Goal: Task Accomplishment & Management: Use online tool/utility

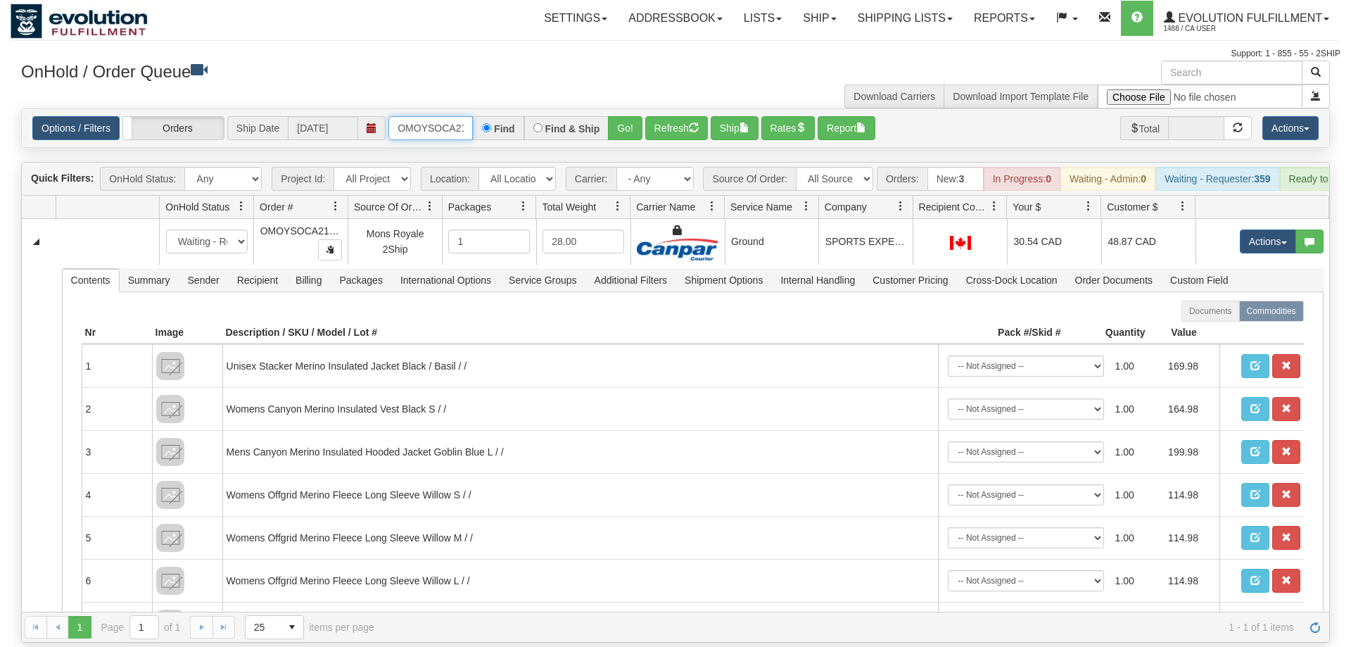
click at [432, 116] on input "OMOYSOCA21219" at bounding box center [431, 128] width 84 height 24
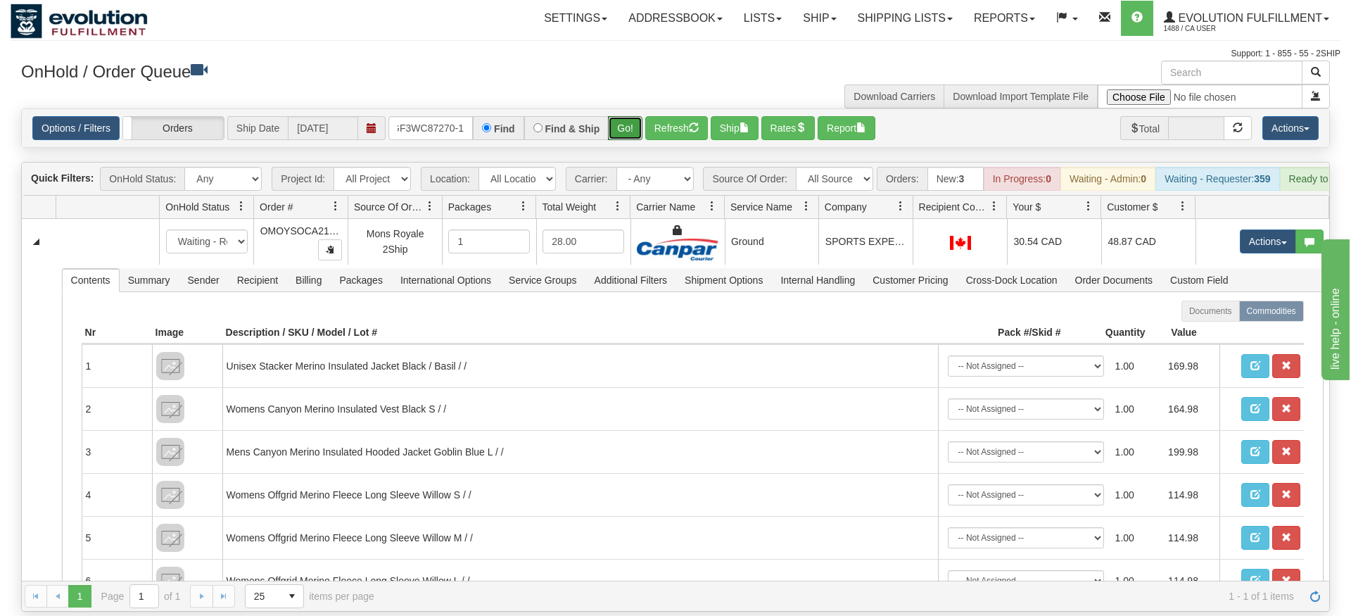
click at [619, 127] on div "Is equal to Is not equal to Contains Does not contains CAD USD EUR ZAR [PERSON_…" at bounding box center [676, 359] width 1330 height 503
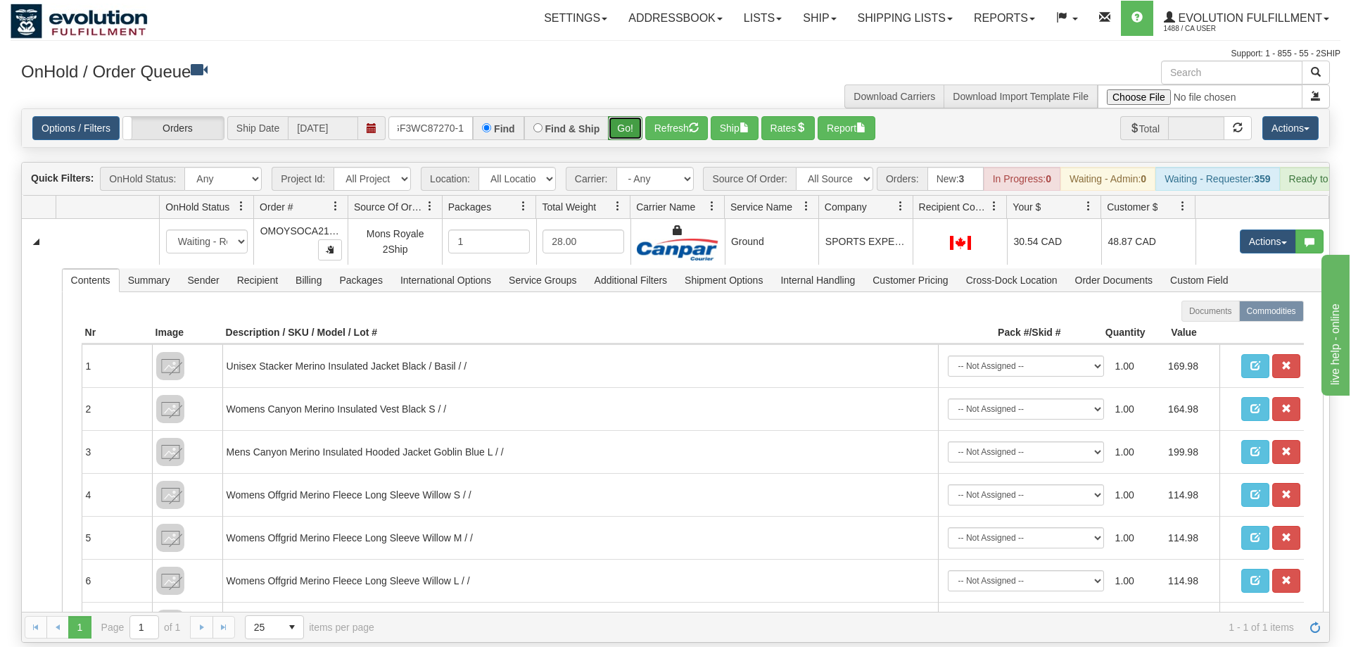
click at [619, 118] on button "Go!" at bounding box center [625, 128] width 34 height 24
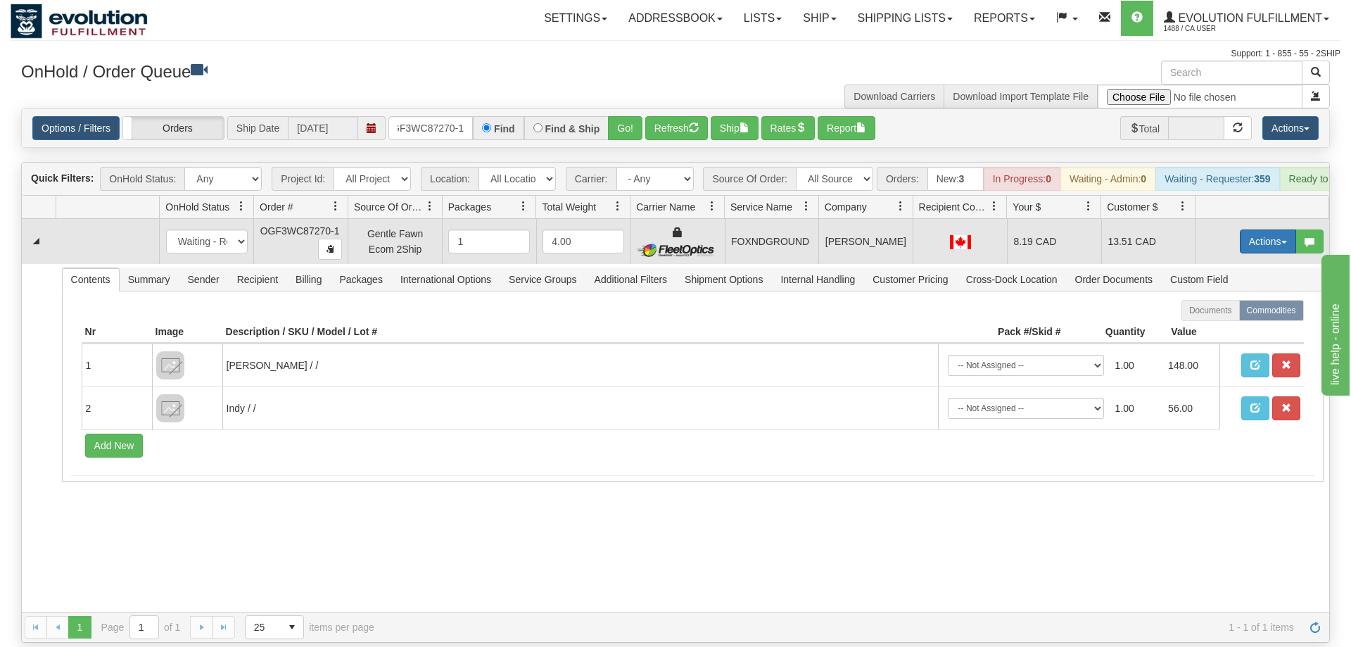
click at [1262, 229] on button "Actions" at bounding box center [1268, 241] width 56 height 24
click at [1258, 314] on link "Ship" at bounding box center [1239, 323] width 113 height 18
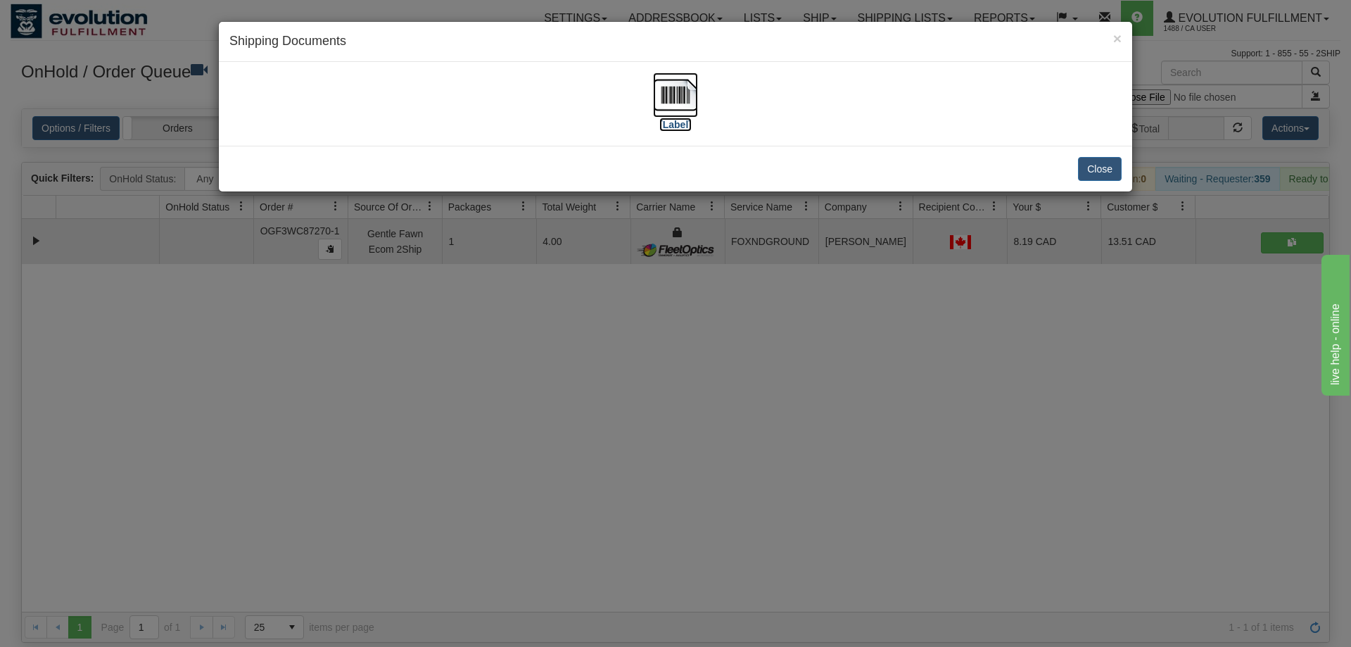
click at [663, 121] on label "[Label]" at bounding box center [676, 125] width 32 height 14
drag, startPoint x: 506, startPoint y: 287, endPoint x: 438, endPoint y: 170, distance: 135.9
click at [504, 271] on div "× Shipping Documents [Label] Close" at bounding box center [675, 323] width 1351 height 647
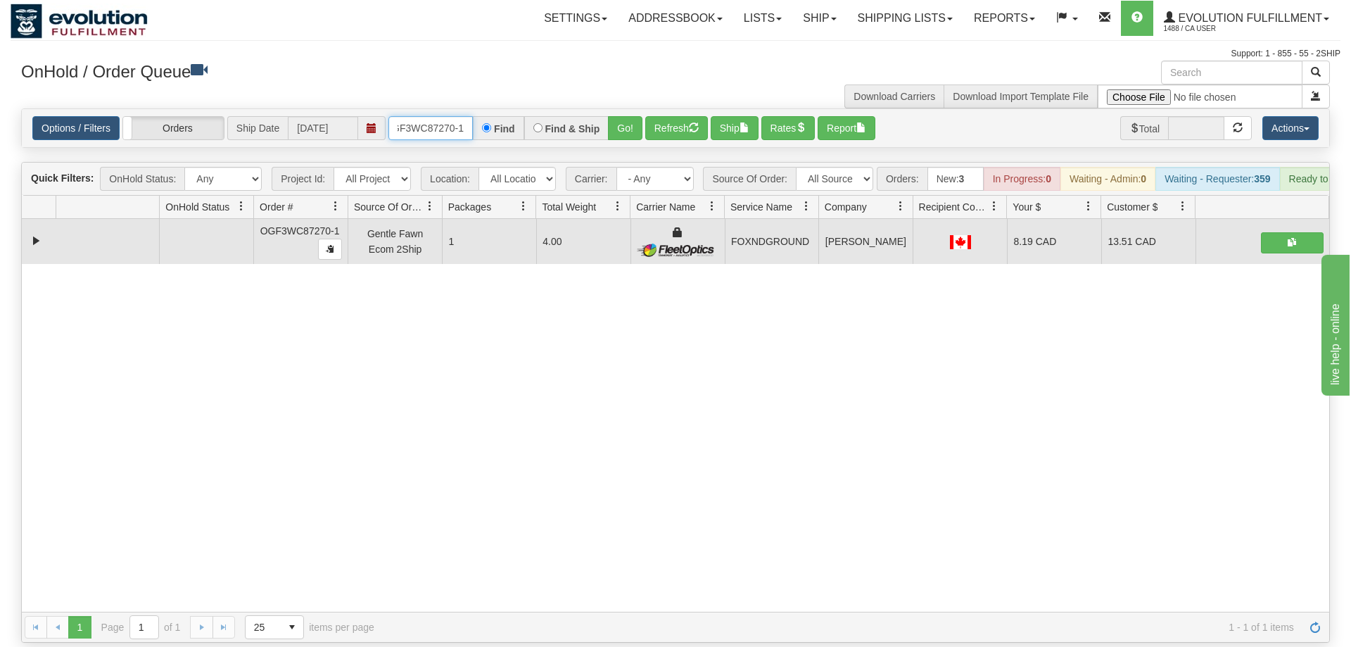
click at [441, 116] on input "OGF3WC87270-1" at bounding box center [431, 128] width 84 height 24
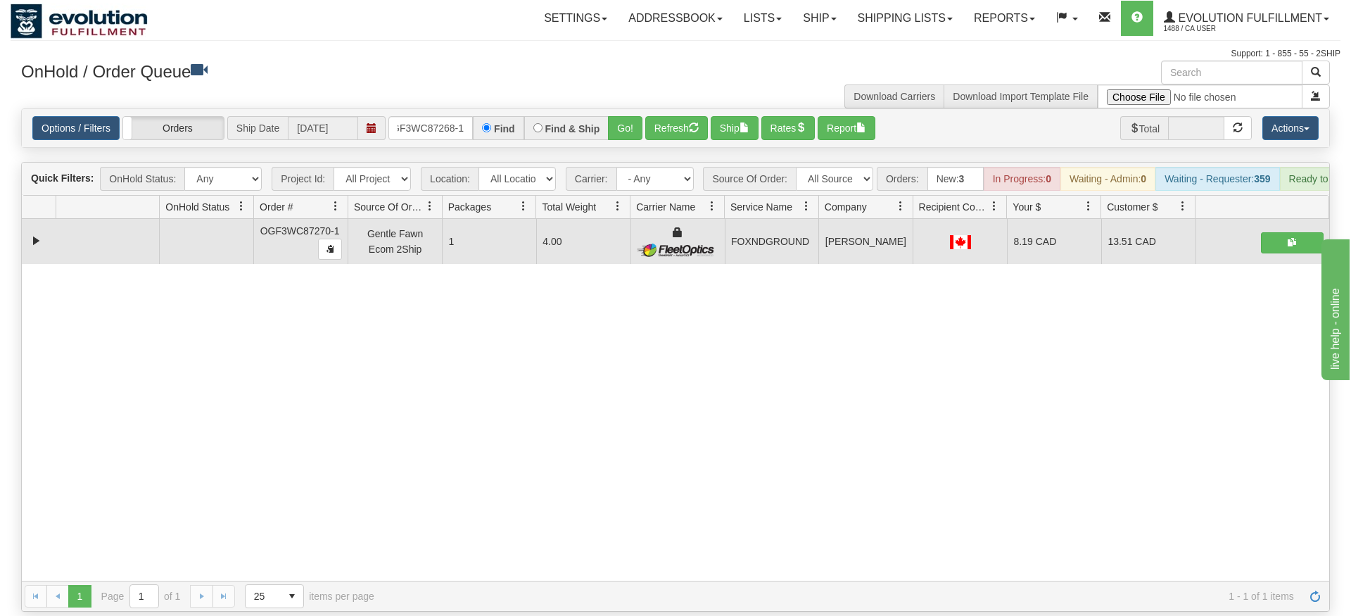
click at [604, 126] on div "Options / Filters Group Shipments Orders Ship Date [DATE] OGF3WC87268-1 Find Fi…" at bounding box center [676, 128] width 1308 height 38
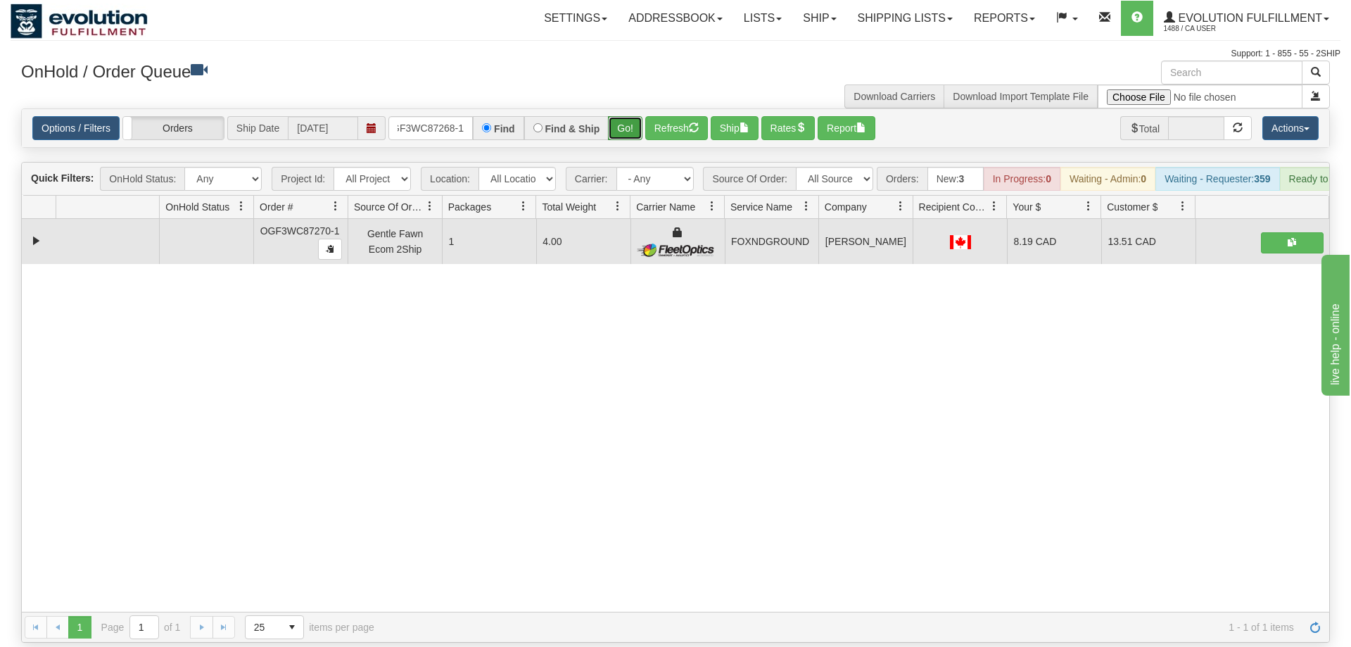
click at [632, 116] on button "Go!" at bounding box center [625, 128] width 34 height 24
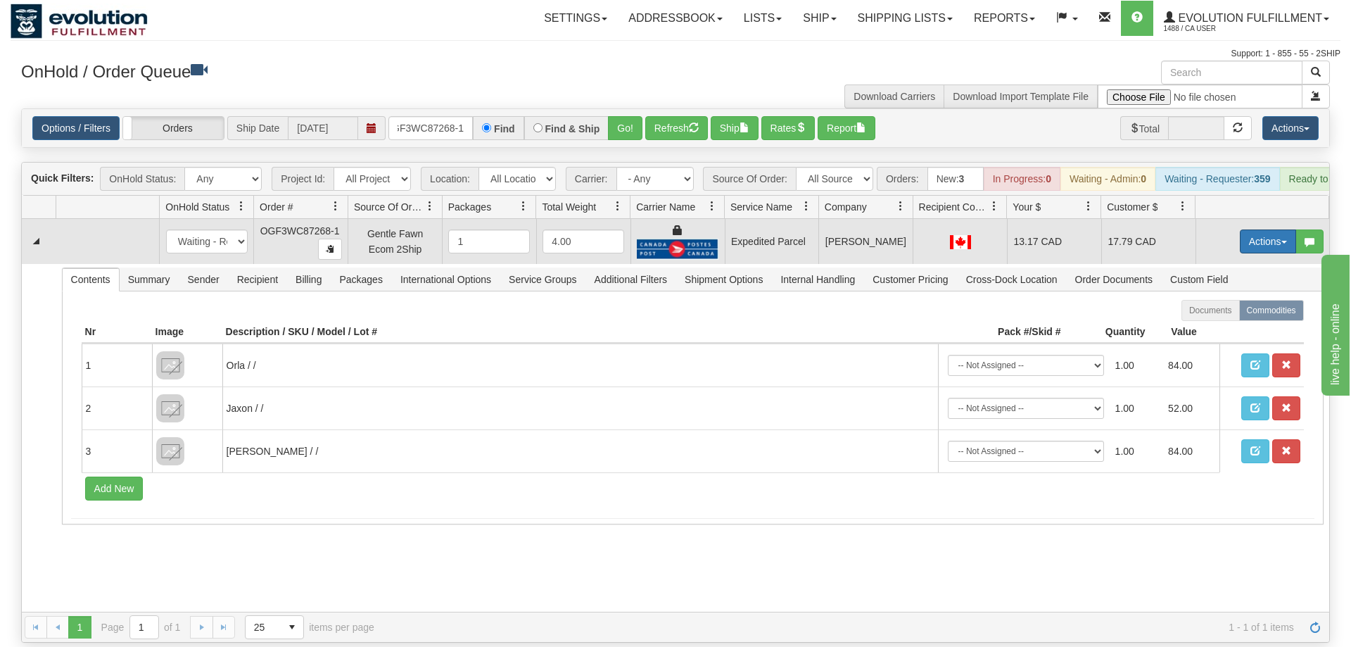
click at [1269, 229] on button "Actions" at bounding box center [1268, 241] width 56 height 24
click at [1230, 332] on link "Delete" at bounding box center [1239, 341] width 113 height 18
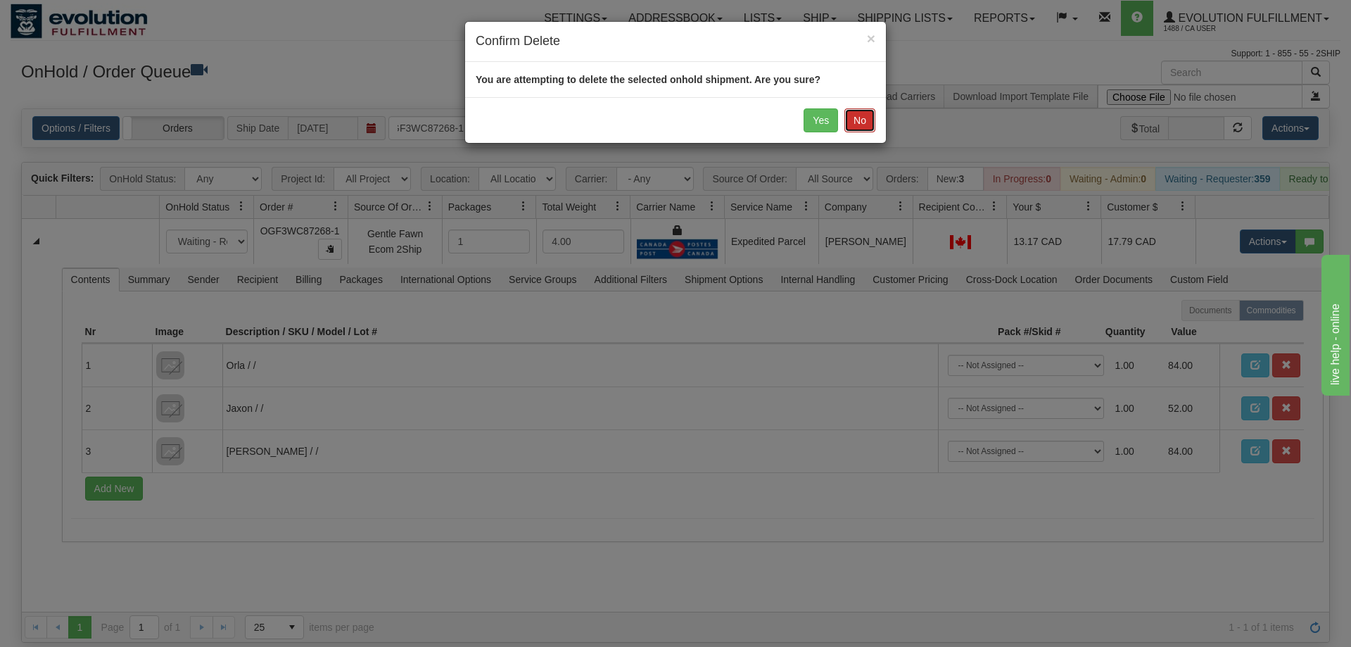
click at [857, 120] on button "No" at bounding box center [860, 120] width 31 height 24
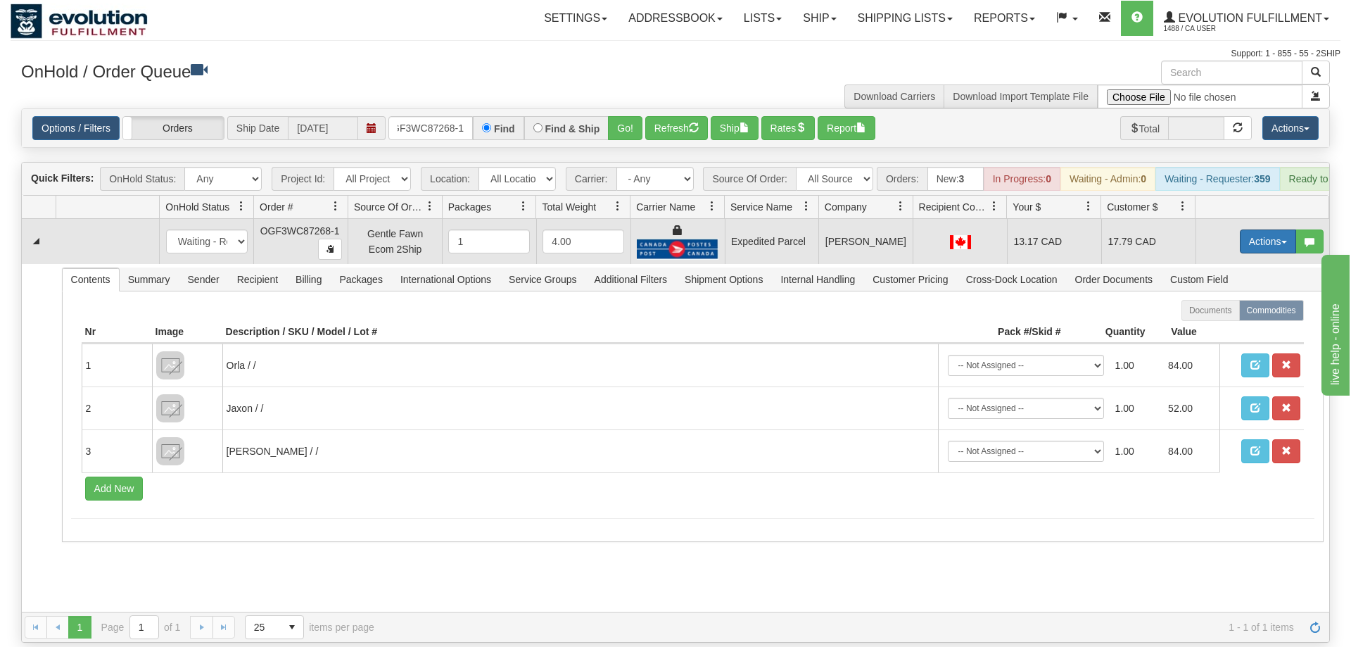
click at [1284, 229] on button "Actions" at bounding box center [1268, 241] width 56 height 24
click at [1249, 314] on link "Ship" at bounding box center [1239, 323] width 113 height 18
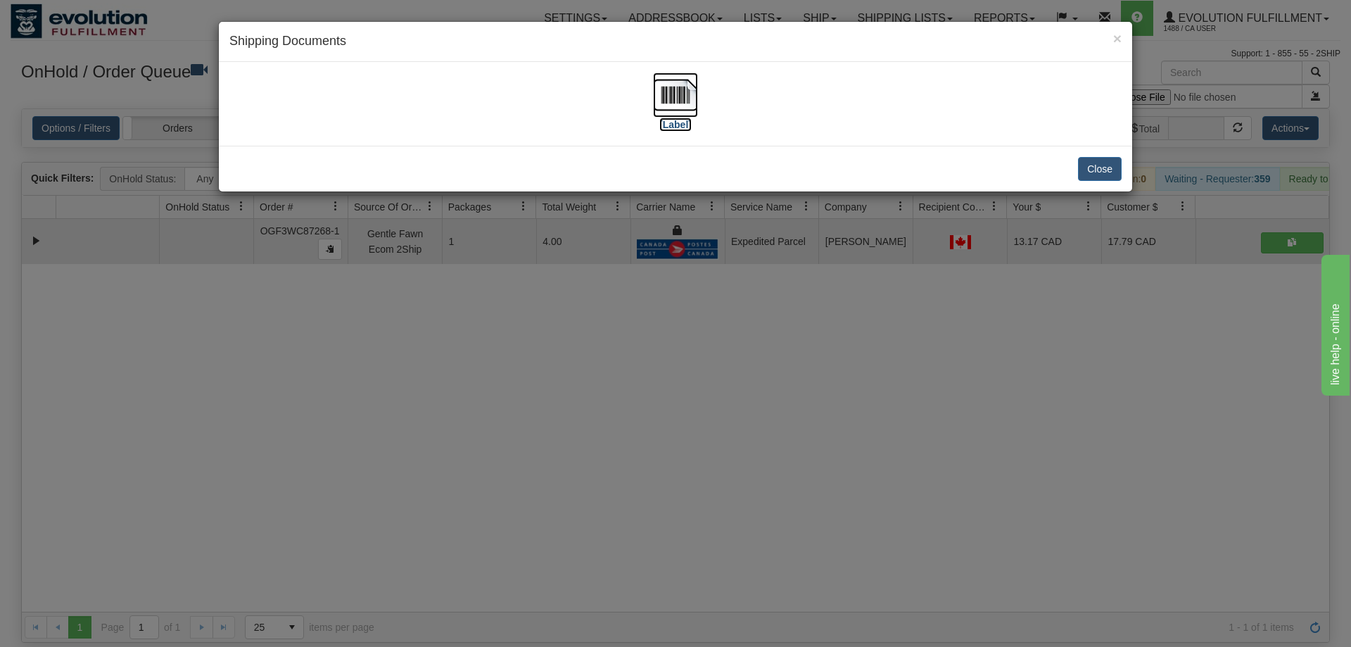
click at [670, 129] on label "[Label]" at bounding box center [676, 125] width 32 height 14
drag, startPoint x: 520, startPoint y: 275, endPoint x: 490, endPoint y: 227, distance: 56.6
click at [519, 272] on div "× Shipping Documents [Label] Close" at bounding box center [675, 323] width 1351 height 647
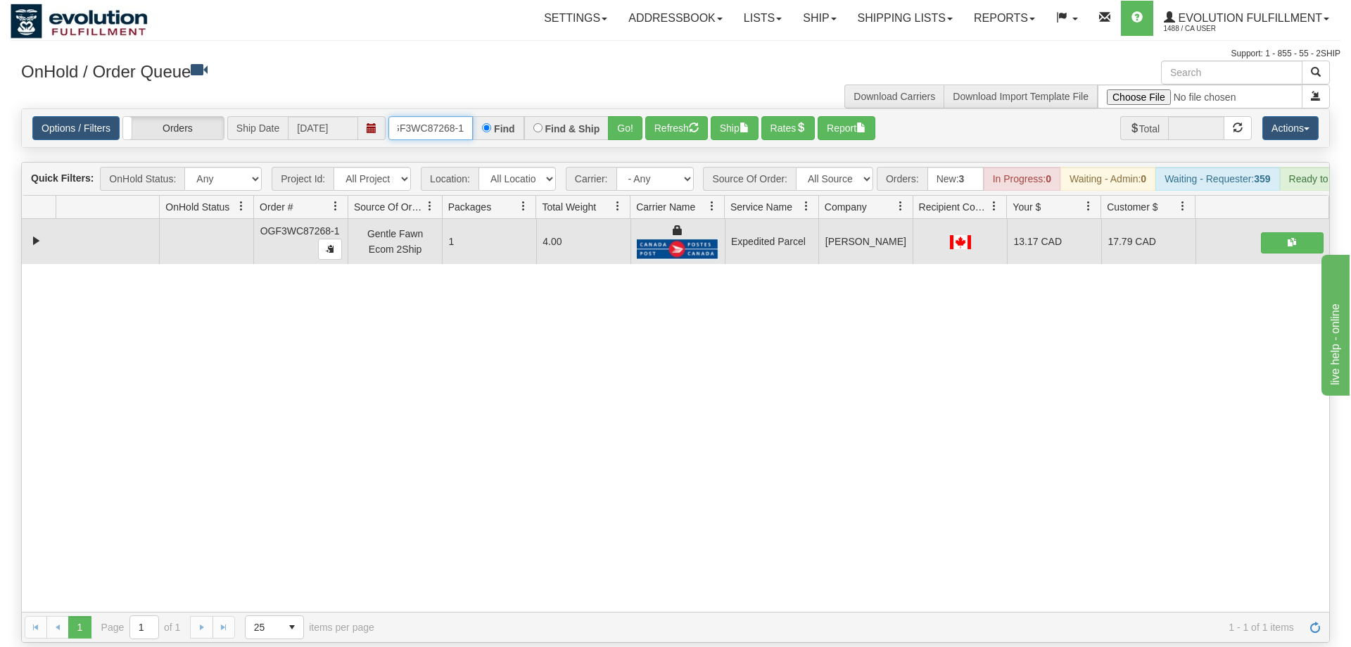
click at [439, 116] on input "OGF3WC87268-1" at bounding box center [431, 128] width 84 height 24
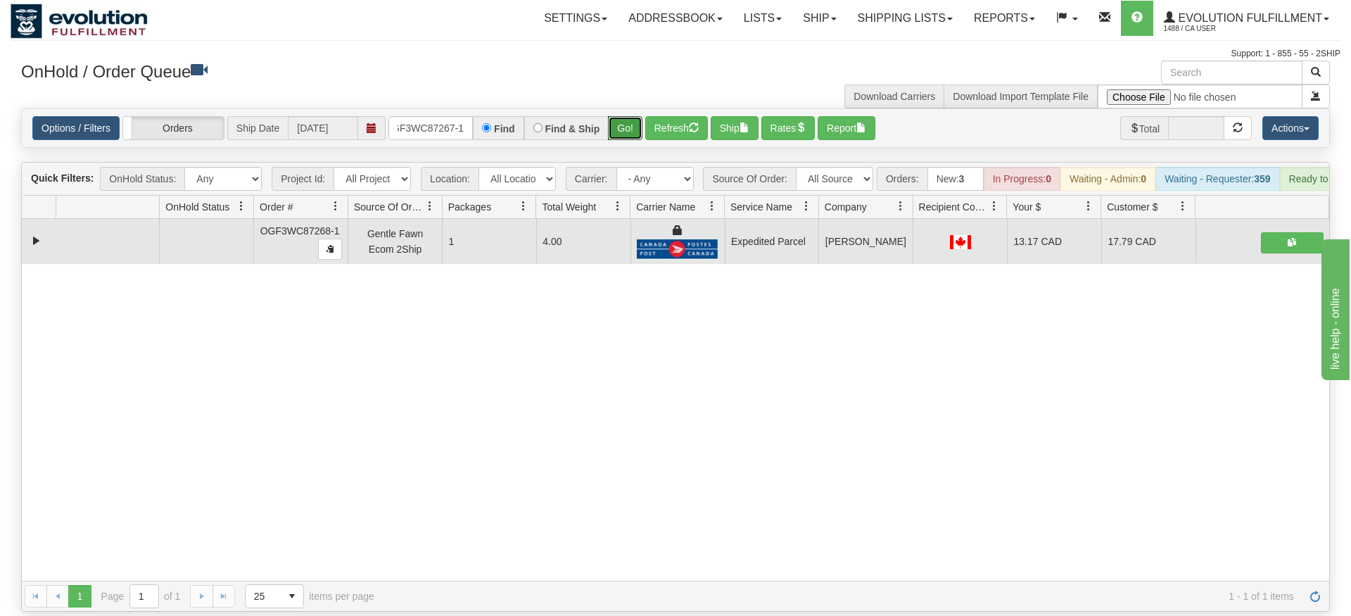
drag, startPoint x: 632, startPoint y: 99, endPoint x: 629, endPoint y: 125, distance: 26.2
click at [633, 130] on div "Is equal to Is not equal to Contains Does not contains CAD USD EUR ZAR [PERSON_…" at bounding box center [676, 359] width 1330 height 503
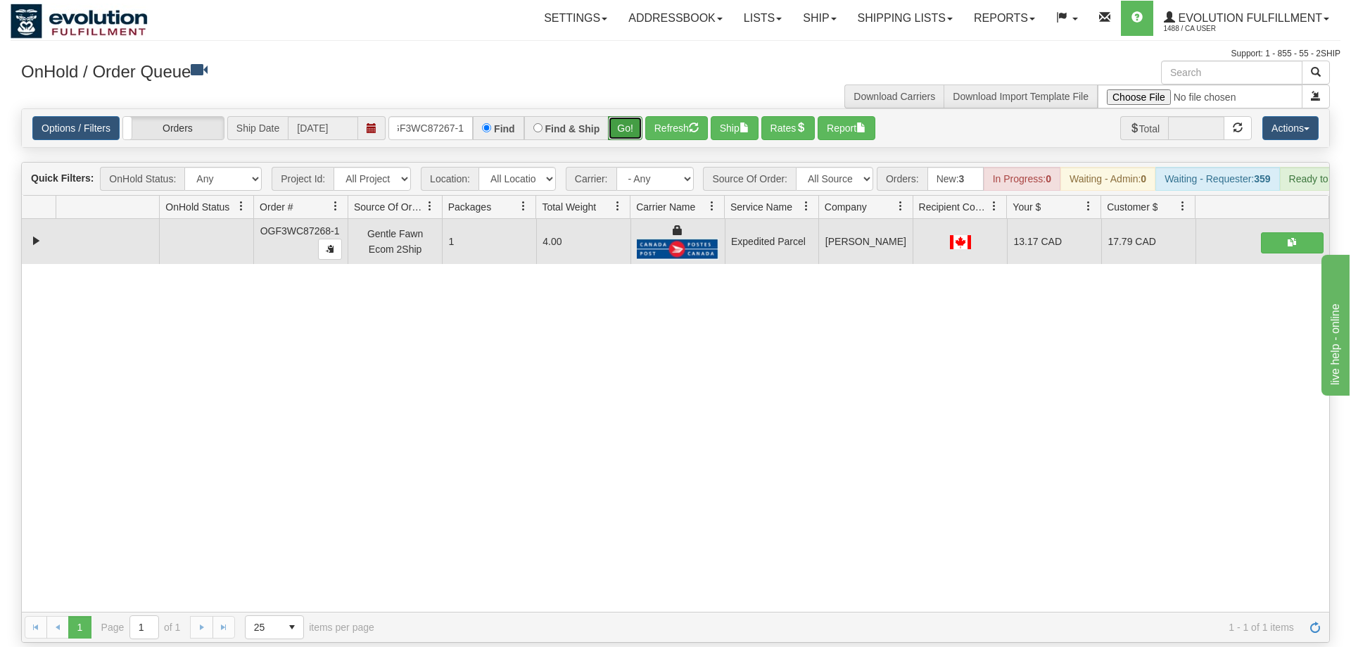
click at [625, 118] on button "Go!" at bounding box center [625, 128] width 34 height 24
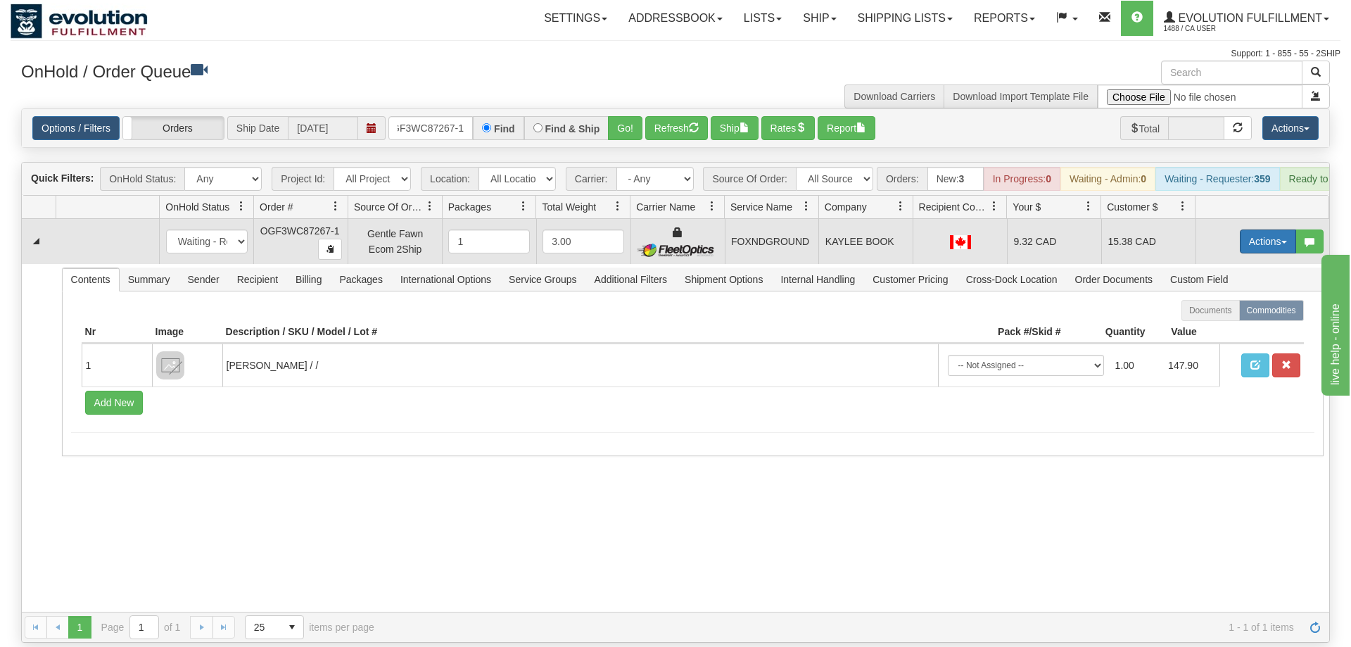
click at [1276, 229] on button "Actions" at bounding box center [1268, 241] width 56 height 24
click at [1247, 314] on link "Ship" at bounding box center [1239, 323] width 113 height 18
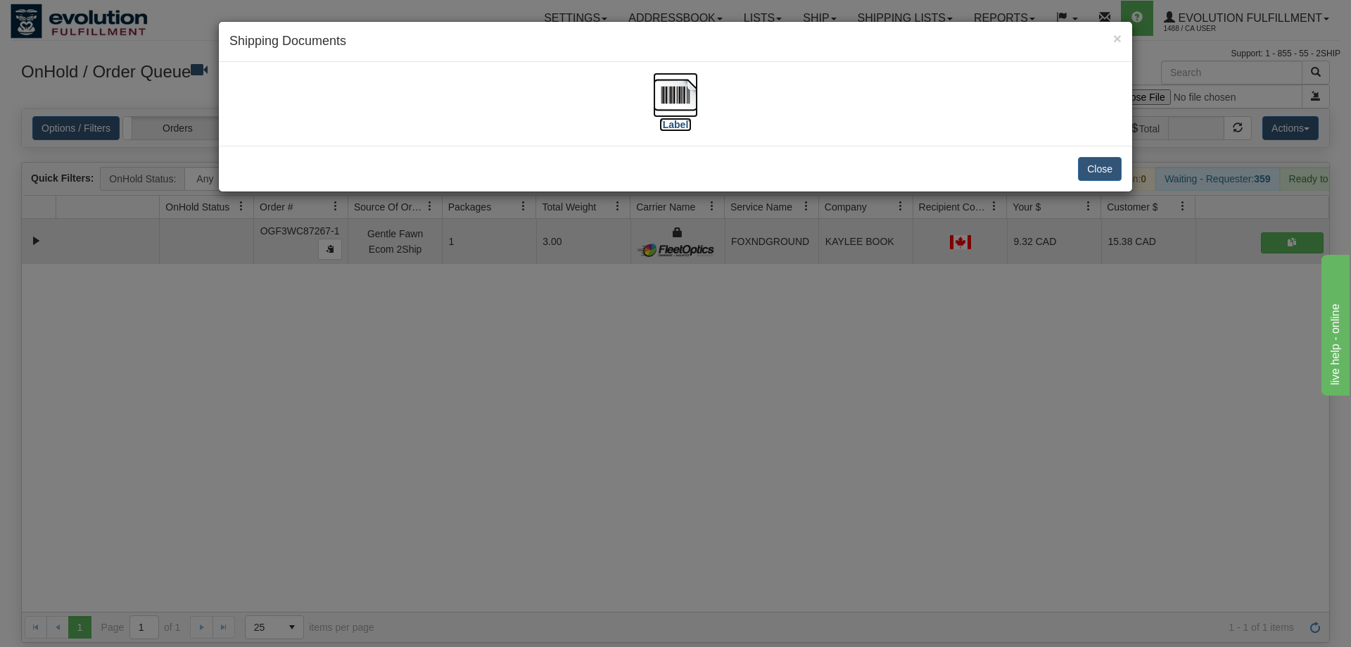
click at [668, 94] on img at bounding box center [675, 94] width 45 height 45
drag, startPoint x: 465, startPoint y: 463, endPoint x: 473, endPoint y: 106, distance: 357.7
click at [472, 439] on div "× Shipping Documents [Label] Close" at bounding box center [675, 323] width 1351 height 647
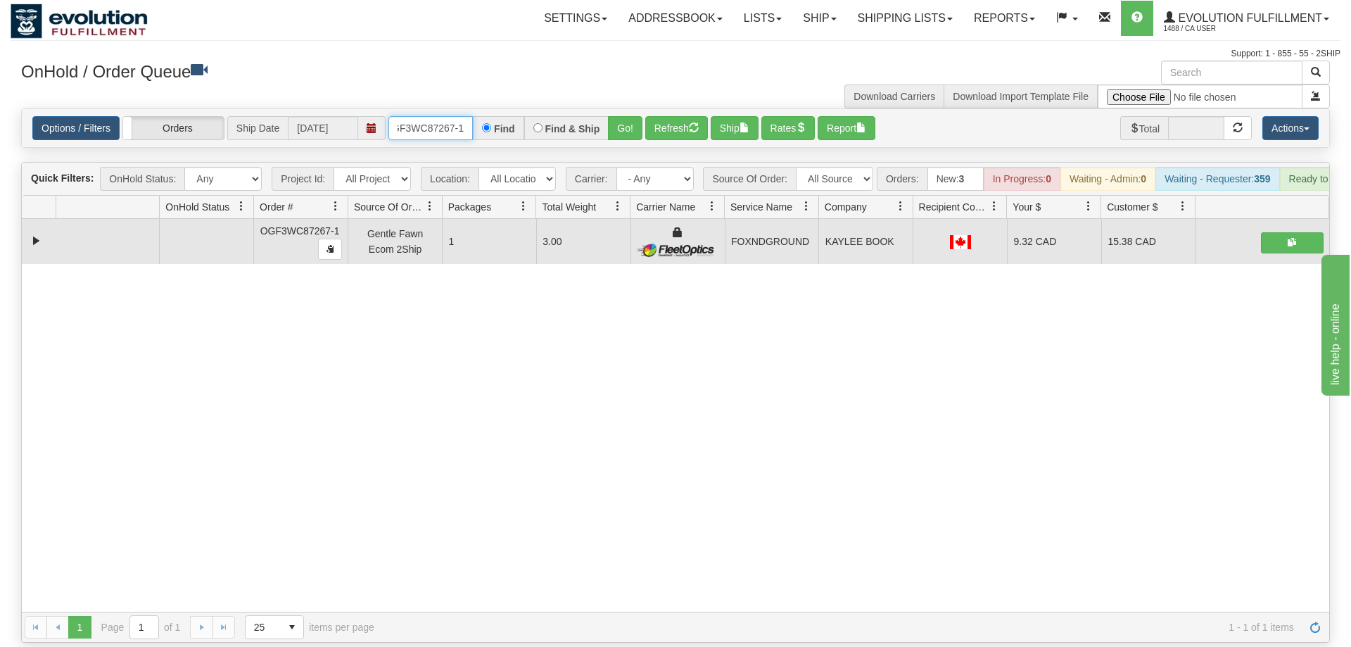
click at [459, 118] on input "OGF3WC87267-1" at bounding box center [431, 128] width 84 height 24
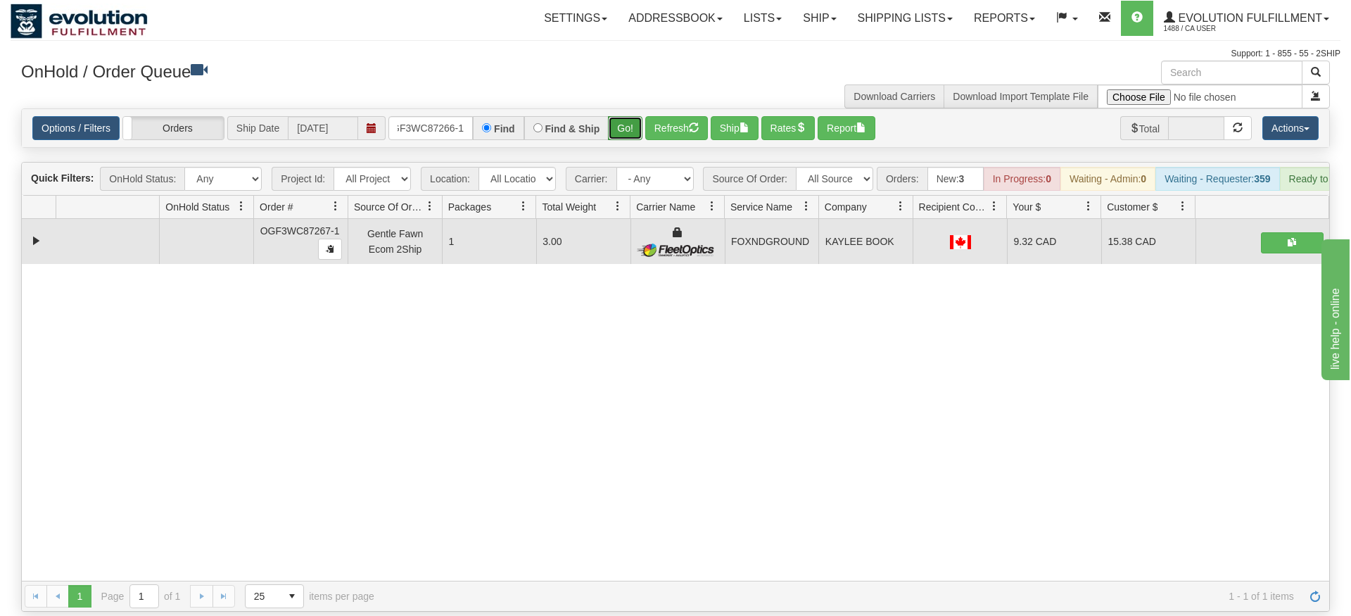
click at [622, 132] on div "Is equal to Is not equal to Contains Does not contains CAD USD EUR ZAR [PERSON_…" at bounding box center [676, 359] width 1330 height 503
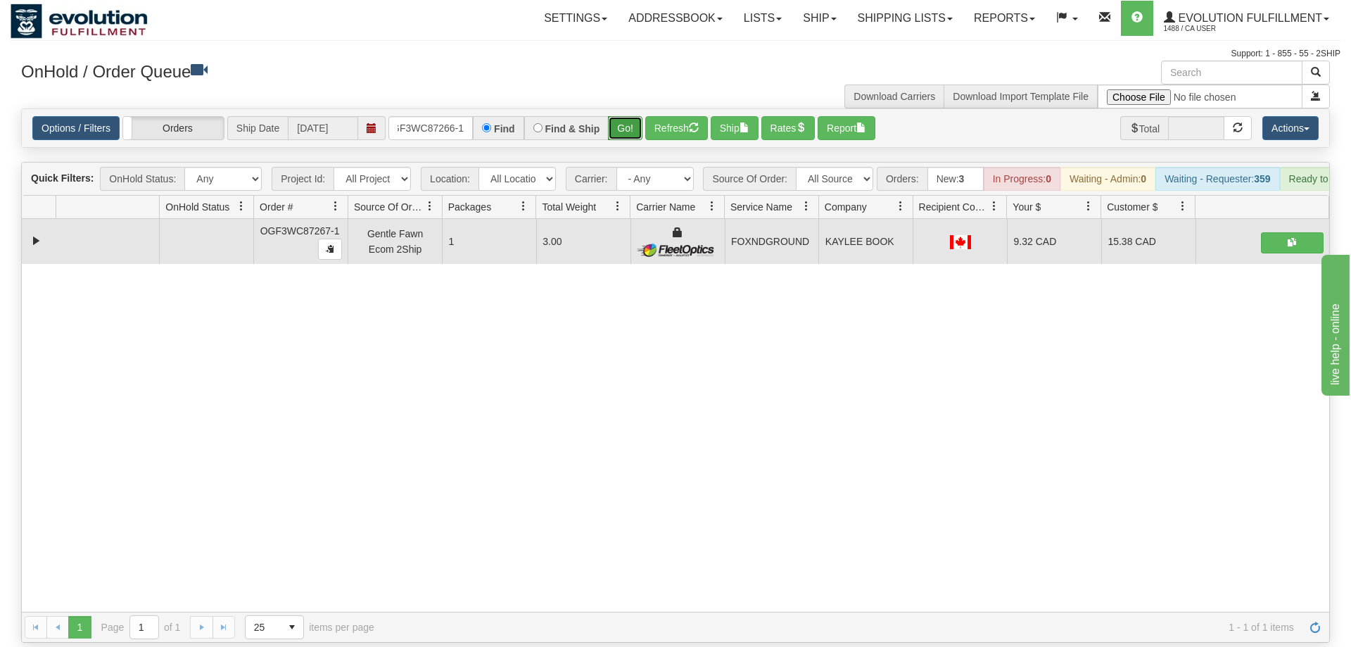
click at [638, 116] on button "Go!" at bounding box center [625, 128] width 34 height 24
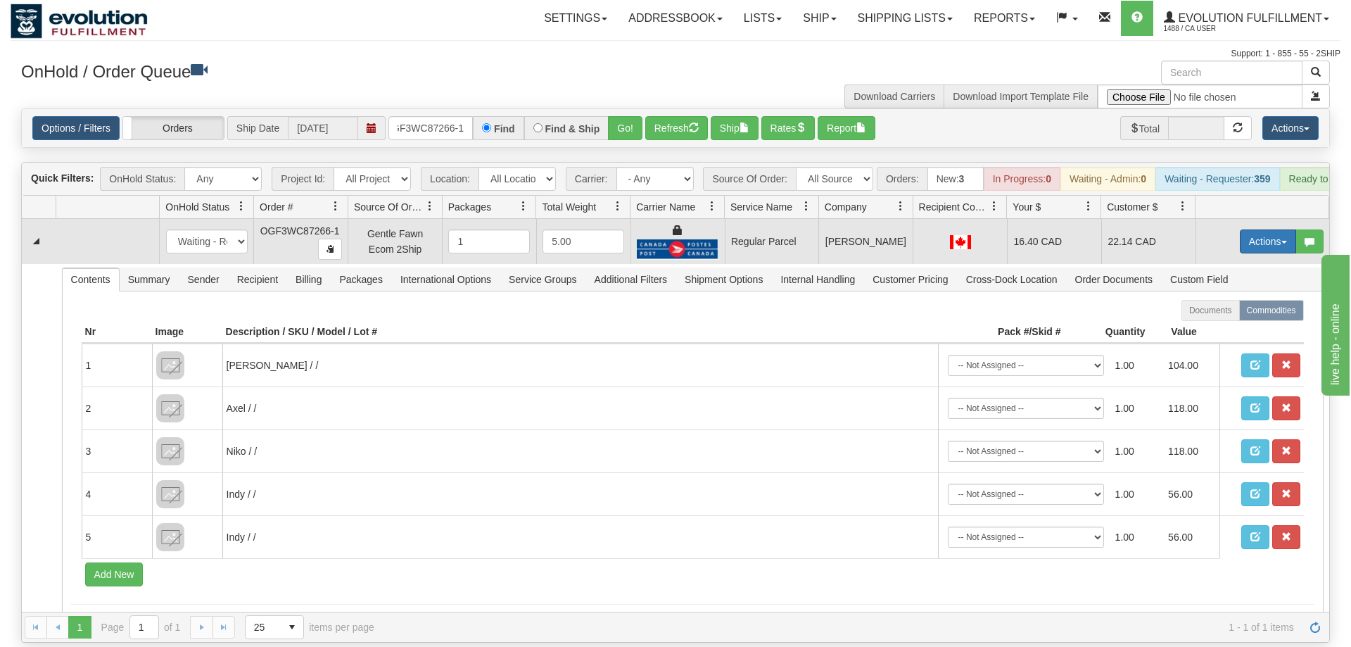
click at [1272, 229] on button "Actions" at bounding box center [1268, 241] width 56 height 24
click at [1244, 299] on span "Rate All Services" at bounding box center [1239, 304] width 84 height 11
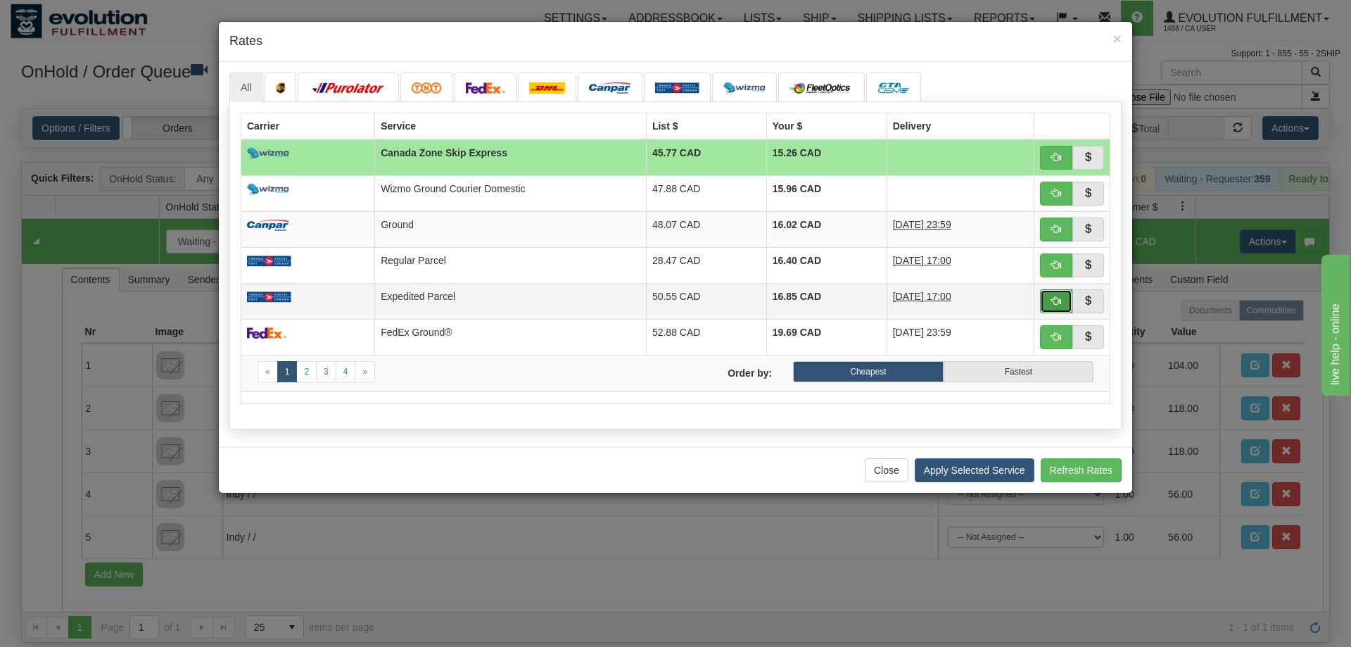
click at [1052, 303] on span "button" at bounding box center [1057, 301] width 10 height 10
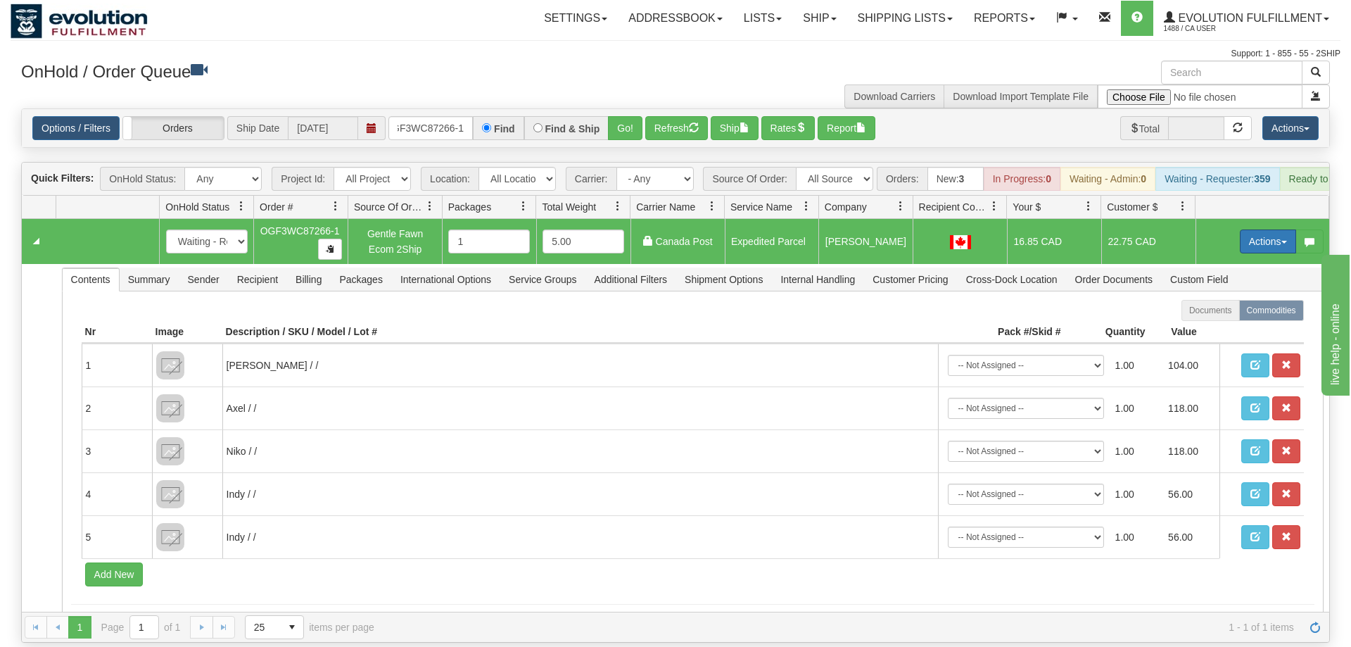
click at [1257, 229] on button "Actions" at bounding box center [1268, 241] width 56 height 24
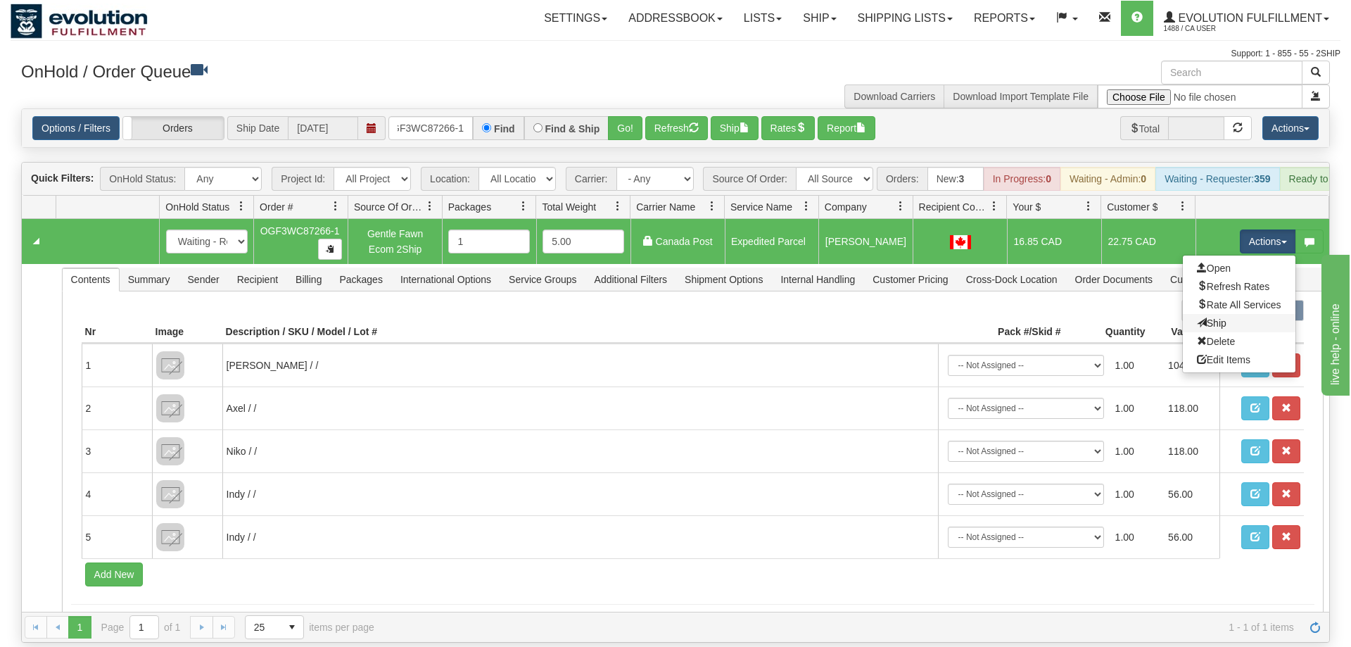
click at [1242, 314] on link "Ship" at bounding box center [1239, 323] width 113 height 18
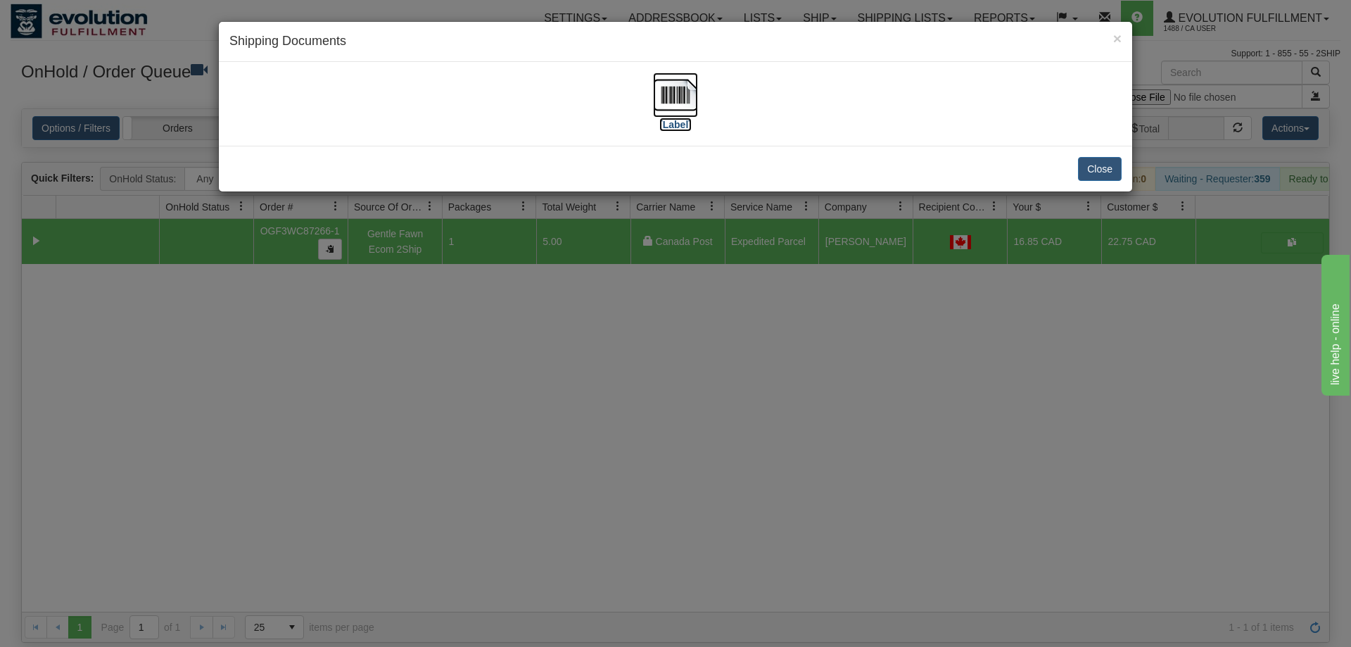
click at [671, 111] on img at bounding box center [675, 94] width 45 height 45
drag, startPoint x: 502, startPoint y: 326, endPoint x: 421, endPoint y: 187, distance: 161.2
click at [500, 323] on div "× Shipping Documents [Label] Close" at bounding box center [675, 323] width 1351 height 647
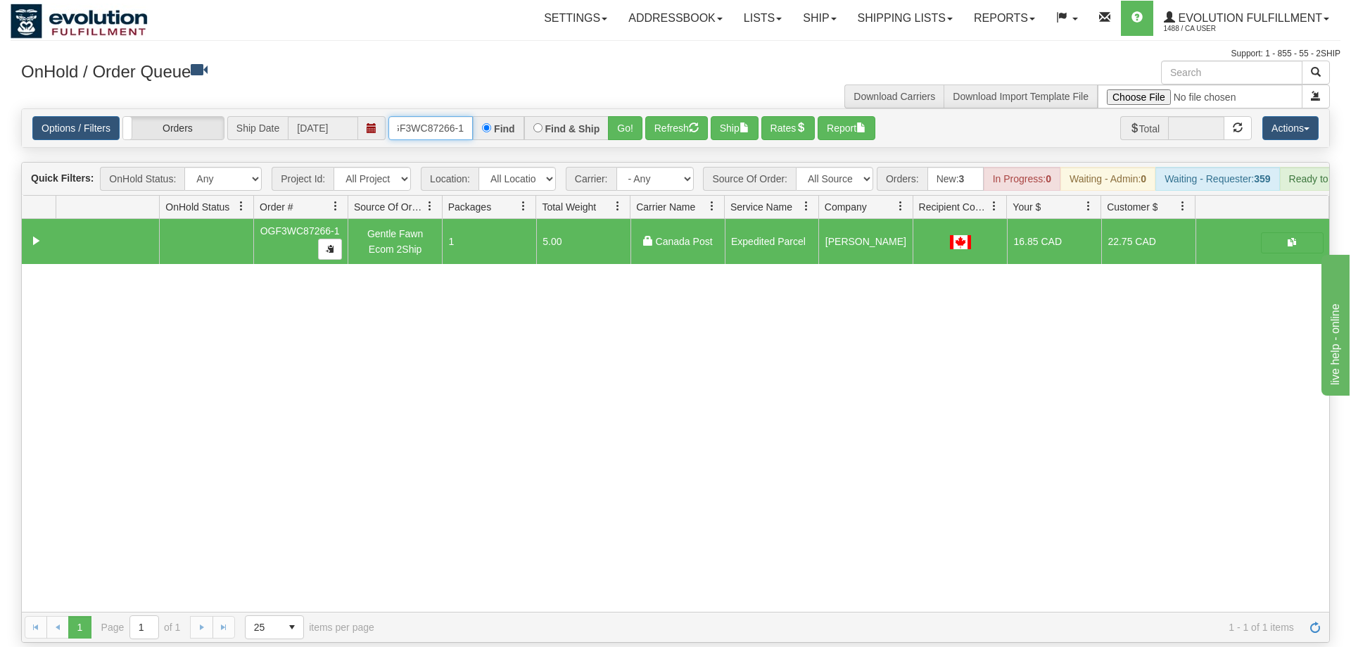
click at [419, 116] on input "OGF3WC87266-1" at bounding box center [431, 128] width 84 height 24
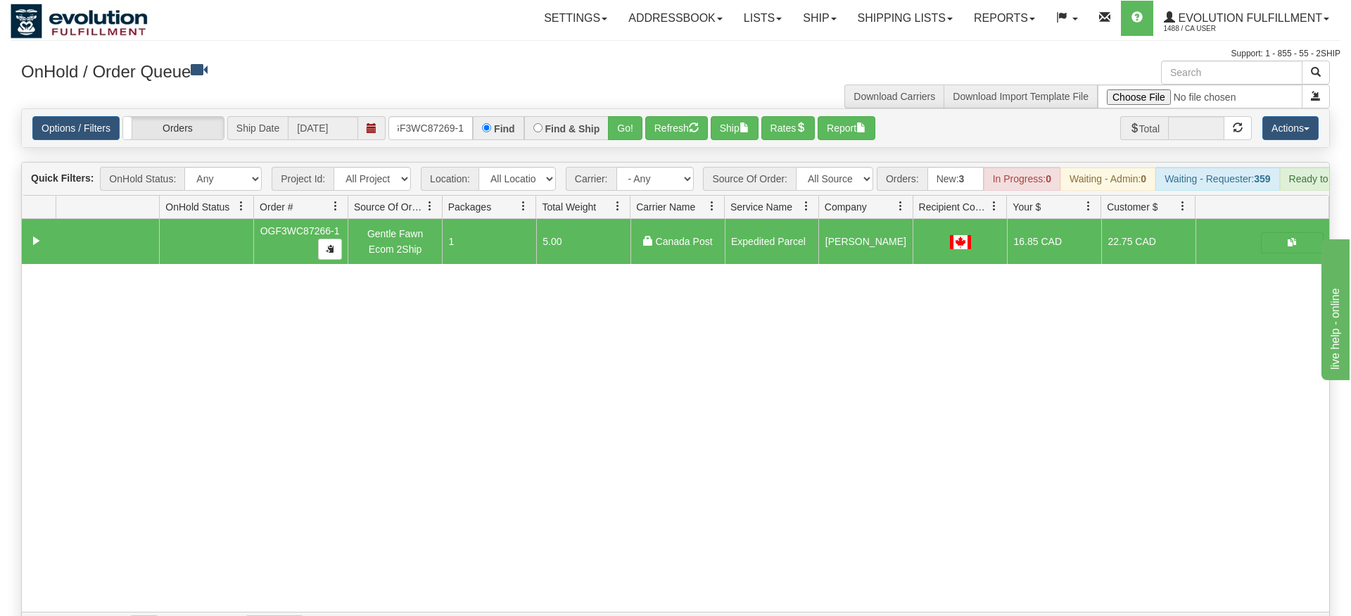
click at [610, 133] on div "Is equal to Is not equal to Contains Does not contains CAD USD EUR ZAR [PERSON_…" at bounding box center [676, 375] width 1330 height 534
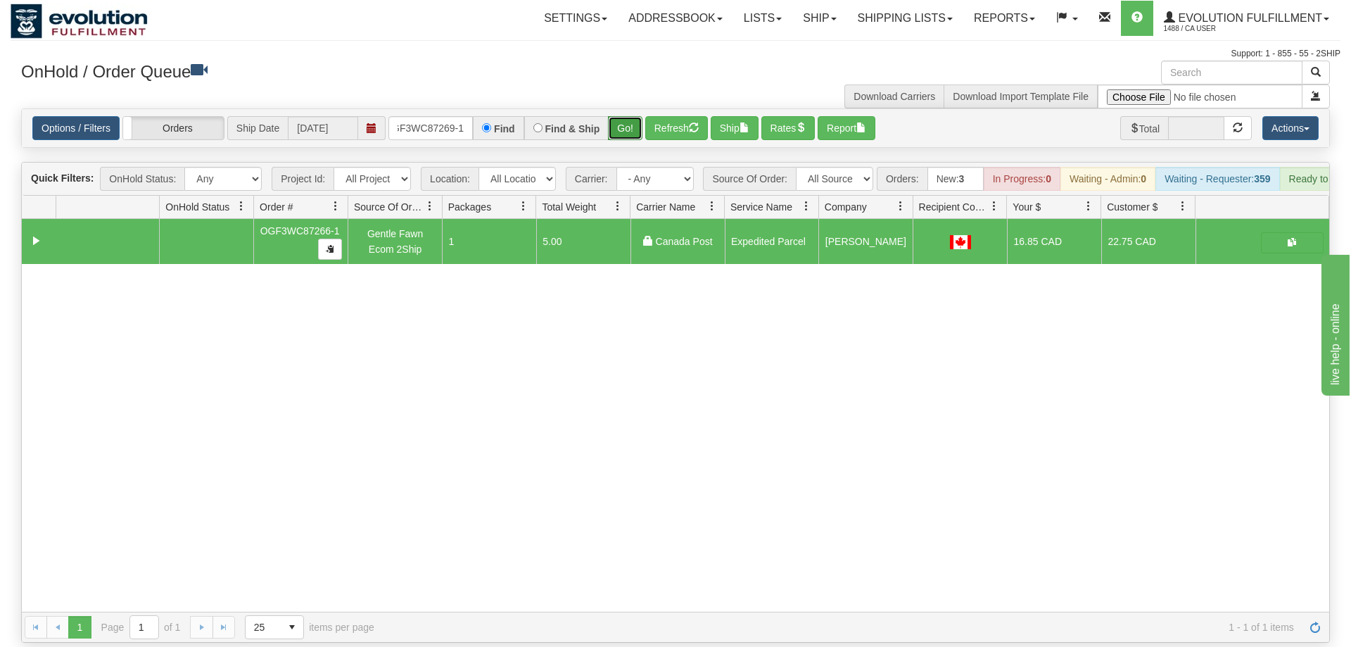
click at [620, 116] on button "Go!" at bounding box center [625, 128] width 34 height 24
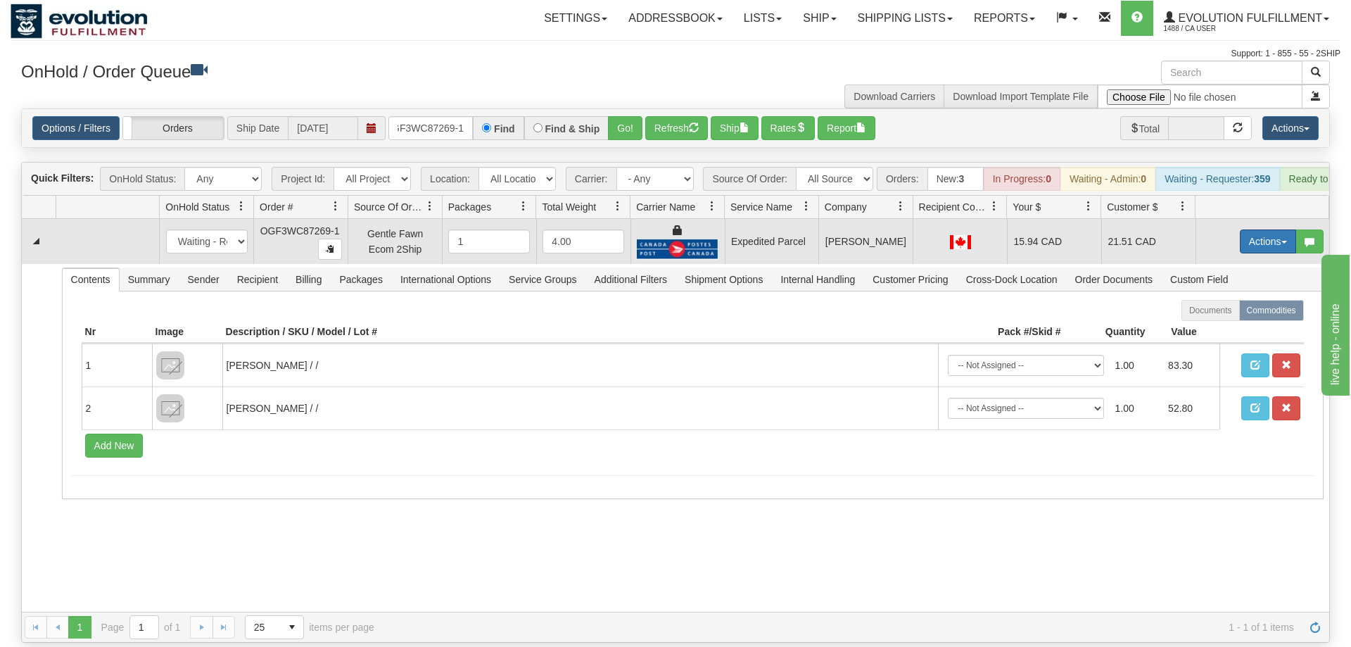
click at [1265, 229] on button "Actions" at bounding box center [1268, 241] width 56 height 24
click at [1229, 314] on link "Ship" at bounding box center [1239, 323] width 113 height 18
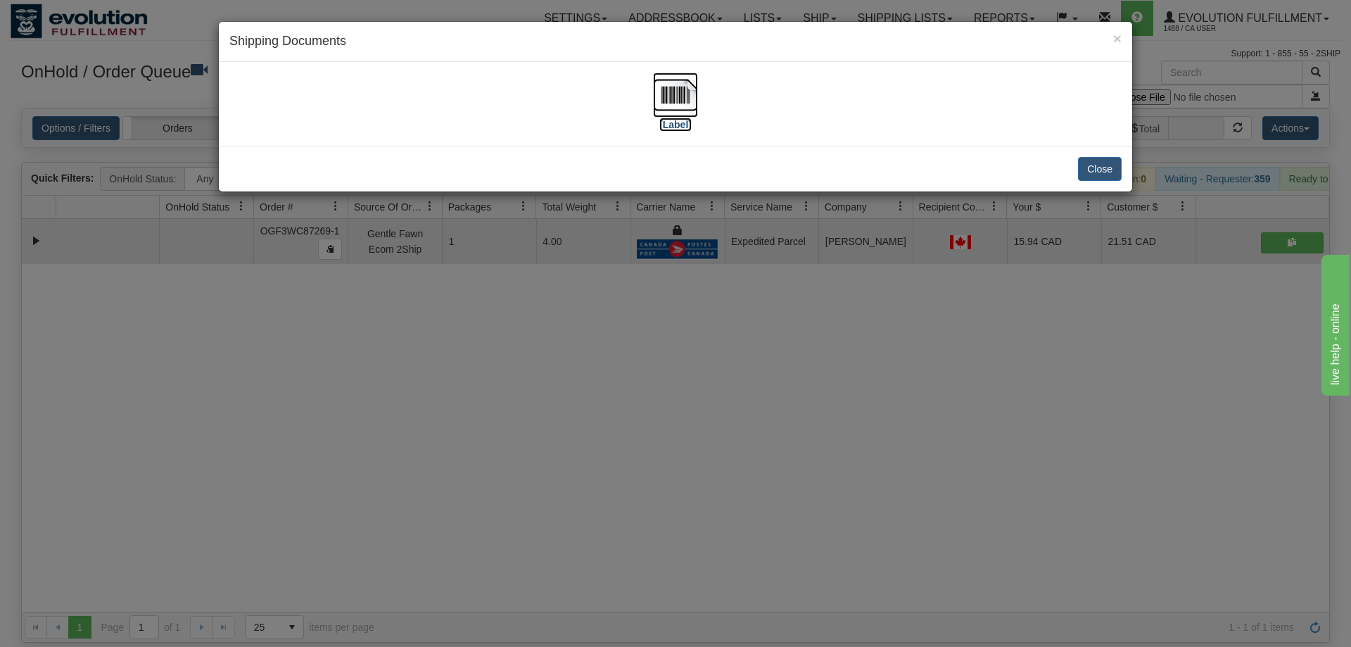
click at [679, 94] on img at bounding box center [675, 94] width 45 height 45
drag, startPoint x: 468, startPoint y: 507, endPoint x: 333, endPoint y: 184, distance: 350.2
click at [467, 493] on div "× Shipping Documents [Label] Close" at bounding box center [675, 323] width 1351 height 647
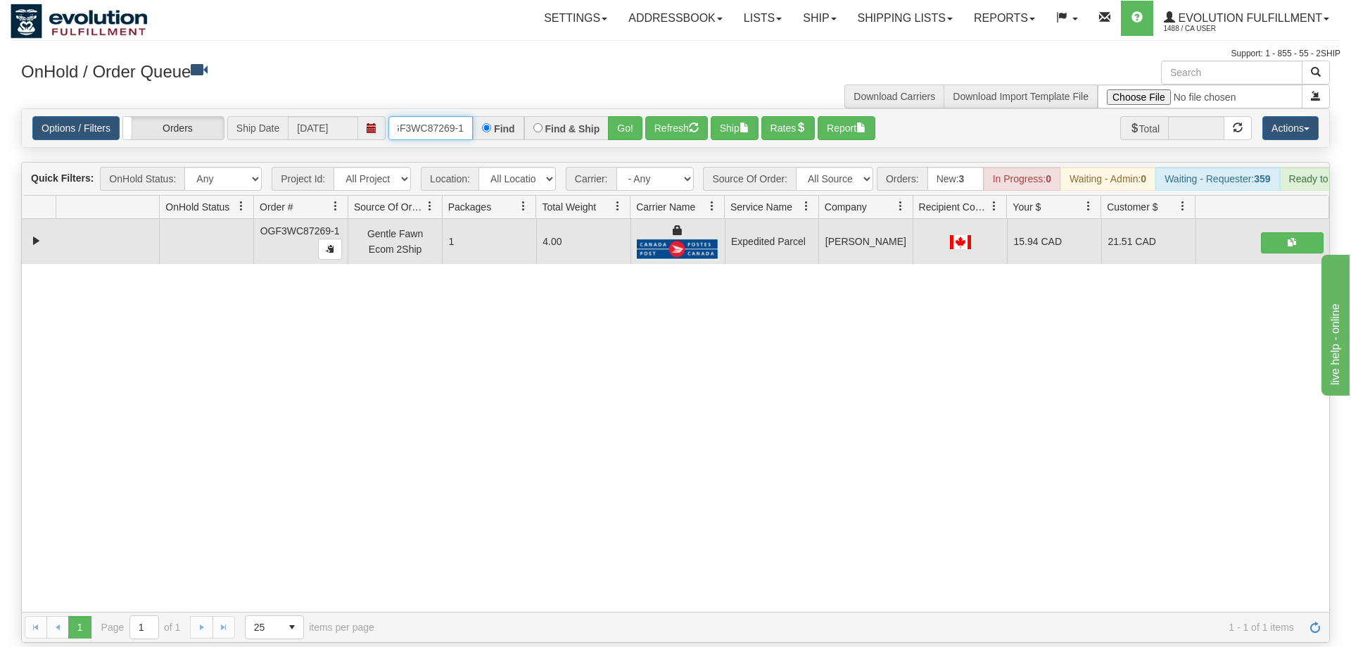
click at [422, 116] on input "OGF3WC87269-1" at bounding box center [431, 128] width 84 height 24
click at [628, 137] on div "Is equal to Is not equal to Contains Does not contains CAD USD EUR ZAR [PERSON_…" at bounding box center [676, 375] width 1330 height 534
click at [626, 116] on button "Go!" at bounding box center [625, 128] width 34 height 24
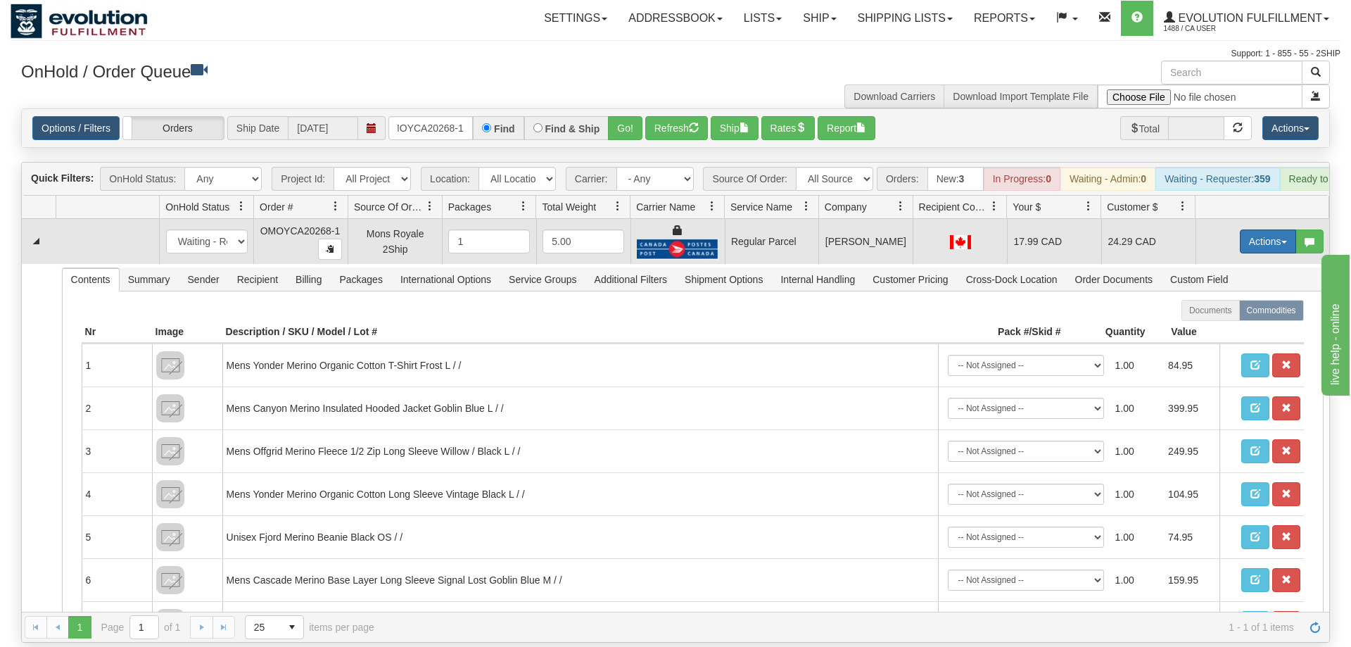
click at [1259, 229] on button "Actions" at bounding box center [1268, 241] width 56 height 24
click at [1233, 299] on span "Rate All Services" at bounding box center [1239, 304] width 84 height 11
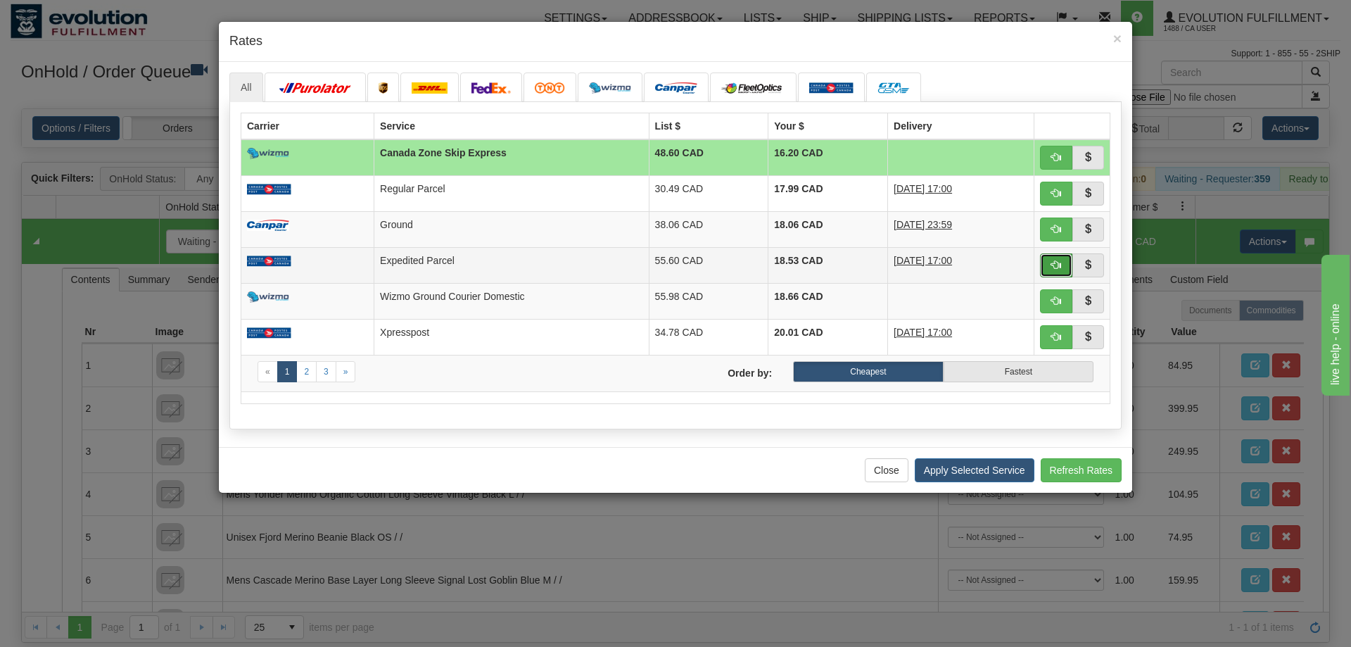
click at [1040, 268] on button "button" at bounding box center [1056, 265] width 32 height 24
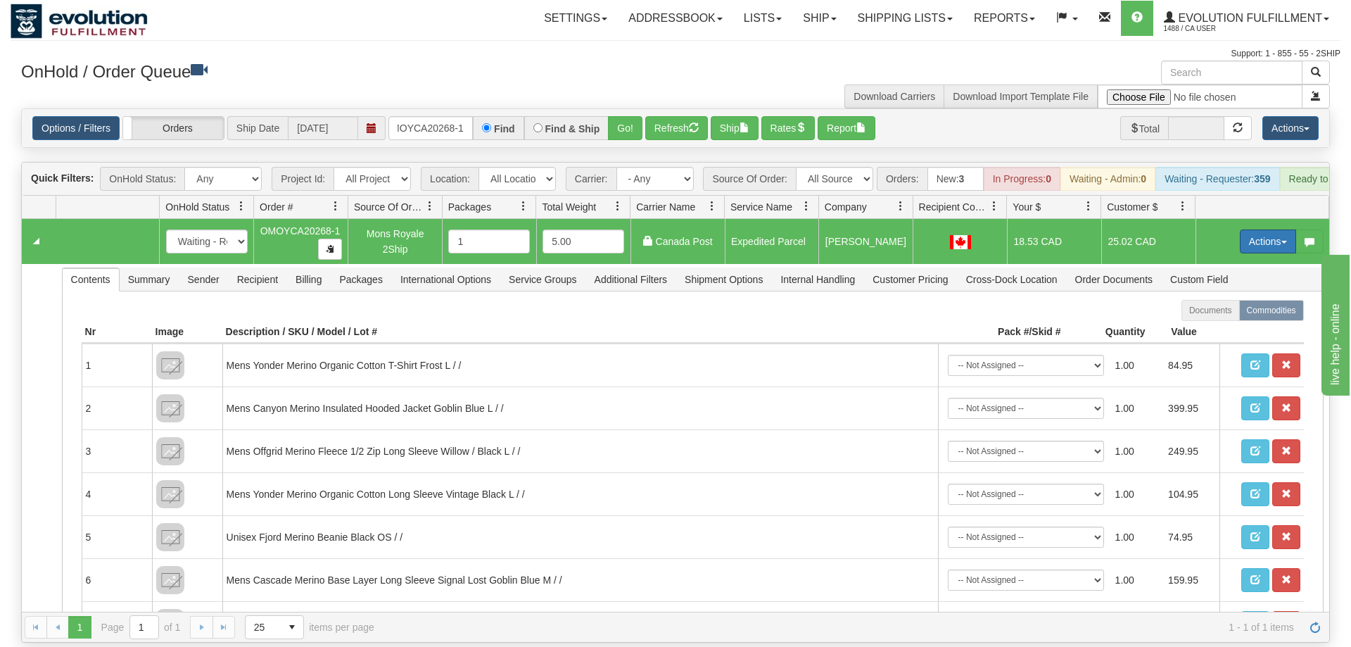
drag, startPoint x: 1264, startPoint y: 222, endPoint x: 1238, endPoint y: 227, distance: 26.5
click at [1265, 229] on button "Actions" at bounding box center [1268, 241] width 56 height 24
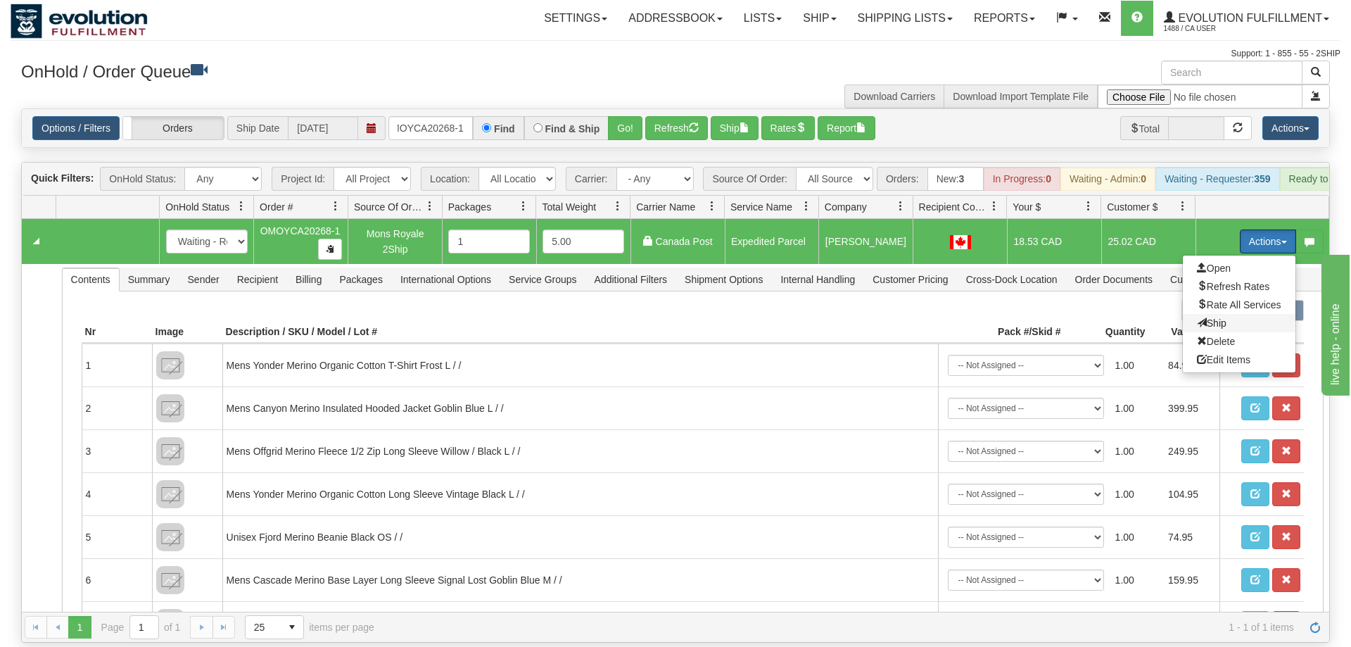
click at [1220, 317] on span "Ship" at bounding box center [1212, 322] width 30 height 11
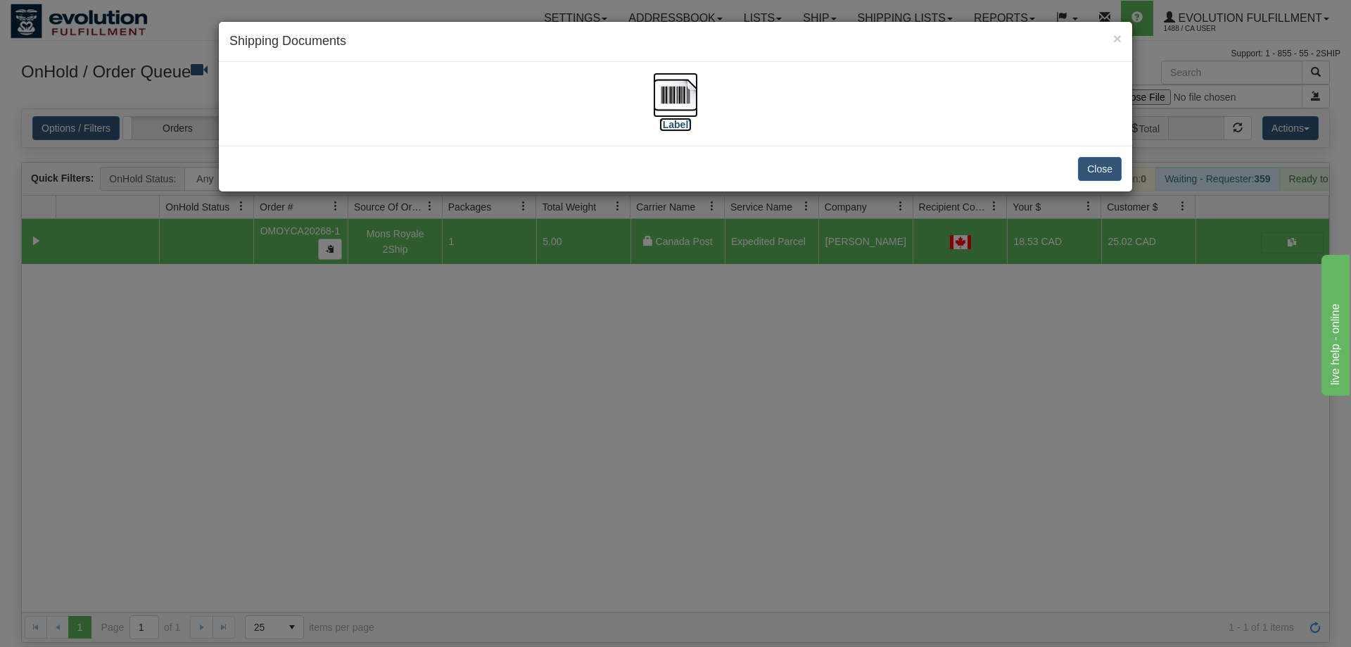
click at [683, 92] on img at bounding box center [675, 94] width 45 height 45
drag, startPoint x: 406, startPoint y: 544, endPoint x: 382, endPoint y: 486, distance: 62.5
click at [399, 525] on div "× Shipping Documents [Label] Close" at bounding box center [675, 323] width 1351 height 647
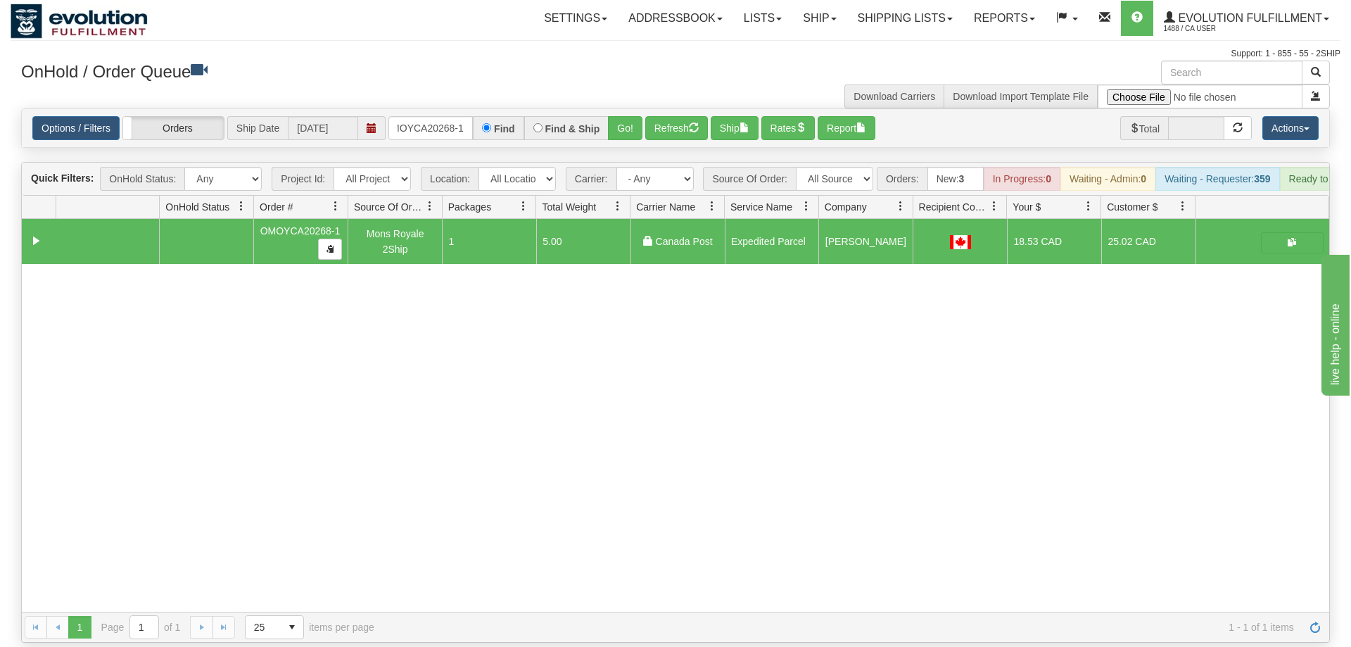
click at [484, 109] on div "Options / Filters Group Shipments Orders Ship Date [DATE] OMOYCA20268-1 Find Fi…" at bounding box center [676, 128] width 1308 height 38
click at [425, 116] on input "OMOYCA20268-1" at bounding box center [431, 128] width 84 height 24
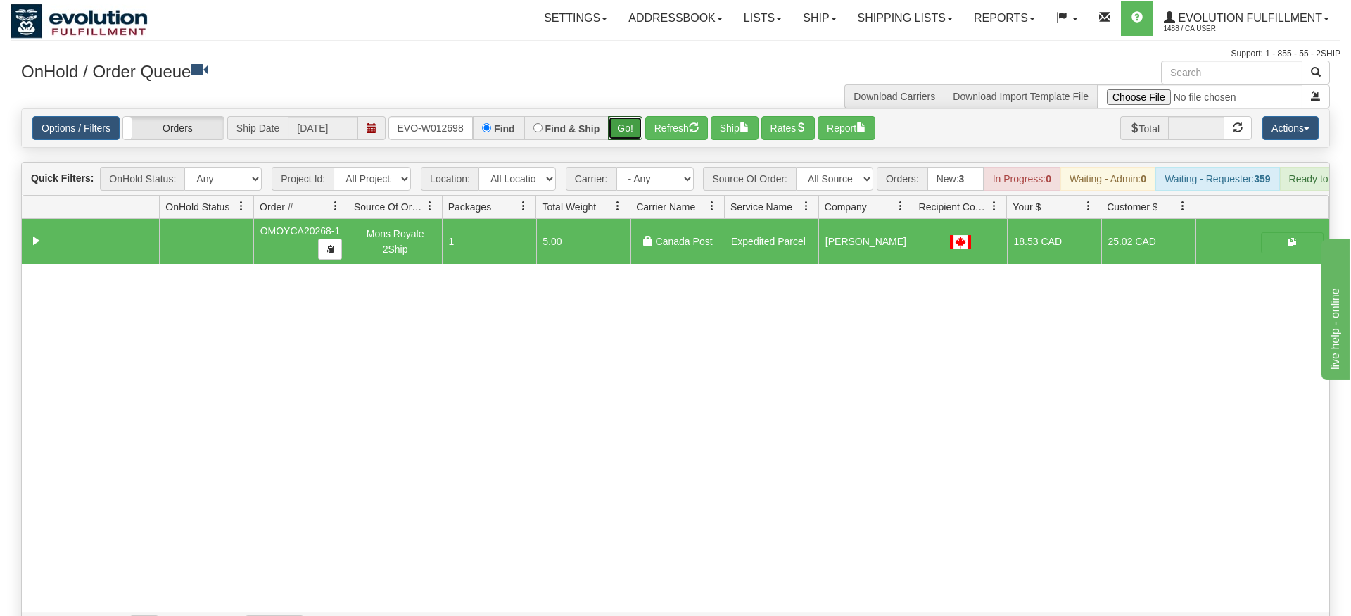
click at [631, 133] on div "Is equal to Is not equal to Contains Does not contains CAD USD EUR ZAR [PERSON_…" at bounding box center [676, 375] width 1330 height 534
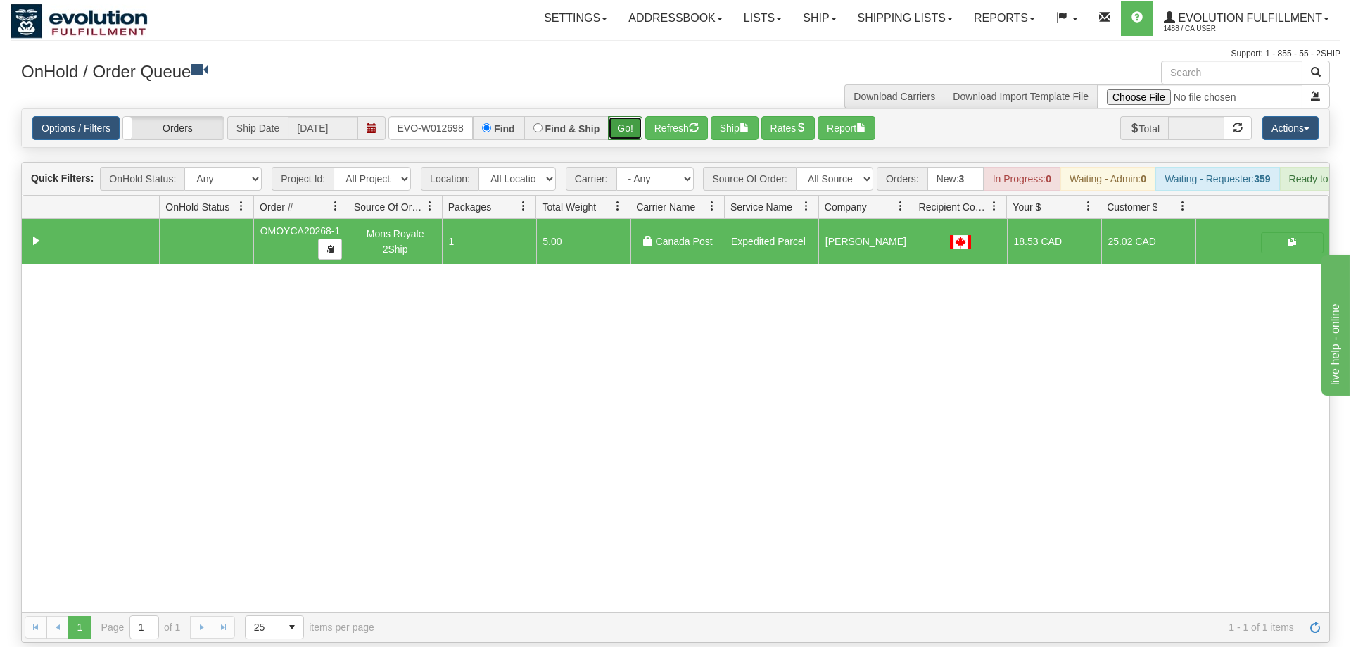
click at [629, 116] on button "Go!" at bounding box center [625, 128] width 34 height 24
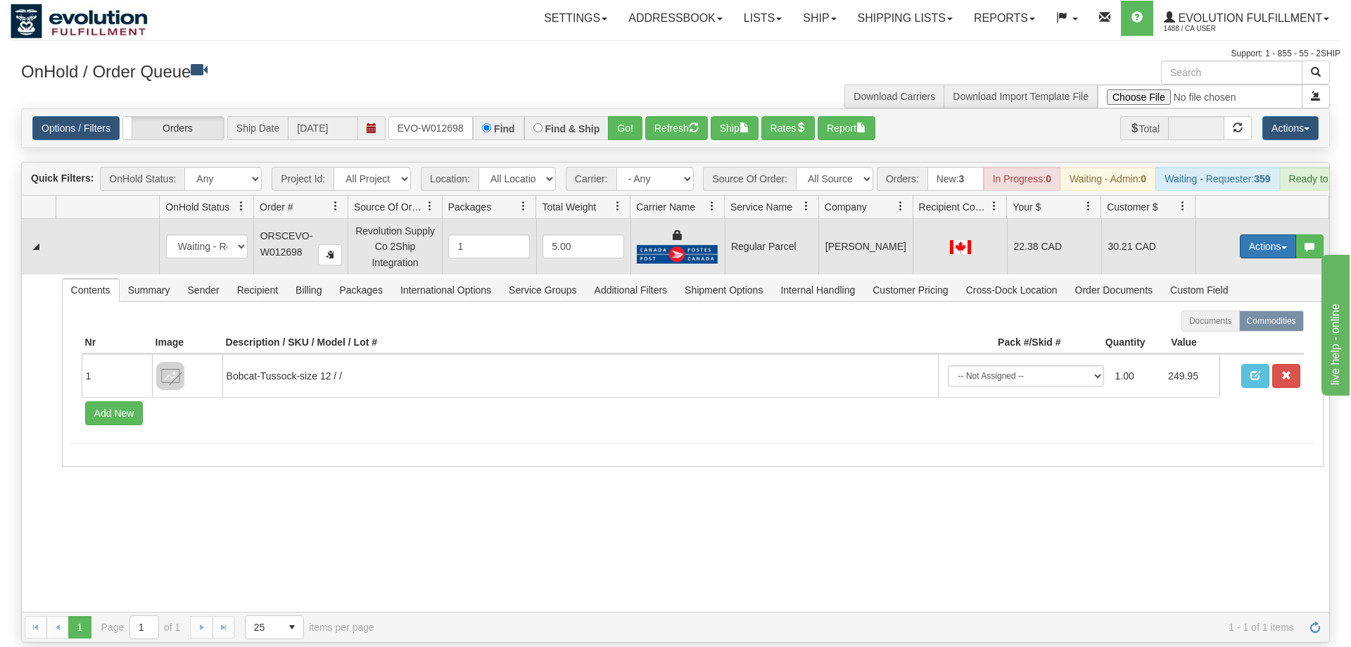
click at [1266, 234] on button "Actions" at bounding box center [1268, 246] width 56 height 24
click at [1237, 304] on span "Rate All Services" at bounding box center [1239, 309] width 84 height 11
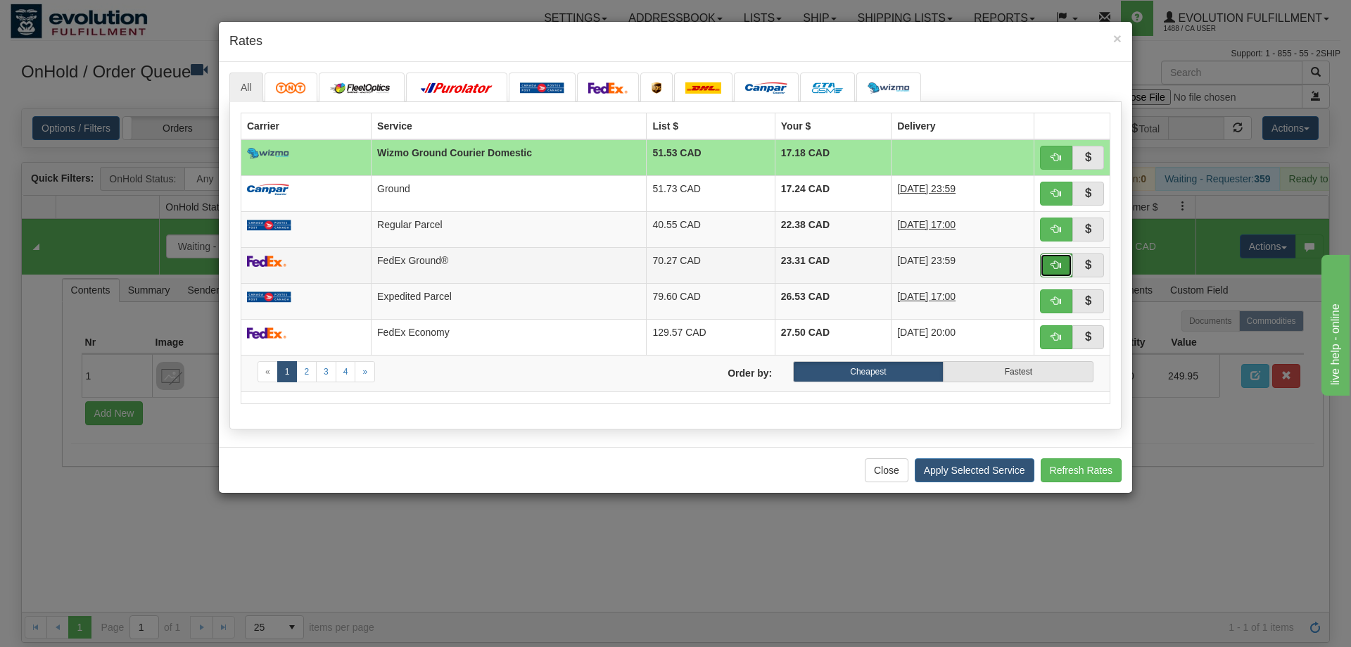
click at [1052, 270] on span "button" at bounding box center [1057, 265] width 10 height 10
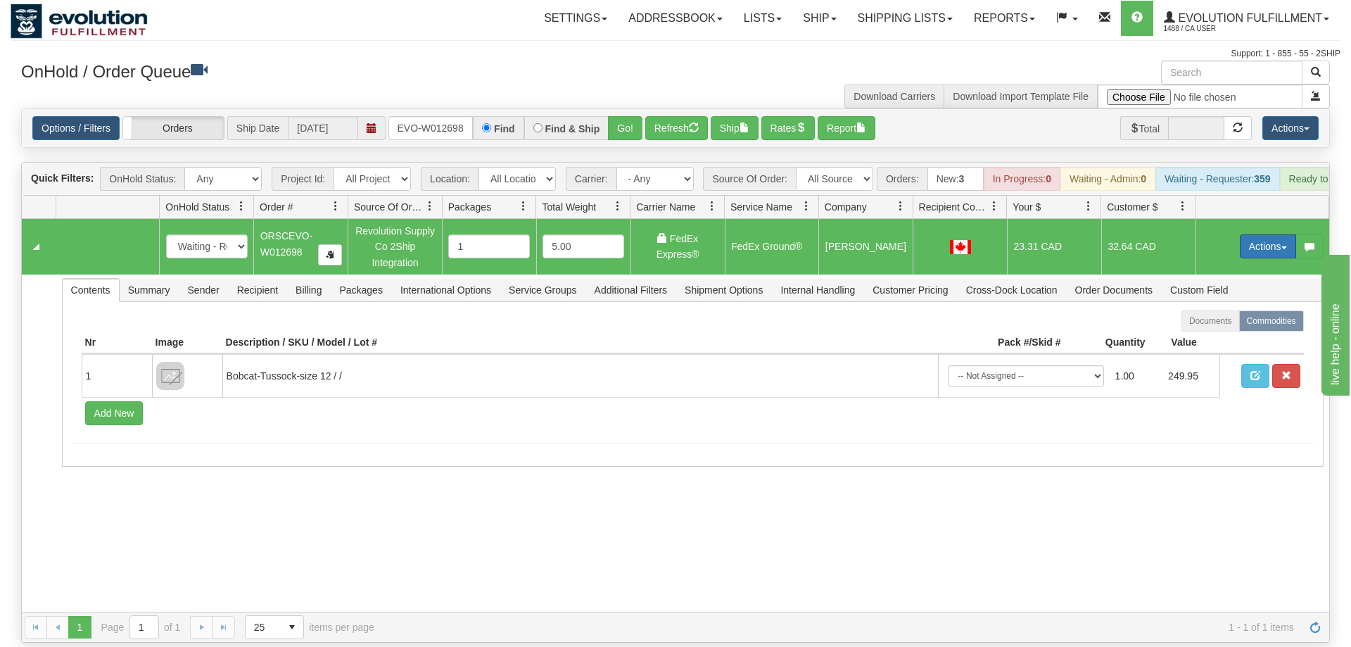
click at [1279, 234] on button "Actions" at bounding box center [1268, 246] width 56 height 24
click at [1221, 322] on span "Ship" at bounding box center [1212, 327] width 30 height 11
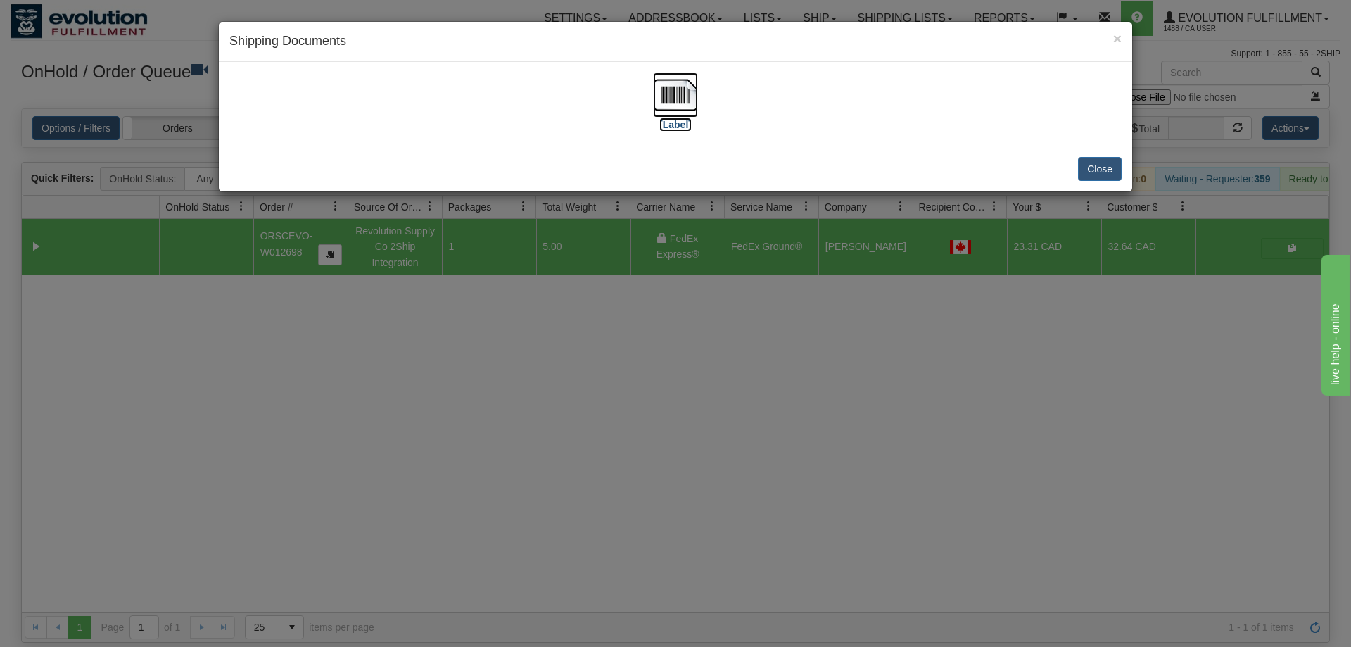
click at [662, 111] on img at bounding box center [675, 94] width 45 height 45
drag, startPoint x: 531, startPoint y: 374, endPoint x: 469, endPoint y: 95, distance: 285.7
click at [538, 360] on div "× Shipping Documents [Label] Close" at bounding box center [675, 323] width 1351 height 647
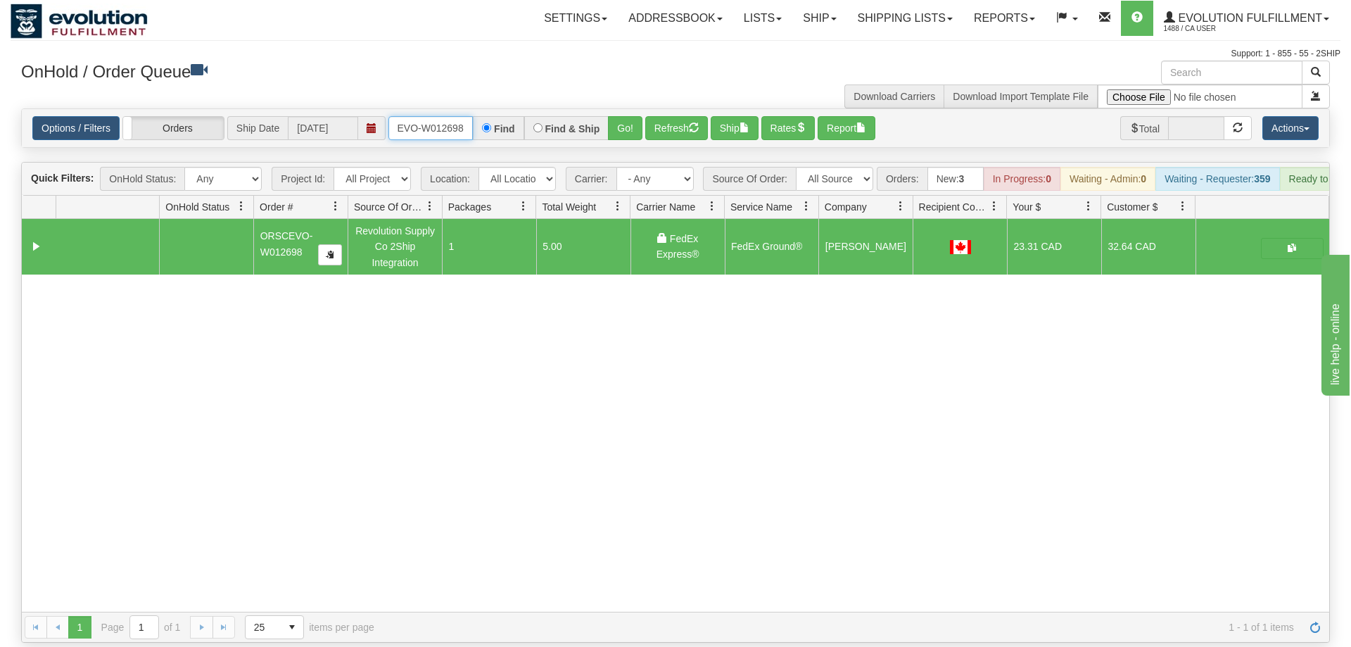
click at [434, 116] on input "oRSCEVO-W012698" at bounding box center [431, 128] width 84 height 24
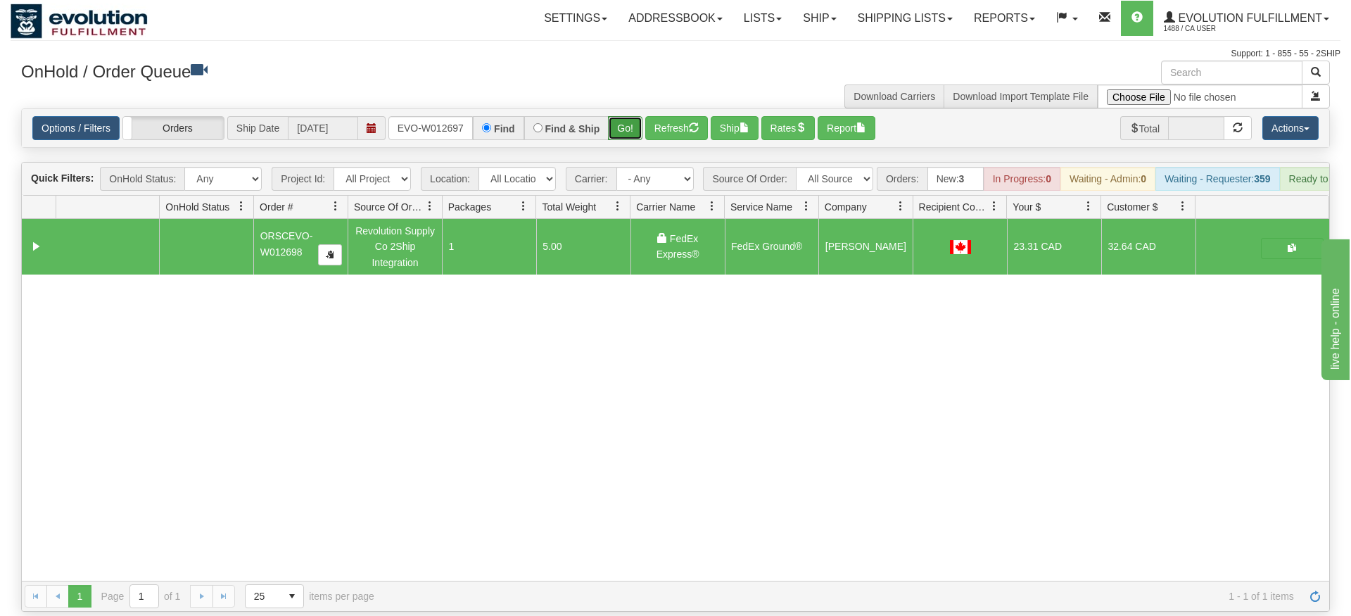
drag, startPoint x: 632, startPoint y: 107, endPoint x: 632, endPoint y: 115, distance: 7.7
click at [632, 136] on div "Is equal to Is not equal to Contains Does not contains CAD USD EUR ZAR [PERSON_…" at bounding box center [676, 359] width 1330 height 503
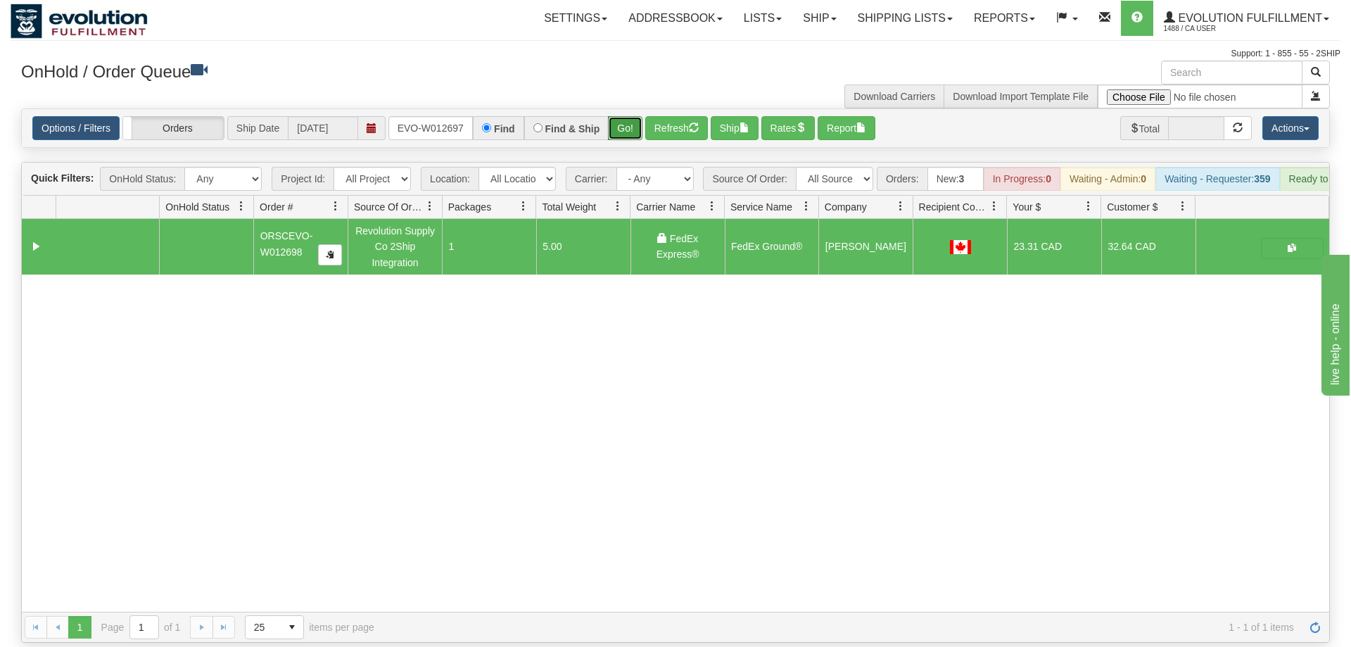
click at [632, 116] on button "Go!" at bounding box center [625, 128] width 34 height 24
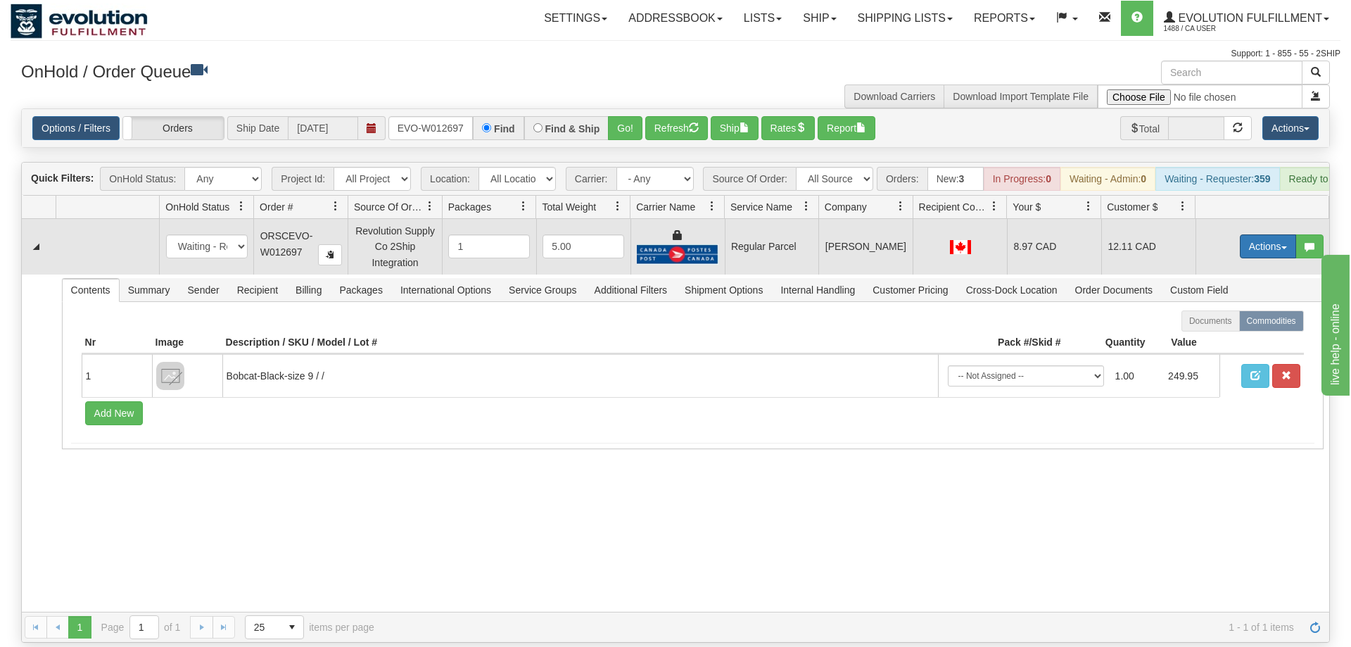
click at [1261, 234] on button "Actions" at bounding box center [1268, 246] width 56 height 24
click at [1221, 304] on span "Rate All Services" at bounding box center [1239, 309] width 84 height 11
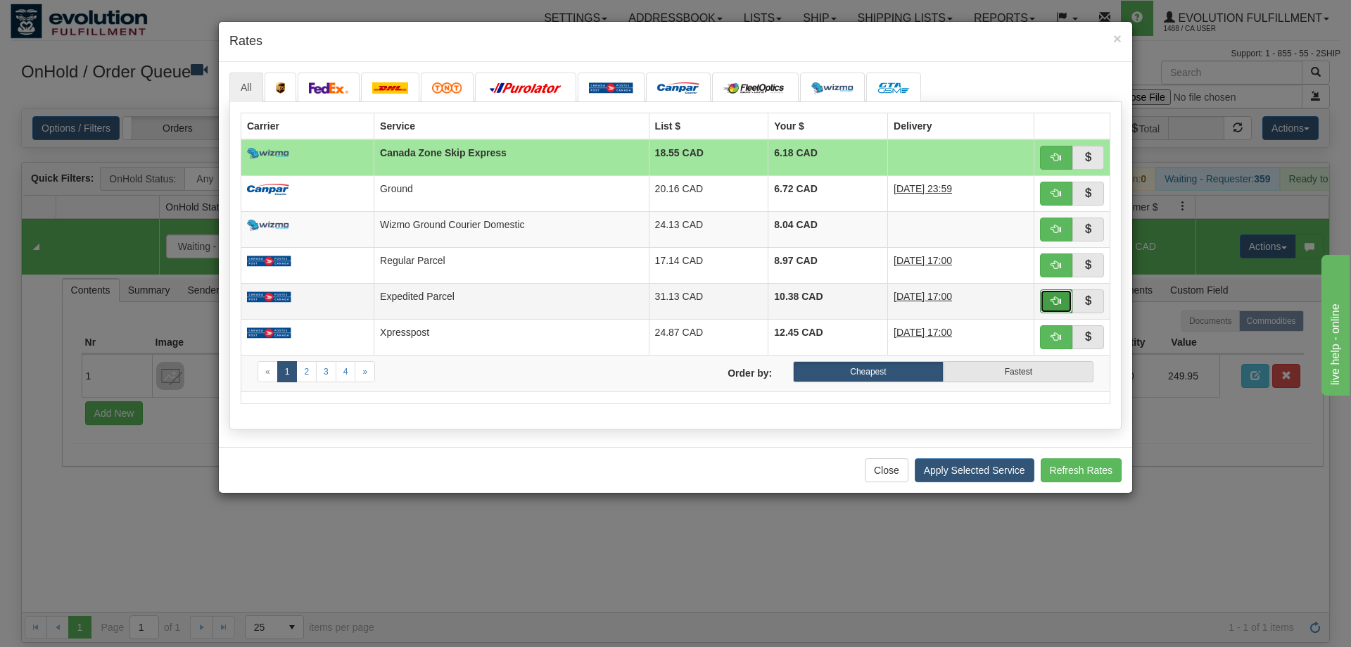
click at [1065, 301] on button "button" at bounding box center [1056, 301] width 32 height 24
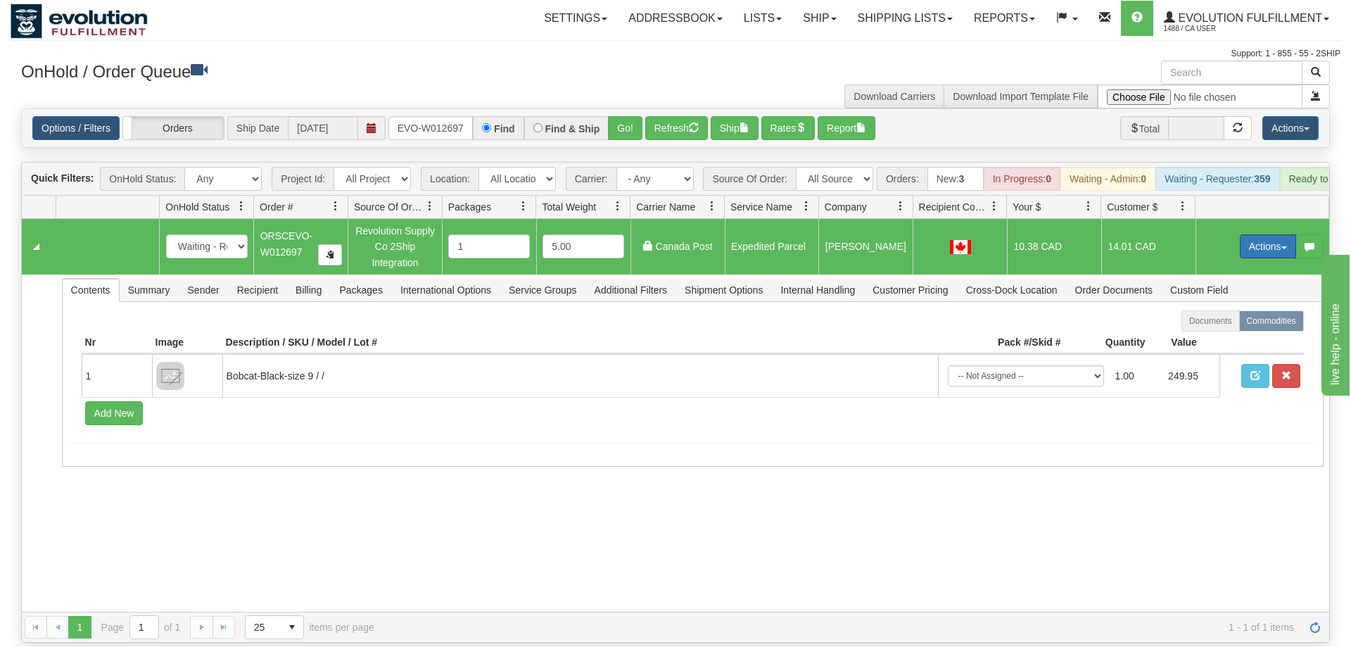
click at [1277, 234] on button "Actions" at bounding box center [1268, 246] width 56 height 24
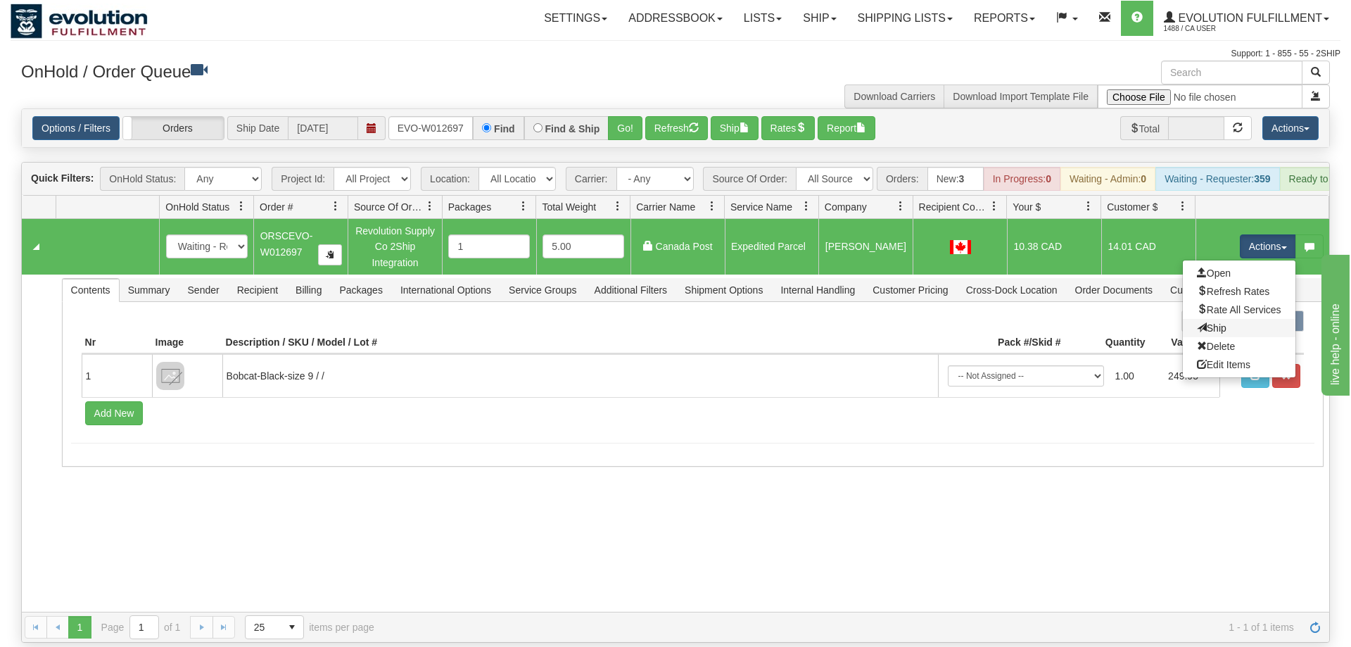
click at [1244, 319] on link "Ship" at bounding box center [1239, 328] width 113 height 18
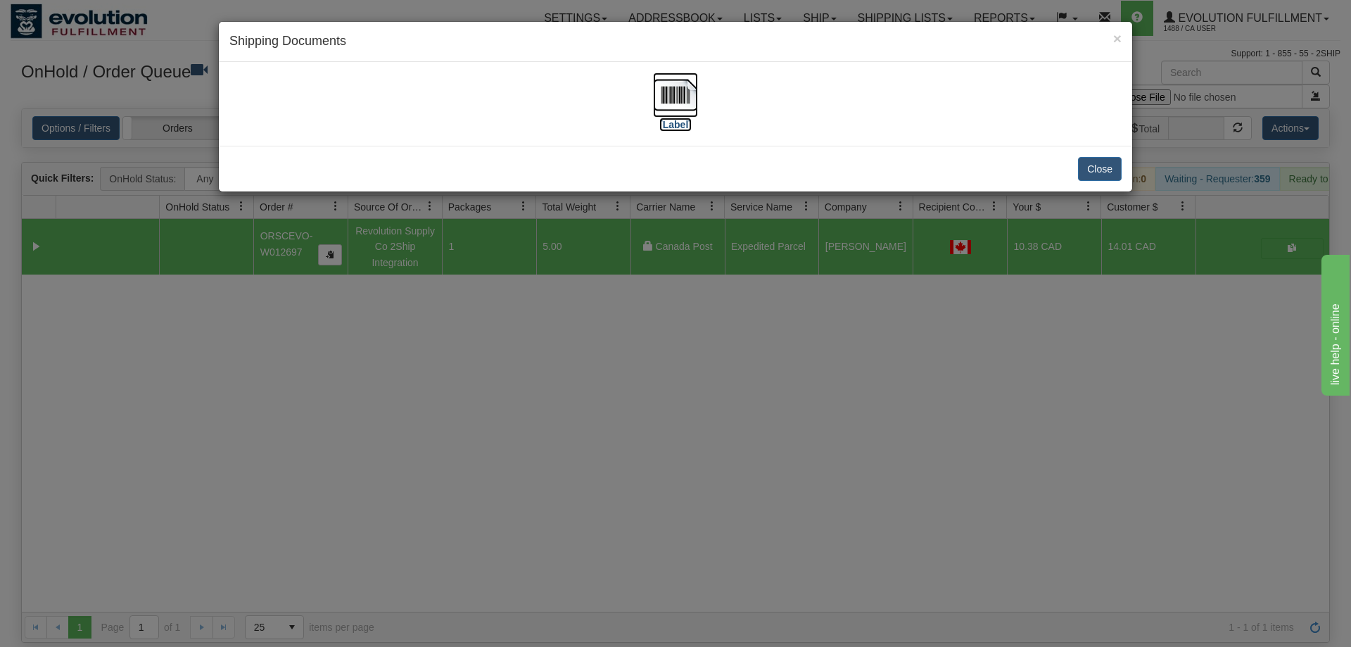
click at [684, 89] on img at bounding box center [675, 94] width 45 height 45
drag, startPoint x: 455, startPoint y: 335, endPoint x: 414, endPoint y: 224, distance: 118.5
click at [453, 332] on div "× Shipping Documents [Label] Close" at bounding box center [675, 323] width 1351 height 647
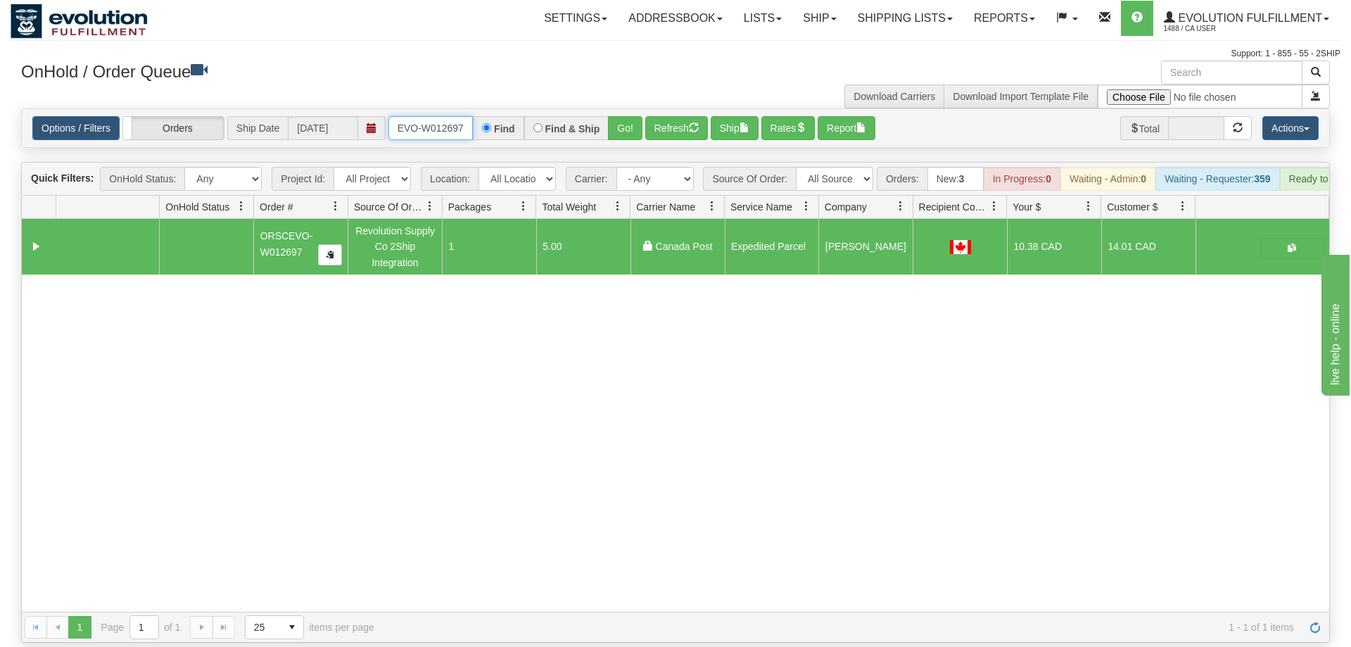
click at [392, 116] on input "ORSCEVO-W012697" at bounding box center [431, 128] width 84 height 24
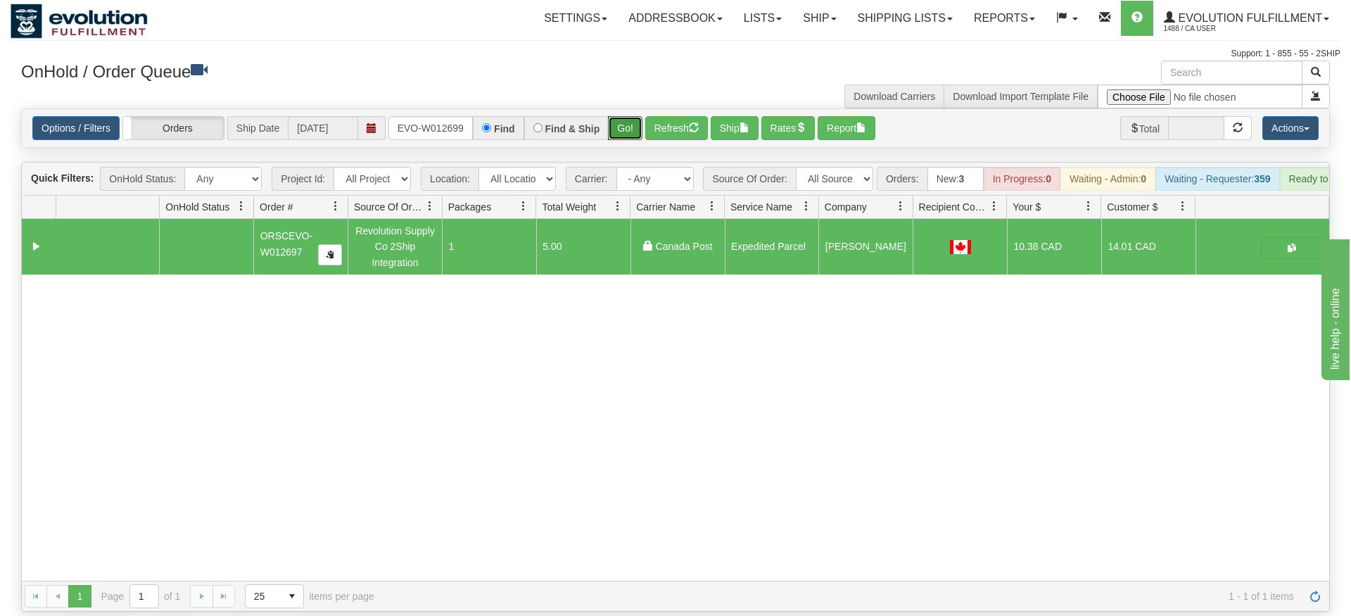
drag, startPoint x: 624, startPoint y: 130, endPoint x: 626, endPoint y: 122, distance: 8.7
click at [624, 128] on div "Is equal to Is not equal to Contains Does not contains CAD USD EUR ZAR [PERSON_…" at bounding box center [676, 359] width 1330 height 503
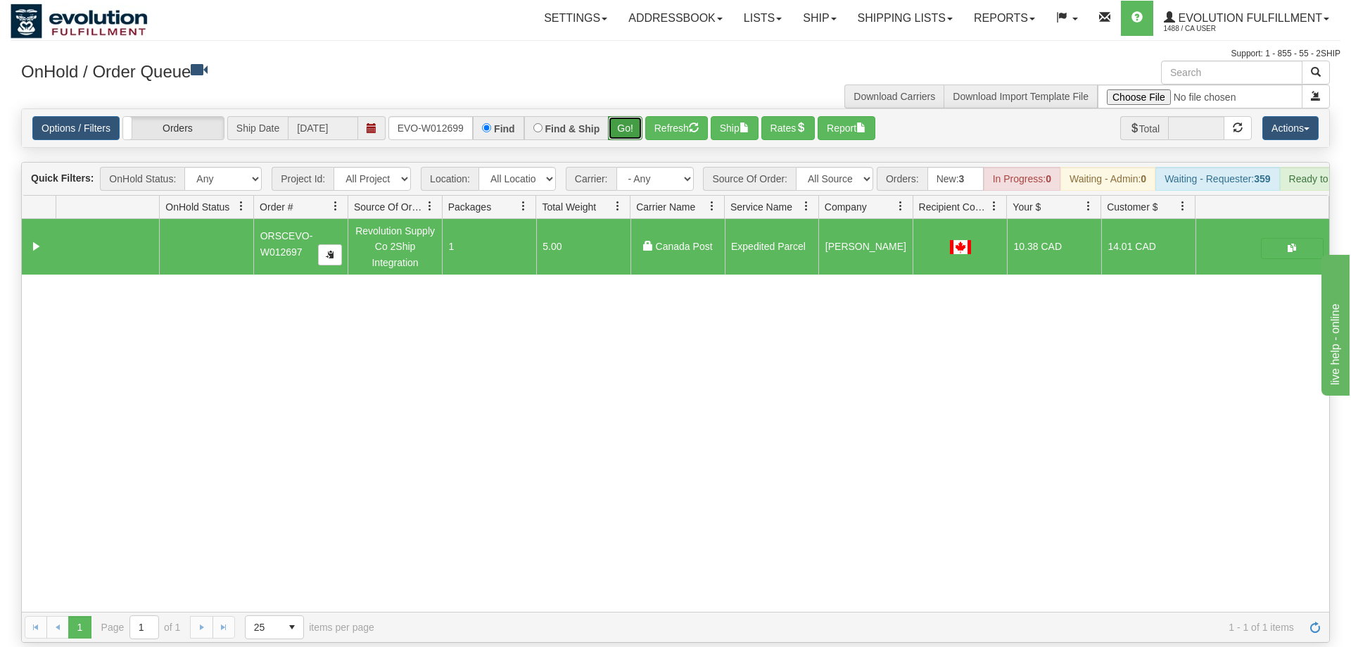
click at [631, 116] on button "Go!" at bounding box center [625, 128] width 34 height 24
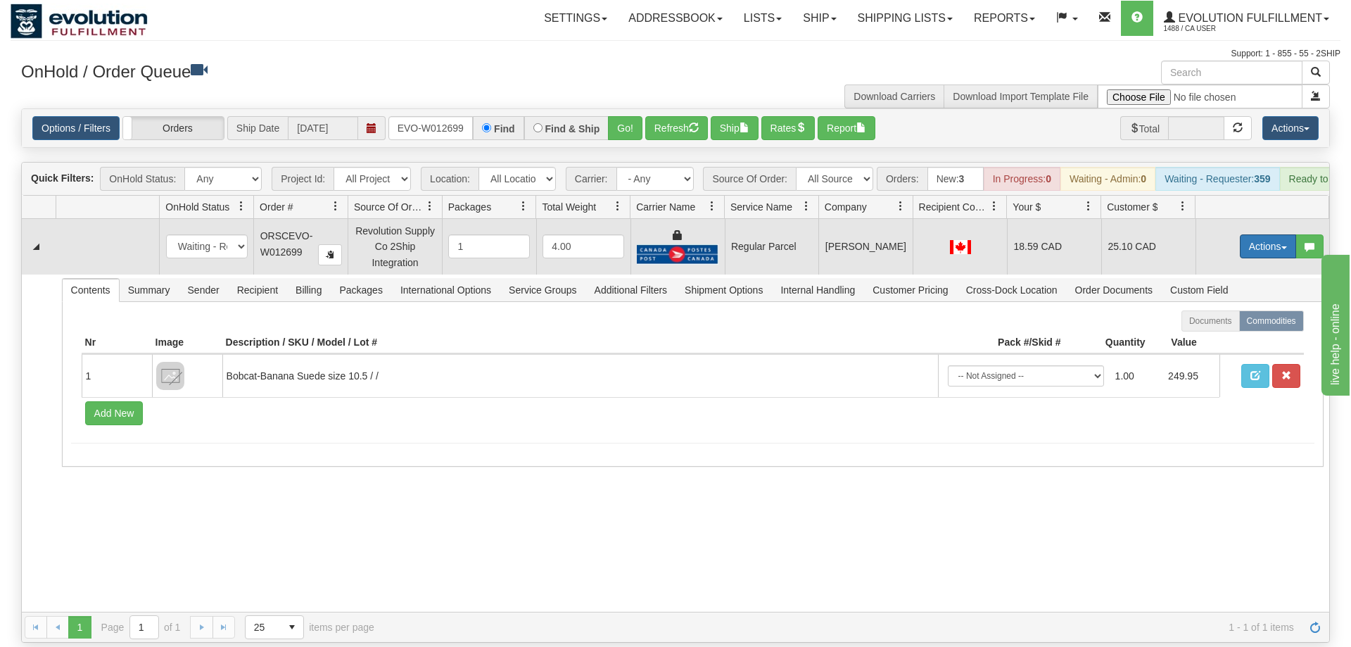
click at [1280, 234] on button "Actions" at bounding box center [1268, 246] width 56 height 24
click at [1223, 304] on span "Rate All Services" at bounding box center [1239, 309] width 84 height 11
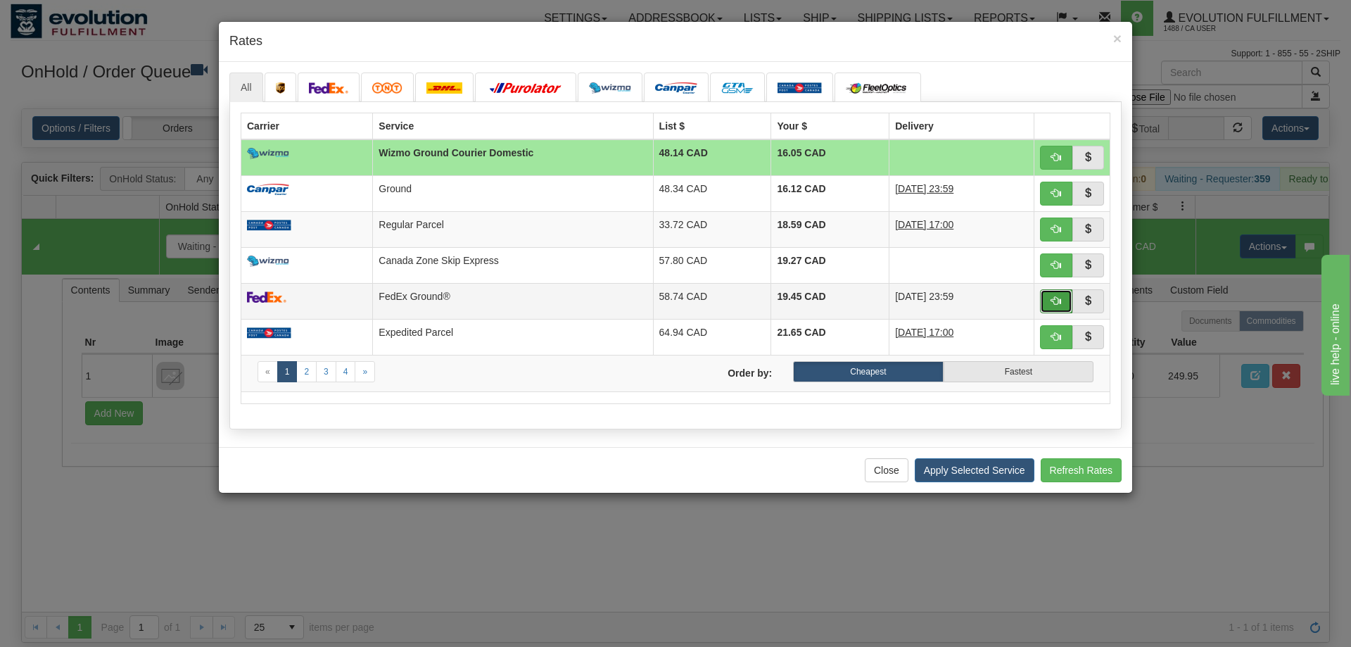
click at [1058, 294] on button "button" at bounding box center [1056, 301] width 32 height 24
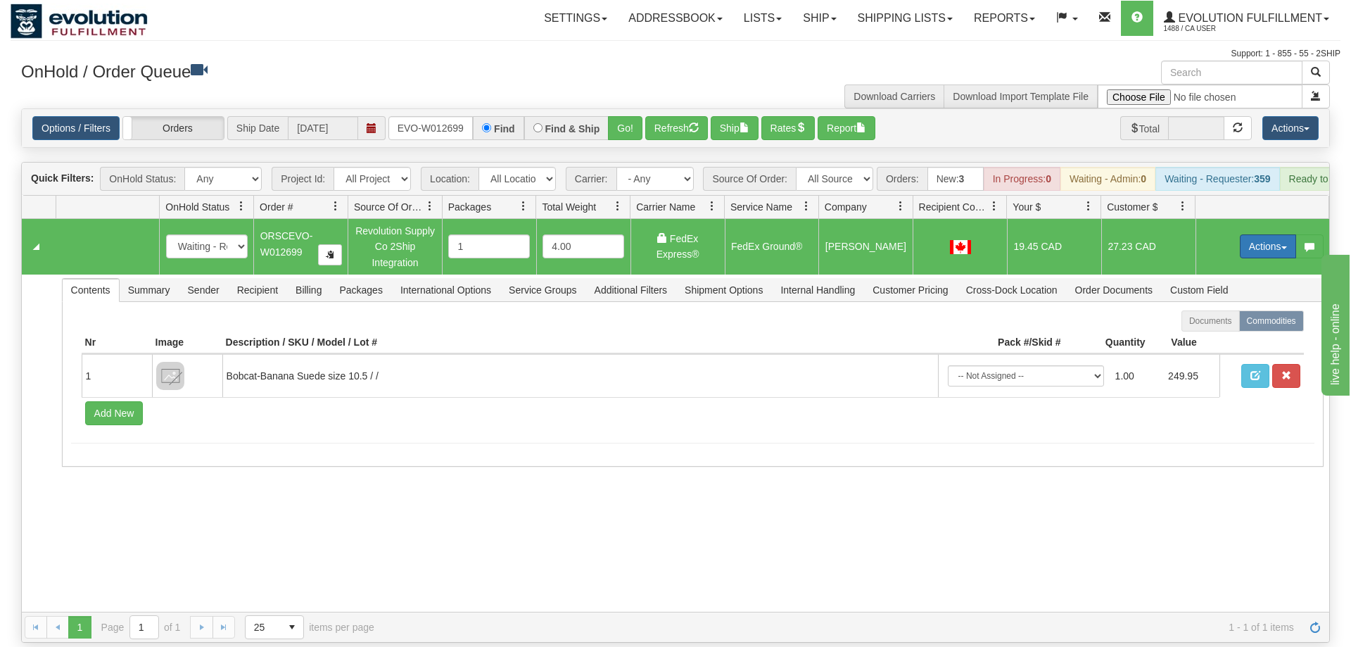
click at [1272, 234] on button "Actions" at bounding box center [1268, 246] width 56 height 24
click at [1203, 322] on span "Ship" at bounding box center [1212, 327] width 30 height 11
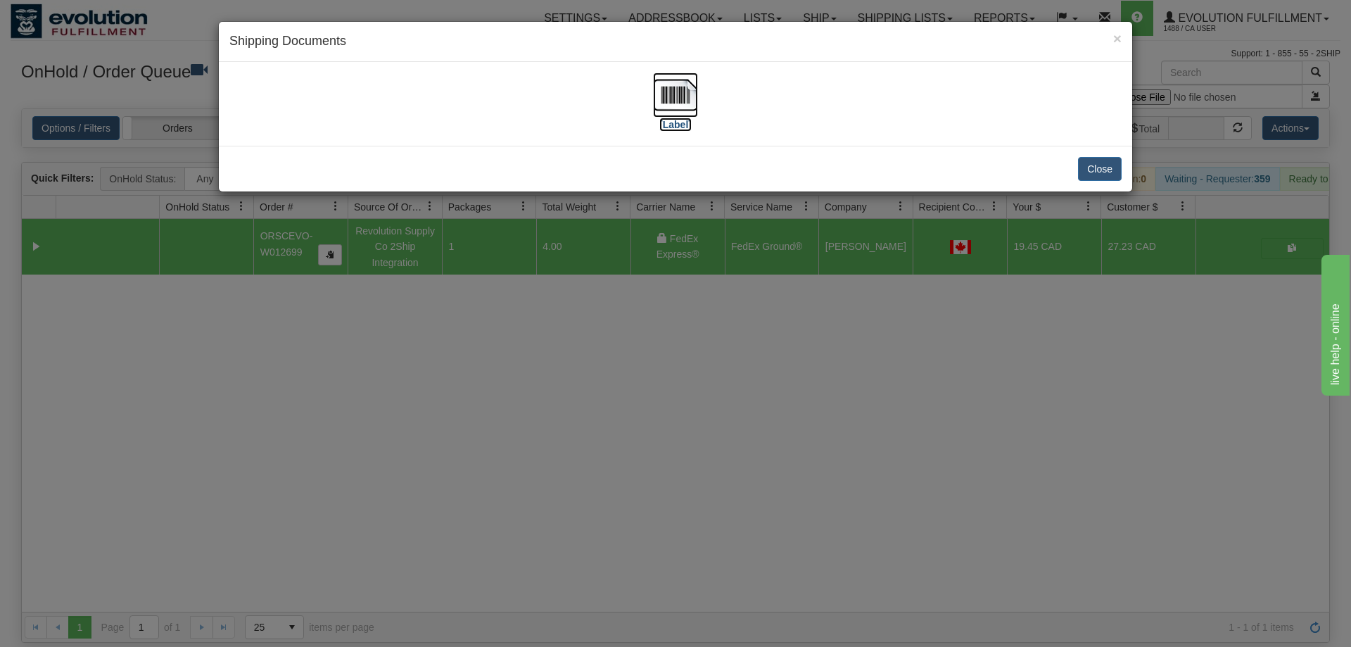
click at [681, 106] on img at bounding box center [675, 94] width 45 height 45
drag, startPoint x: 535, startPoint y: 351, endPoint x: 481, endPoint y: 58, distance: 297.8
click at [538, 339] on div "× Shipping Documents [Label] Close" at bounding box center [675, 323] width 1351 height 647
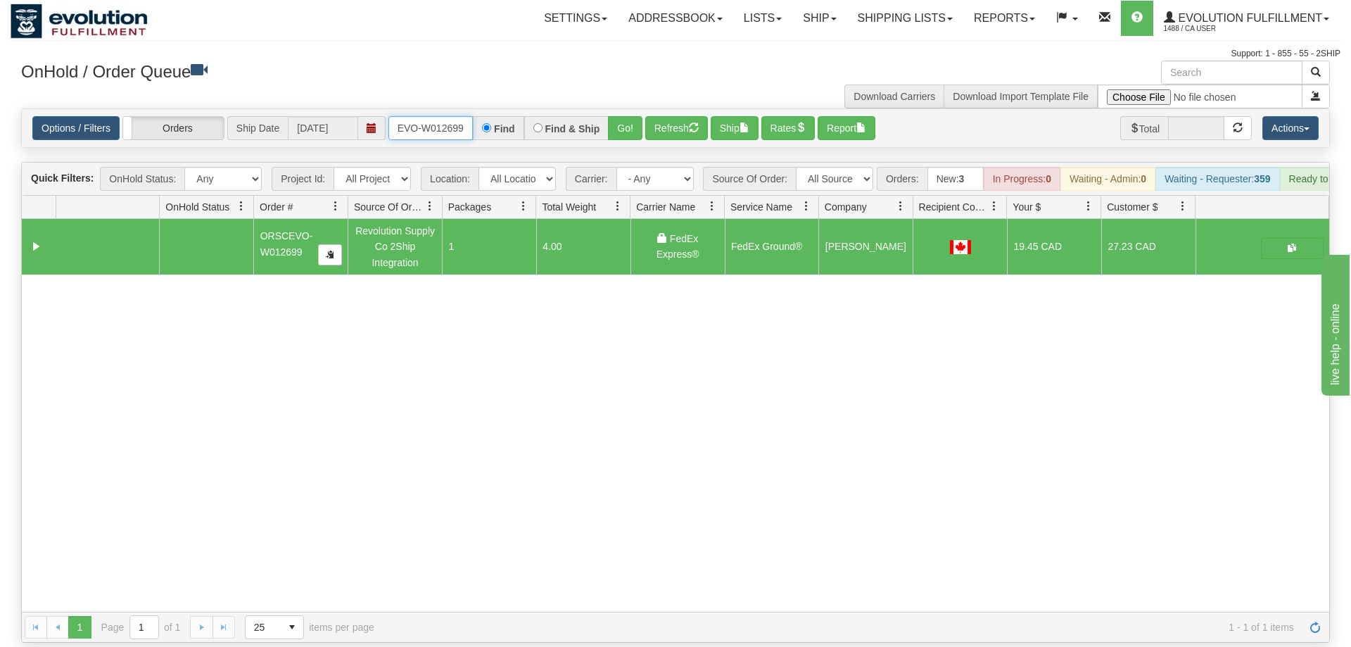
click at [414, 116] on input "ORSCEVO-W012699" at bounding box center [431, 128] width 84 height 24
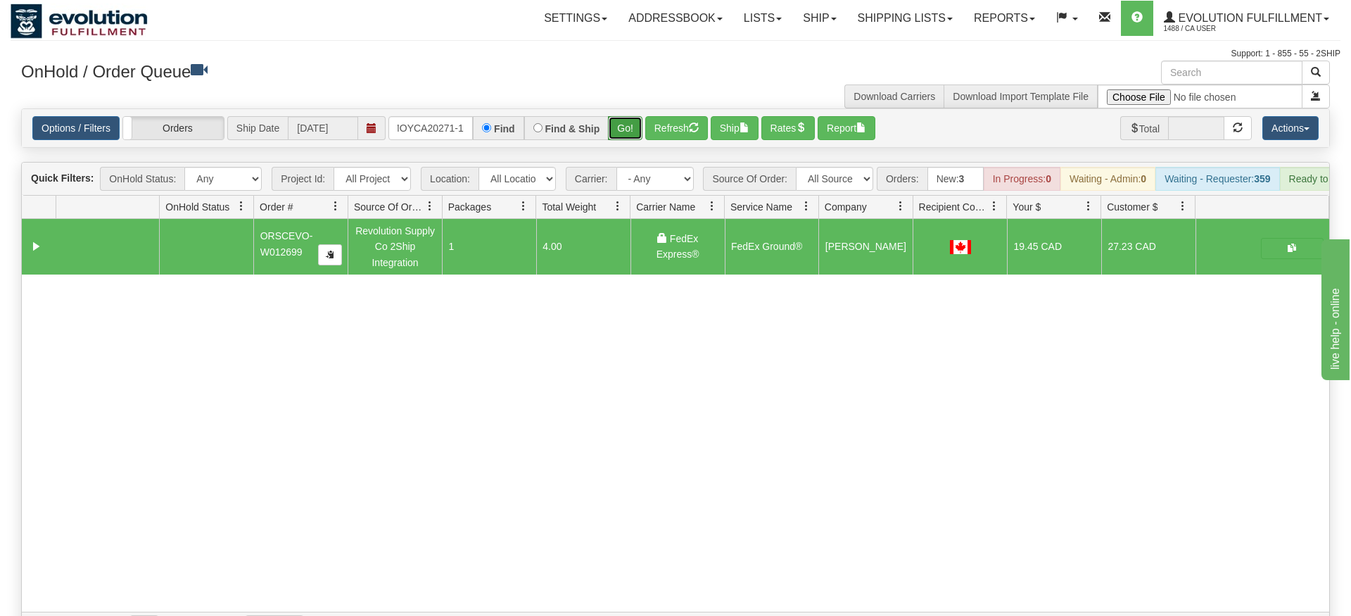
click at [622, 132] on div "Is equal to Is not equal to Contains Does not contains CAD USD EUR ZAR [PERSON_…" at bounding box center [676, 375] width 1330 height 534
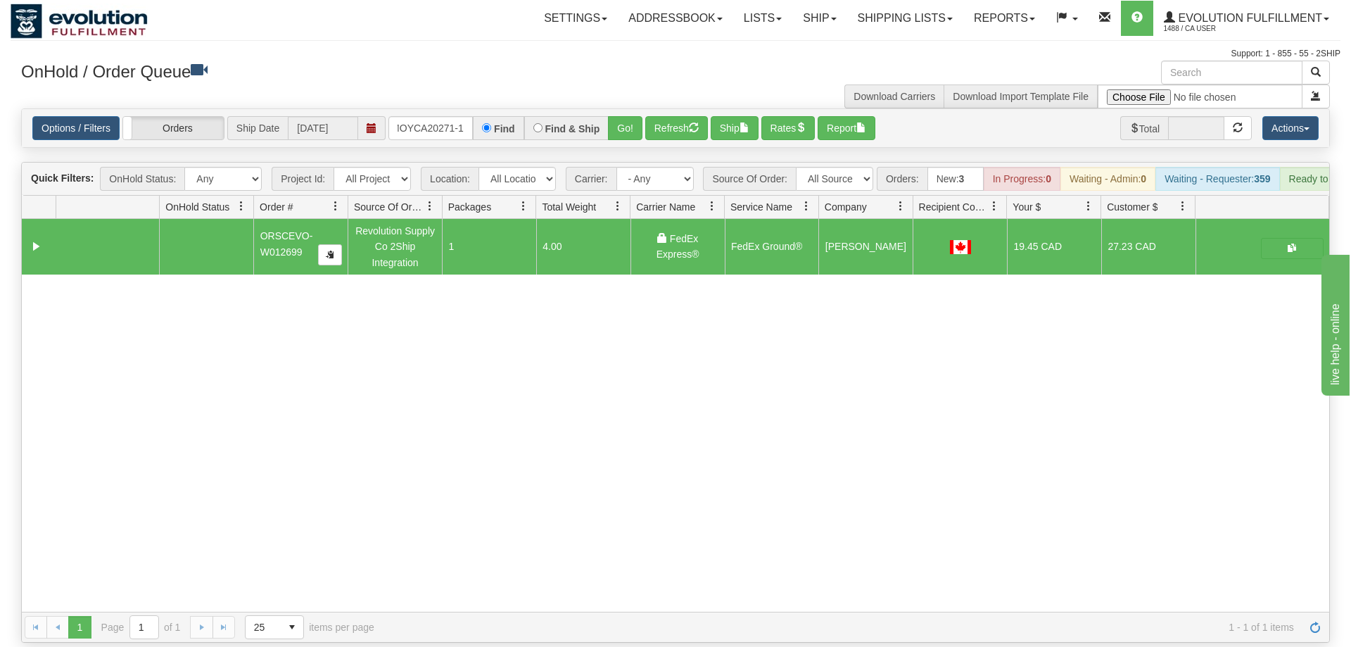
click at [633, 109] on div "Options / Filters Group Shipments Orders Ship Date [DATE] OMOYCA20271-1 Find Fi…" at bounding box center [676, 128] width 1308 height 38
click at [631, 116] on button "Go!" at bounding box center [625, 128] width 34 height 24
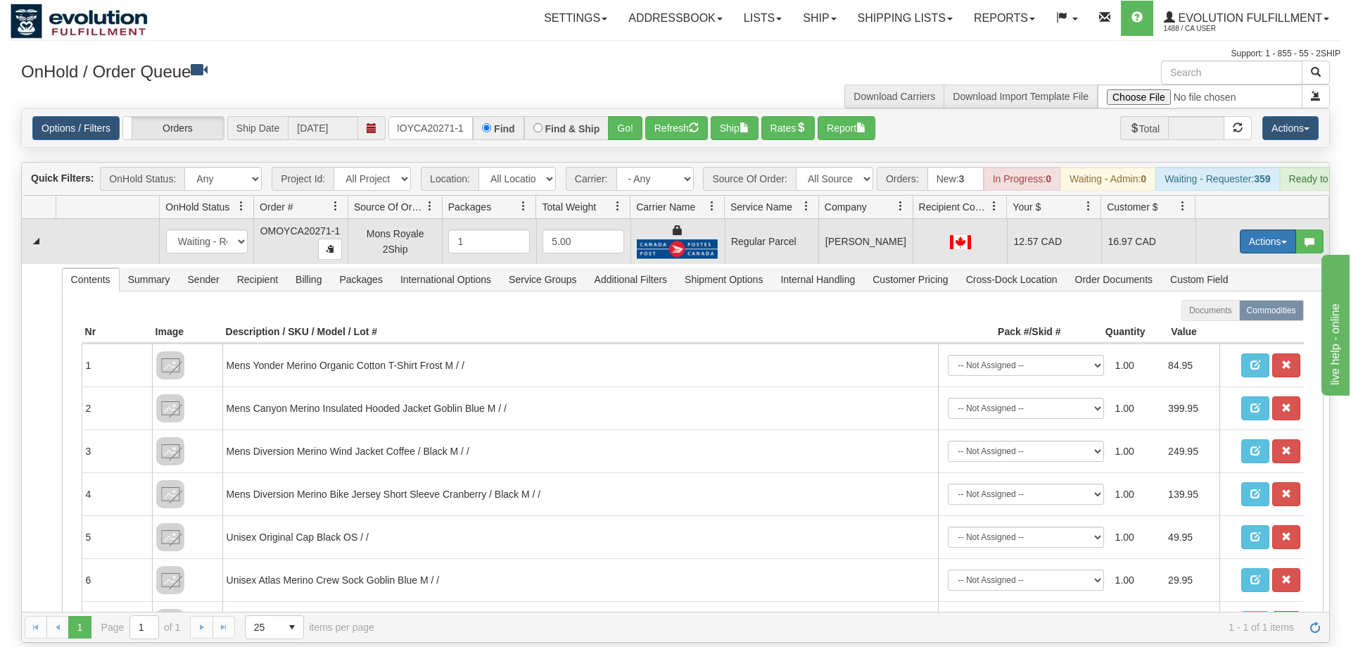
click at [1257, 229] on button "Actions" at bounding box center [1268, 241] width 56 height 24
click at [1238, 299] on span "Rate All Services" at bounding box center [1239, 304] width 84 height 11
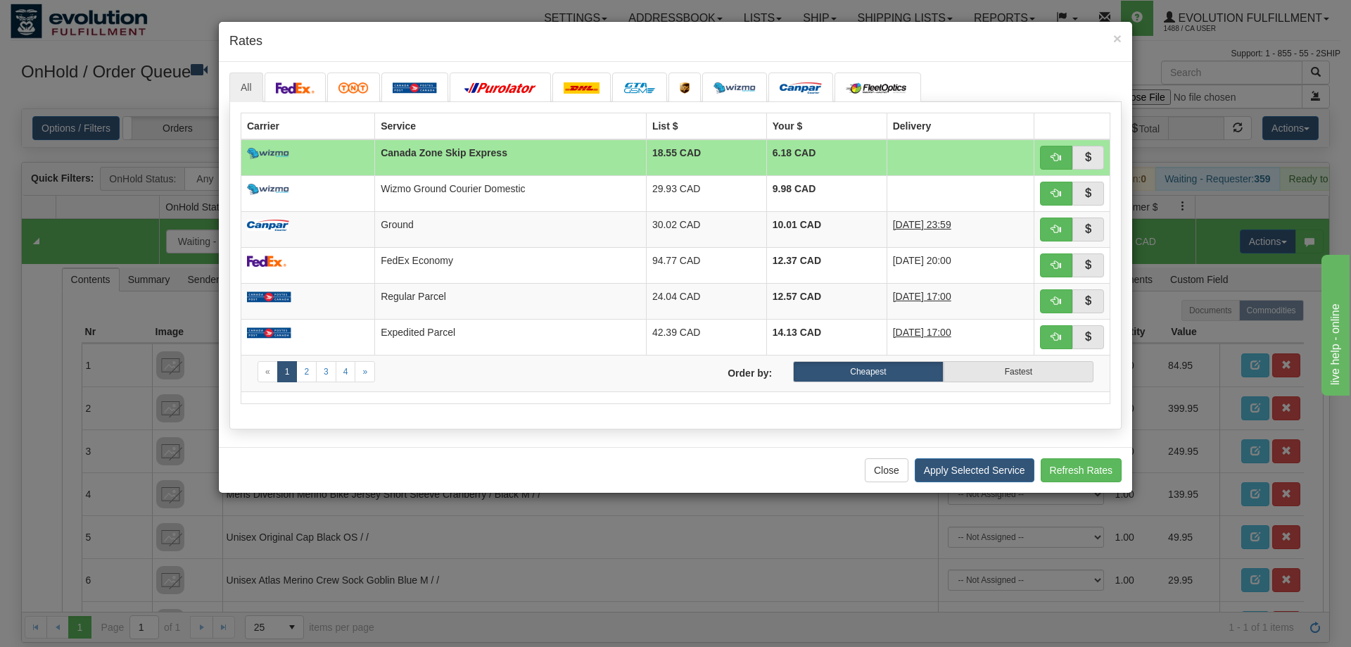
drag, startPoint x: 355, startPoint y: 458, endPoint x: 778, endPoint y: 132, distance: 534.6
click at [356, 458] on div "Close Apply Selected Service Refresh Rates" at bounding box center [676, 470] width 914 height 46
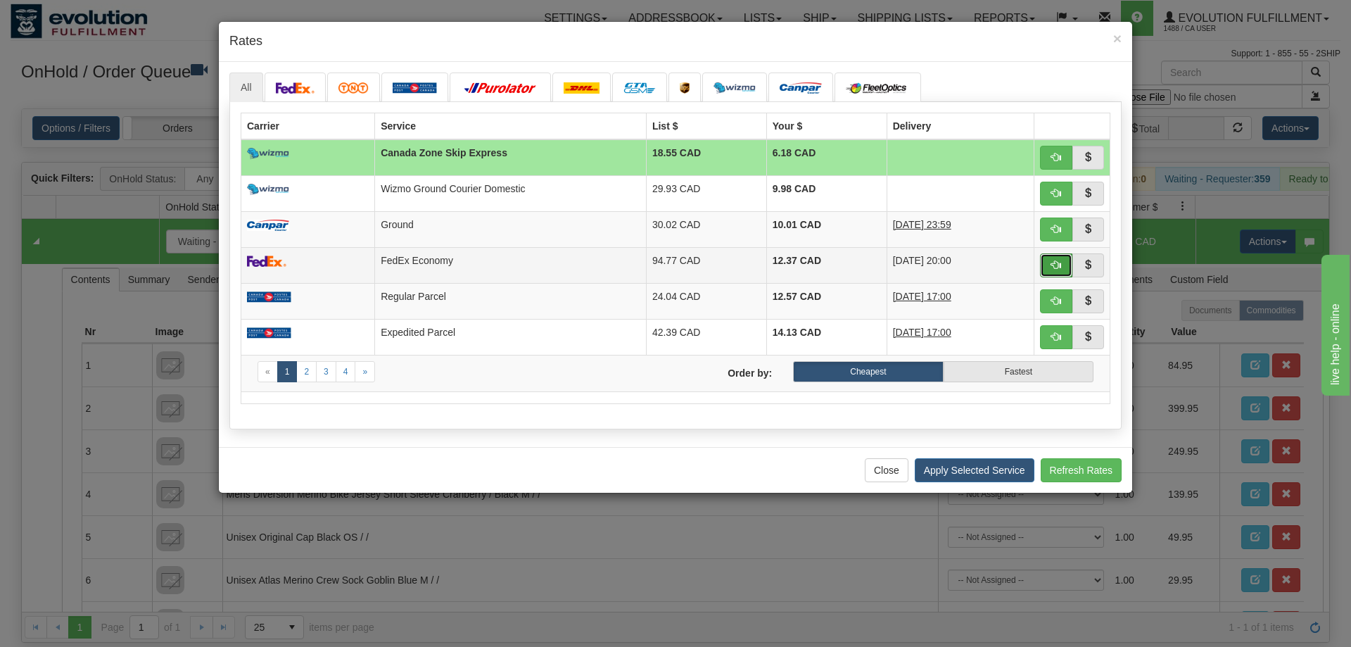
click at [1050, 264] on button "button" at bounding box center [1056, 265] width 32 height 24
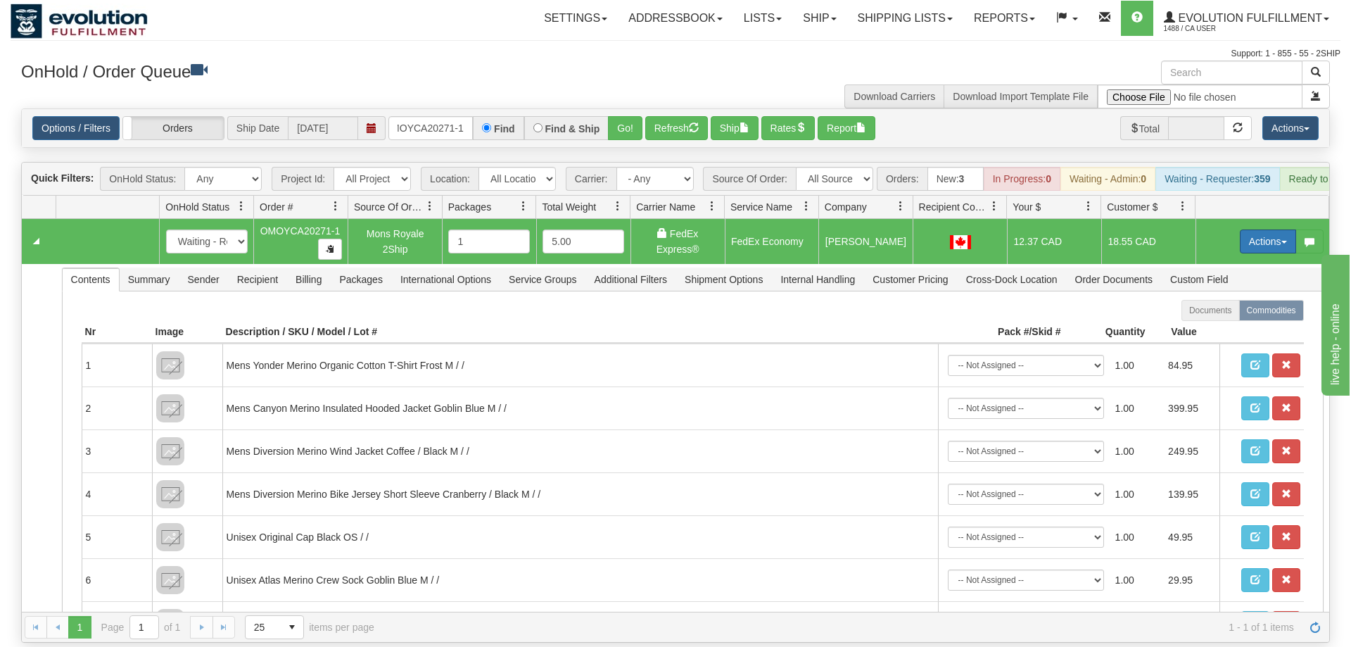
click at [1257, 229] on button "Actions" at bounding box center [1268, 241] width 56 height 24
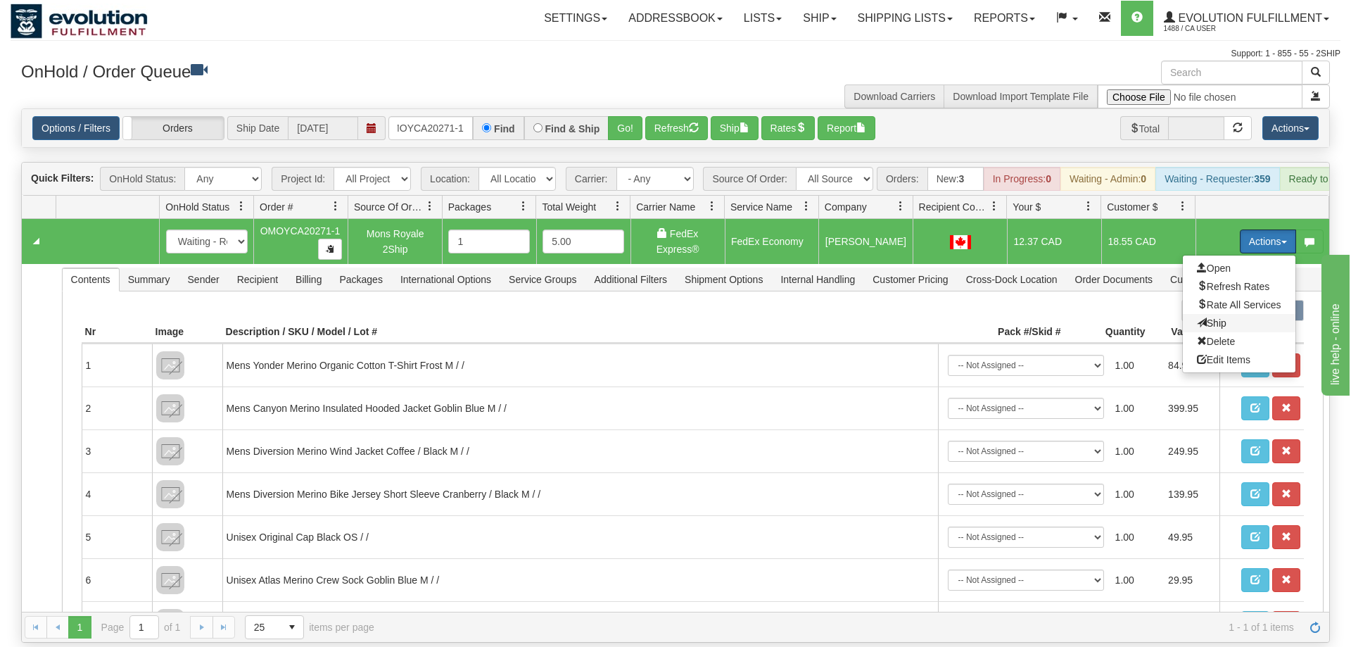
click at [1216, 317] on span "Ship" at bounding box center [1212, 322] width 30 height 11
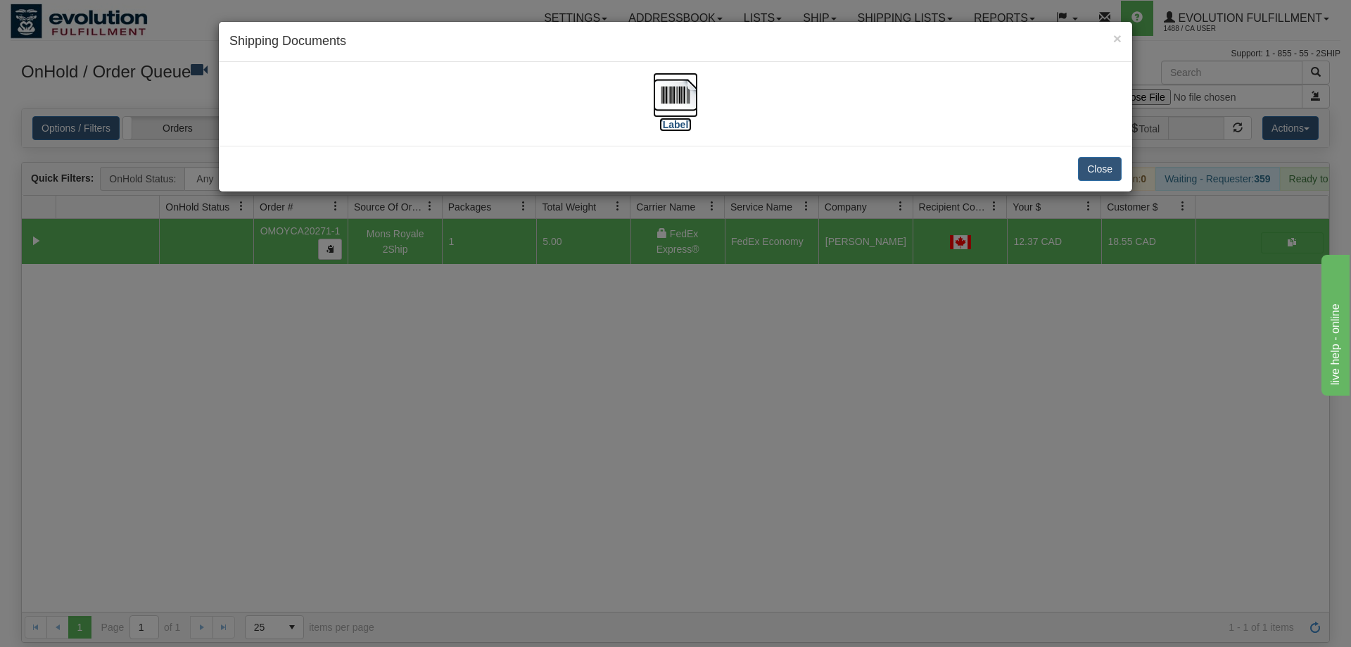
click at [677, 107] on img at bounding box center [675, 94] width 45 height 45
drag, startPoint x: 490, startPoint y: 332, endPoint x: 488, endPoint y: 320, distance: 12.7
click at [490, 326] on div "× Shipping Documents [Label] Close" at bounding box center [675, 323] width 1351 height 647
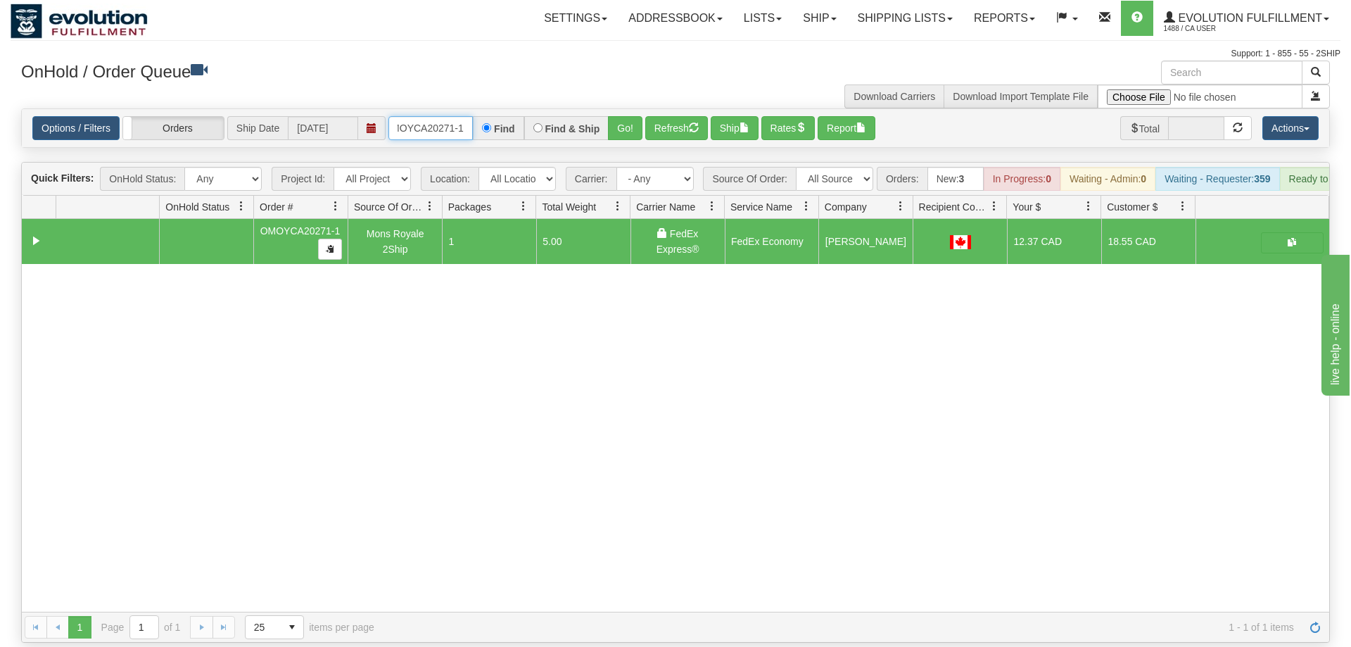
click at [449, 116] on input "OMOYCA20271-1" at bounding box center [431, 128] width 84 height 24
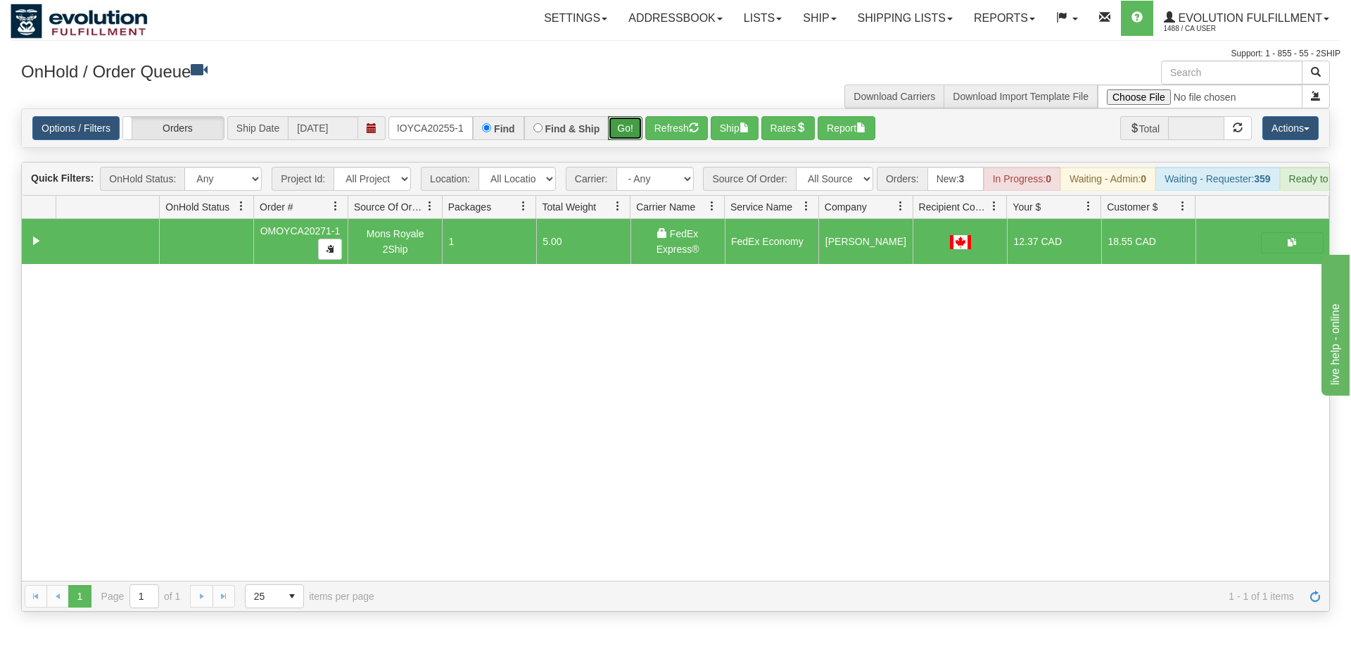
click at [622, 128] on div "Is equal to Is not equal to Contains Does not contains CAD USD EUR ZAR [PERSON_…" at bounding box center [676, 359] width 1330 height 503
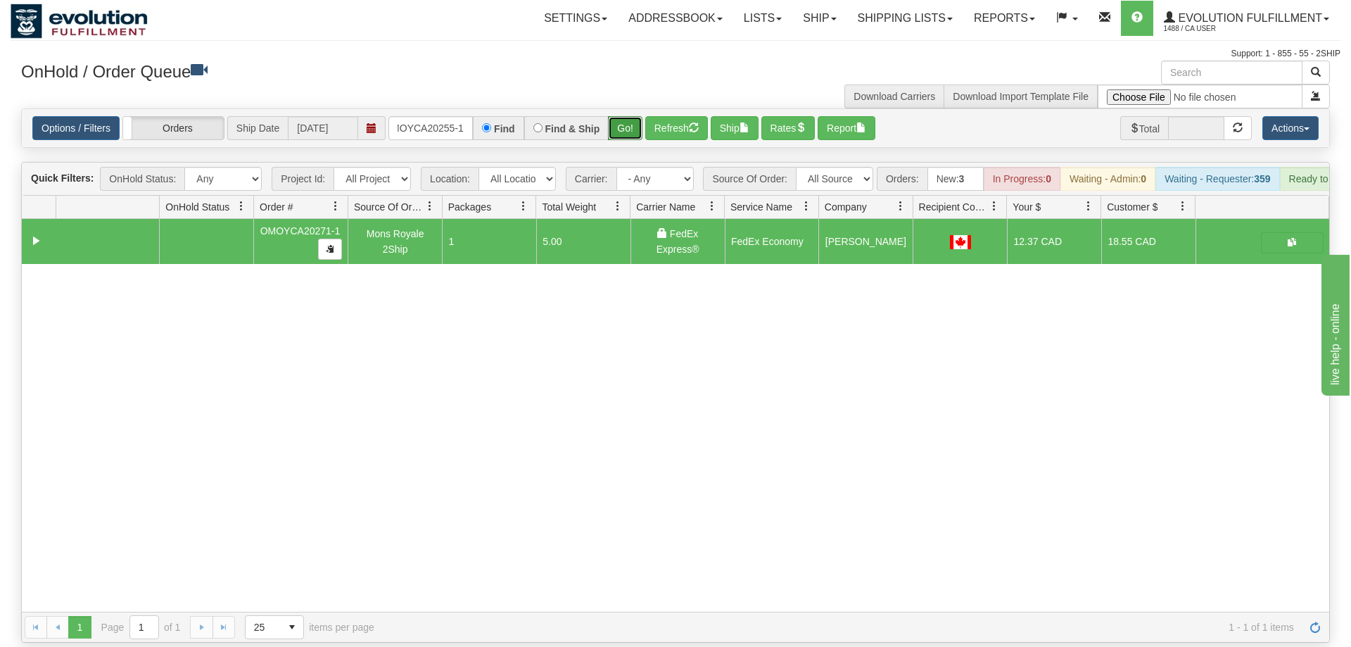
click at [621, 116] on button "Go!" at bounding box center [625, 128] width 34 height 24
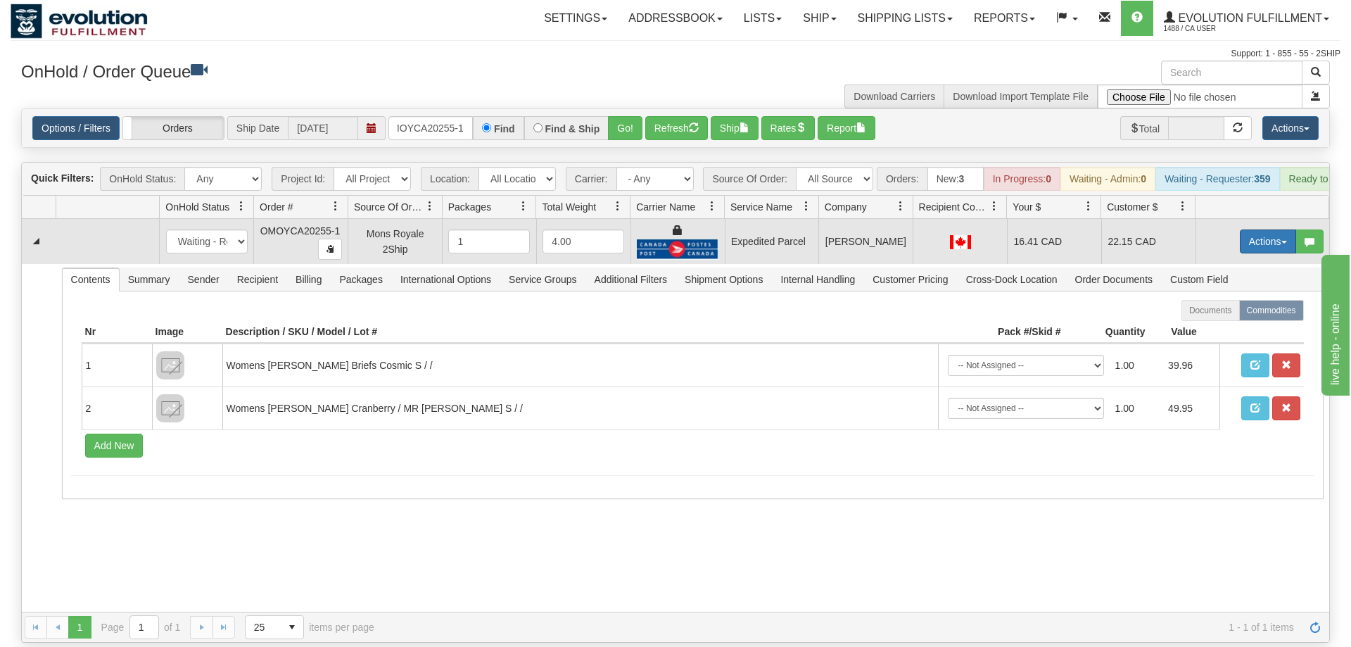
click at [1259, 229] on button "Actions" at bounding box center [1268, 241] width 56 height 24
click at [1216, 317] on span "Ship" at bounding box center [1212, 322] width 30 height 11
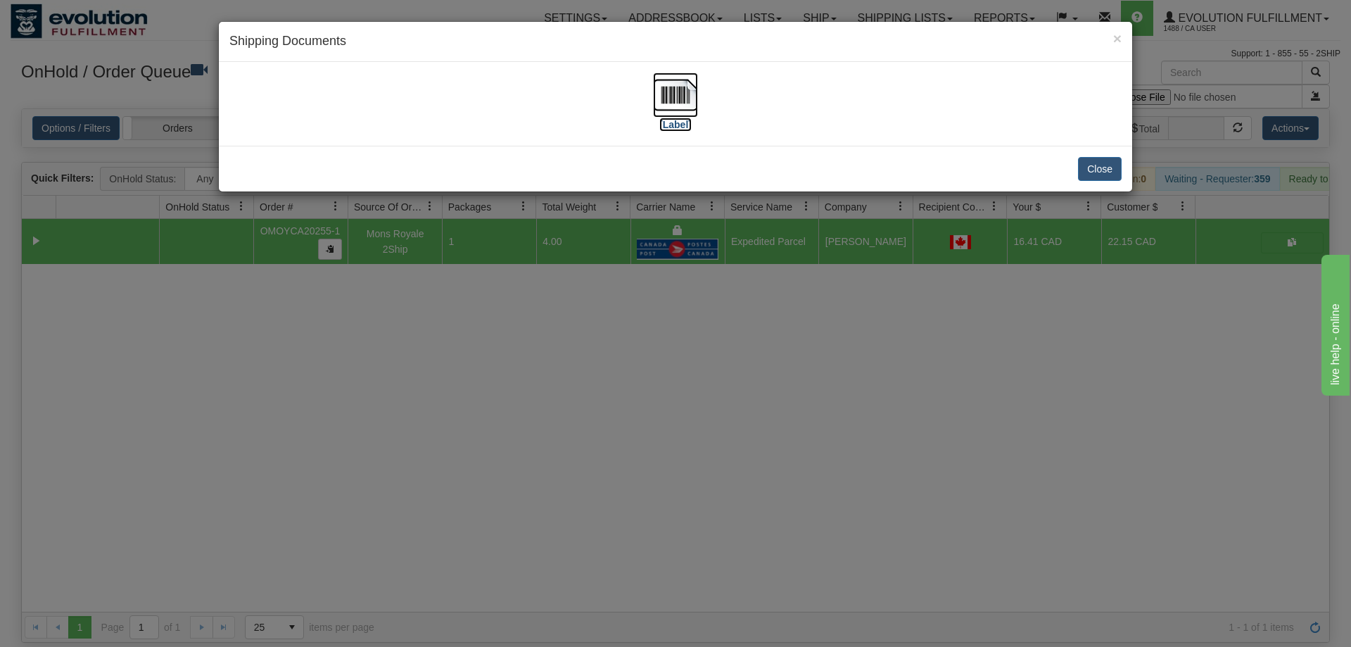
click at [689, 96] on img at bounding box center [675, 94] width 45 height 45
click at [463, 333] on div "× Shipping Documents [Label] Close" at bounding box center [675, 323] width 1351 height 647
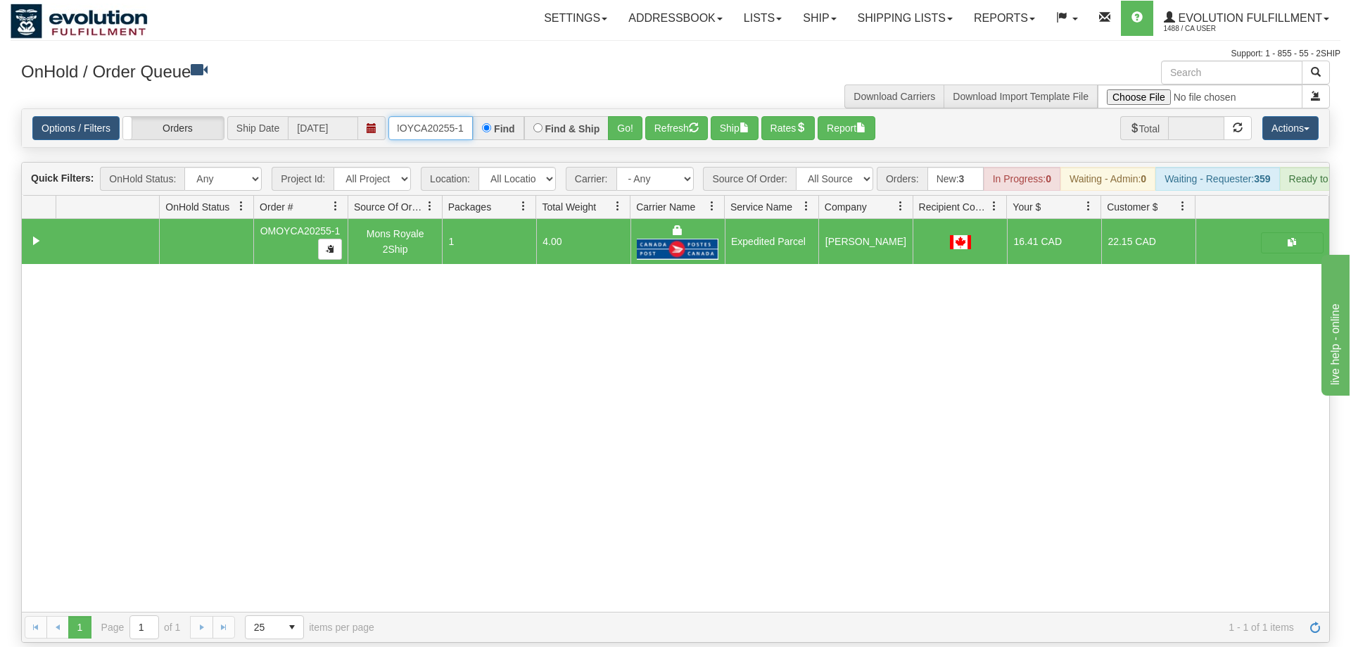
click at [418, 118] on input "OMOYCA20255-1" at bounding box center [431, 128] width 84 height 24
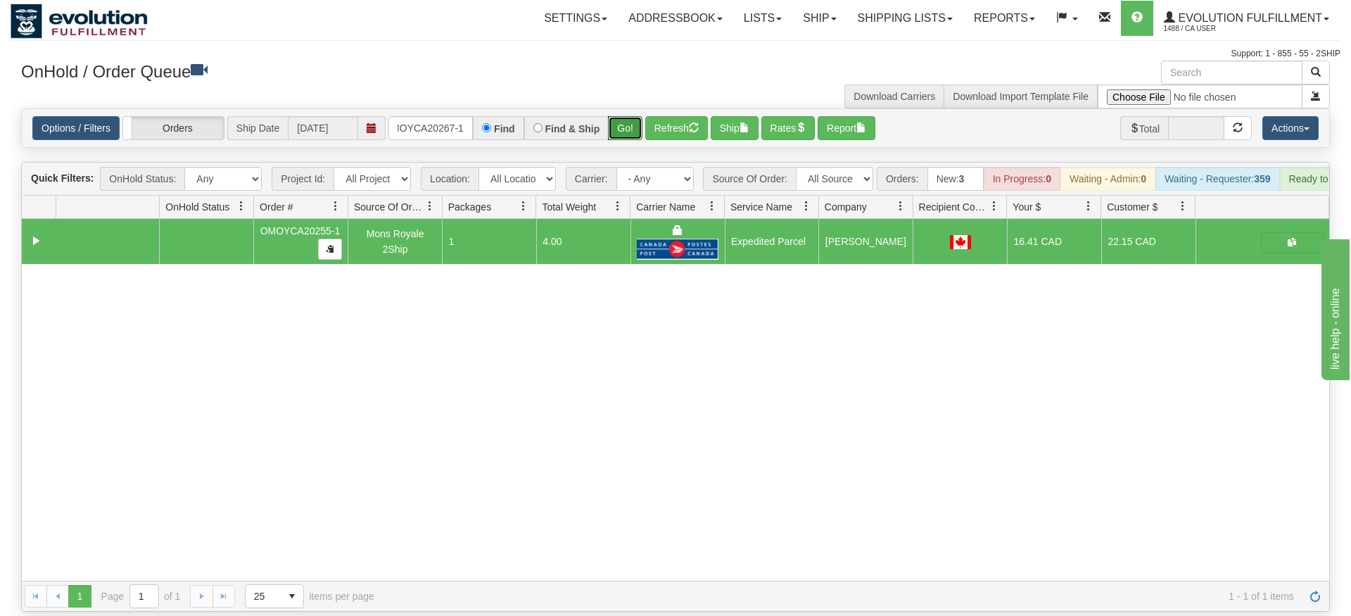
click at [638, 138] on div "Is equal to Is not equal to Contains Does not contains CAD USD EUR ZAR [PERSON_…" at bounding box center [676, 359] width 1330 height 503
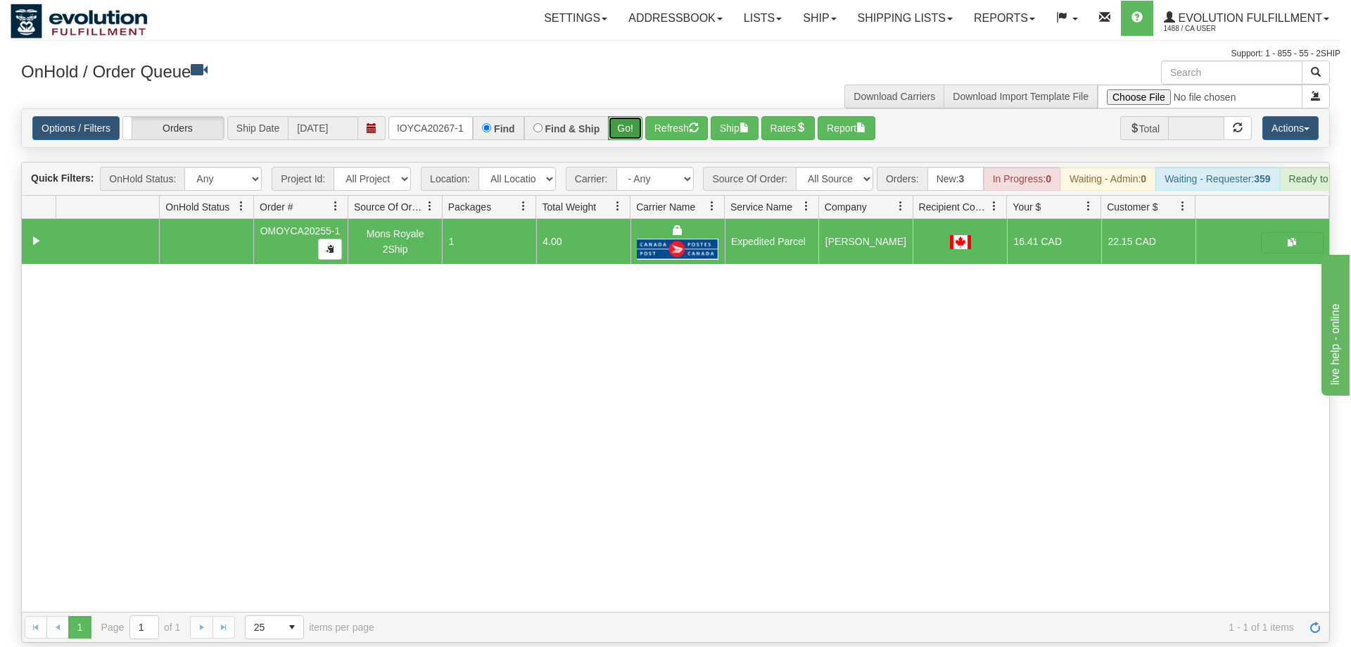
click at [643, 116] on button "Go!" at bounding box center [625, 128] width 34 height 24
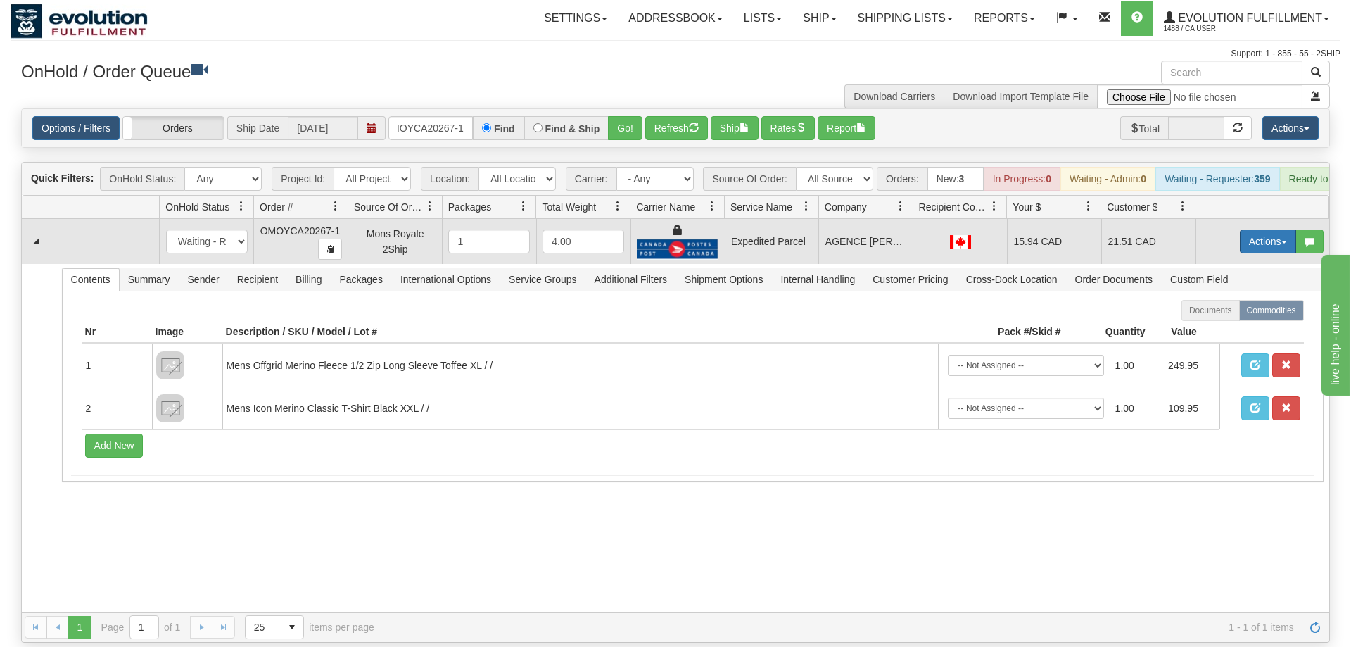
click at [1277, 229] on button "Actions" at bounding box center [1268, 241] width 56 height 24
click at [1223, 317] on span "Ship" at bounding box center [1212, 322] width 30 height 11
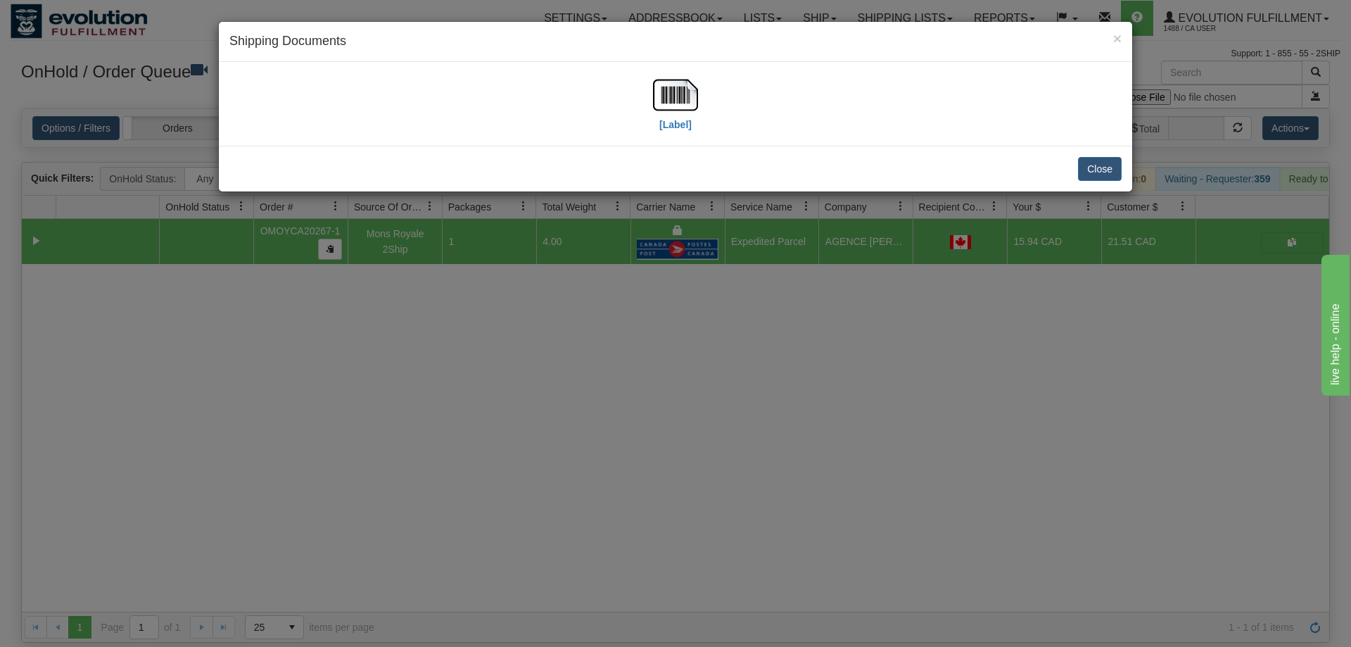
click at [698, 74] on div "[Label]" at bounding box center [675, 103] width 892 height 63
click at [674, 112] on img at bounding box center [675, 94] width 45 height 45
drag, startPoint x: 543, startPoint y: 310, endPoint x: 525, endPoint y: 158, distance: 153.1
click at [545, 297] on div "× Shipping Documents [Label] Close" at bounding box center [675, 323] width 1351 height 647
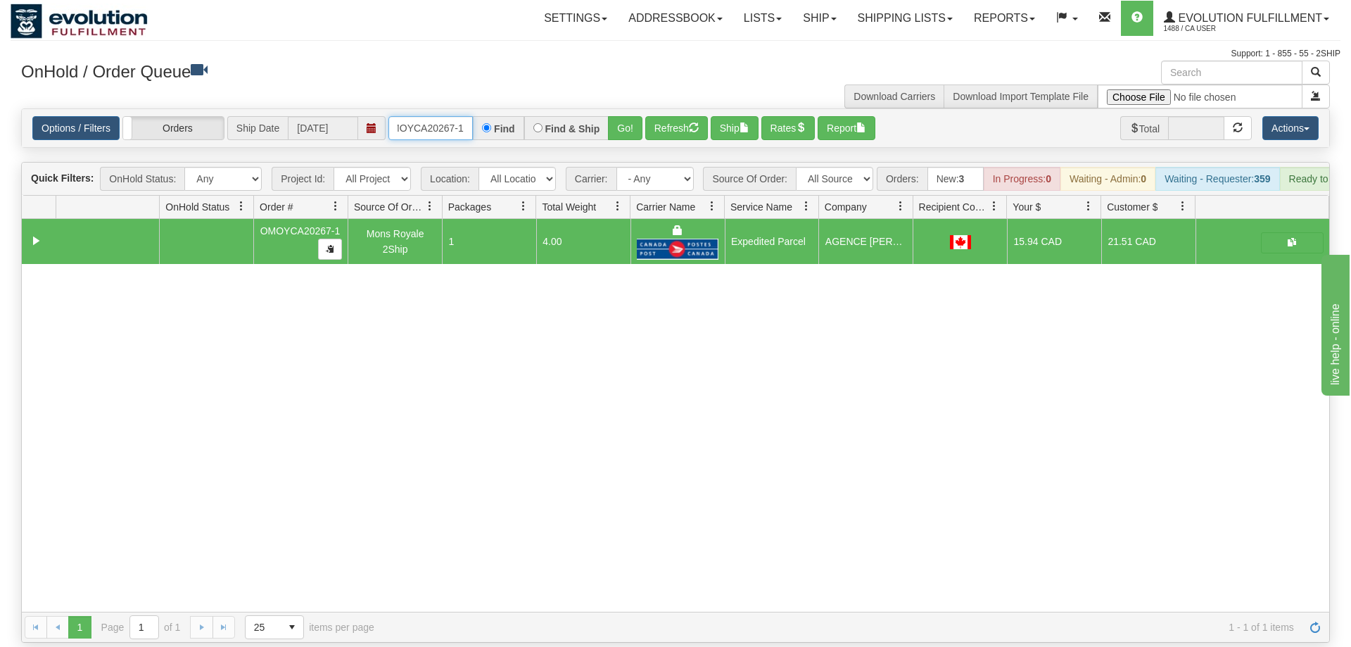
click at [417, 116] on input "OMOYCA20267-1" at bounding box center [431, 128] width 84 height 24
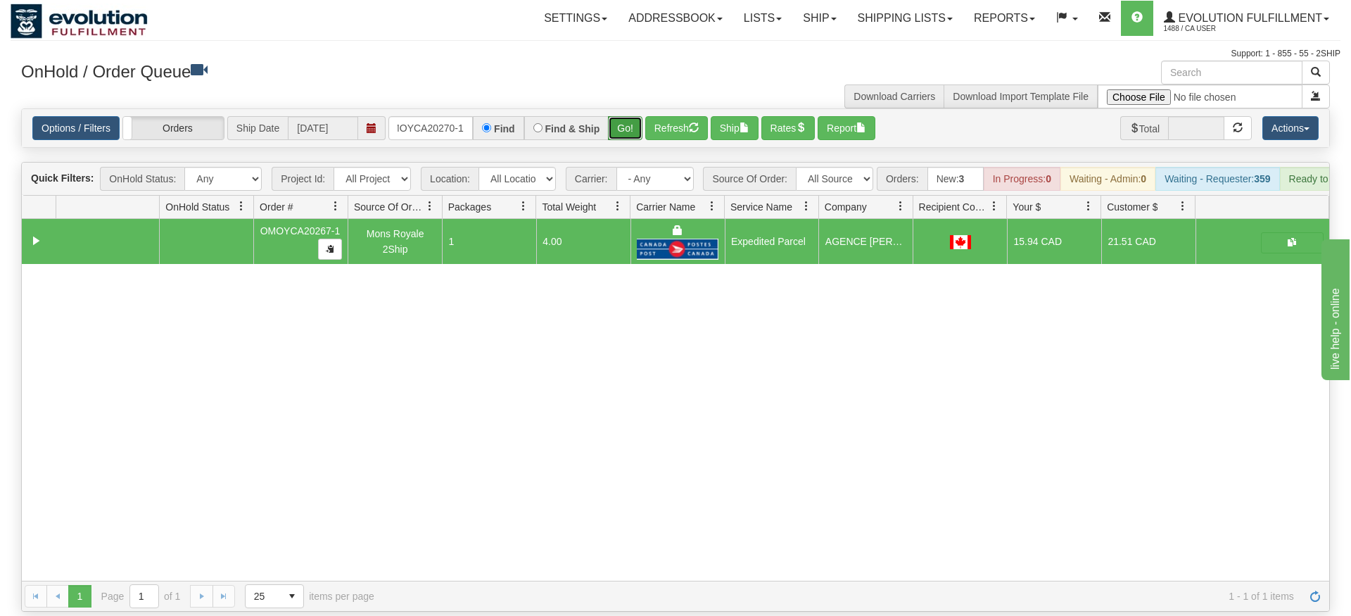
drag, startPoint x: 640, startPoint y: 96, endPoint x: 635, endPoint y: 117, distance: 21.0
click at [639, 127] on div "Is equal to Is not equal to Contains Does not contains CAD USD EUR ZAR [PERSON_…" at bounding box center [676, 359] width 1330 height 503
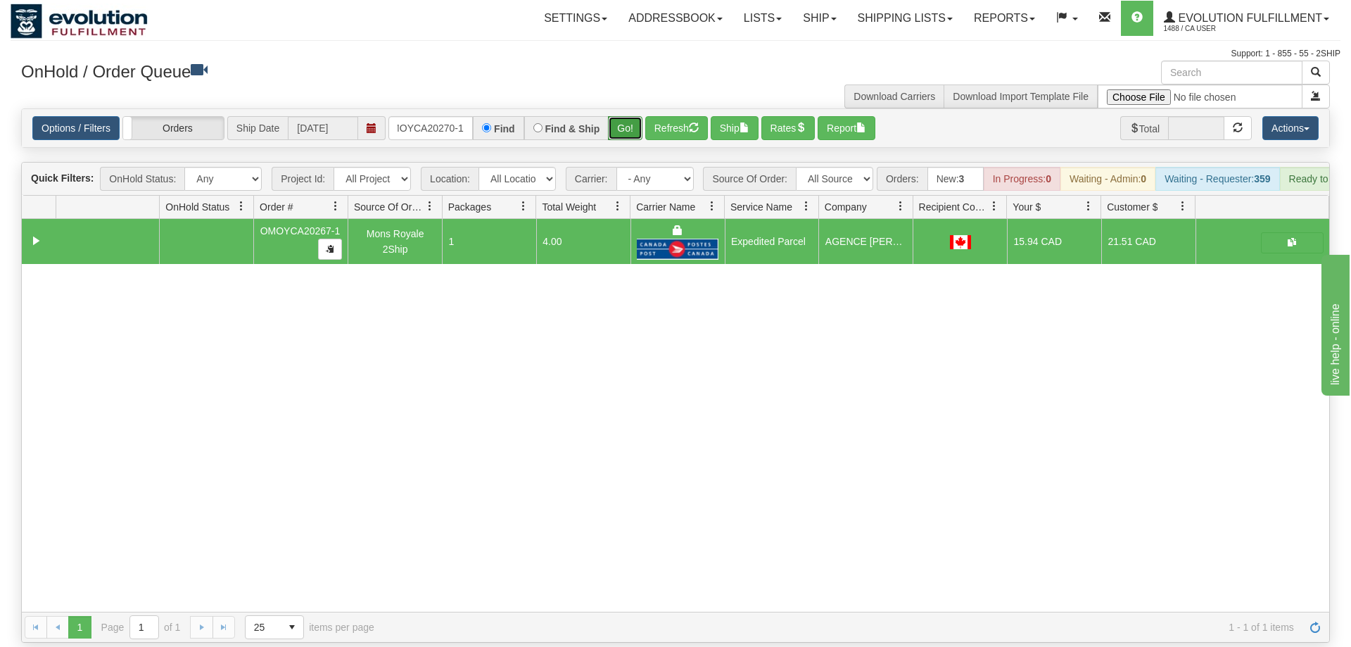
click at [628, 116] on button "Go!" at bounding box center [625, 128] width 34 height 24
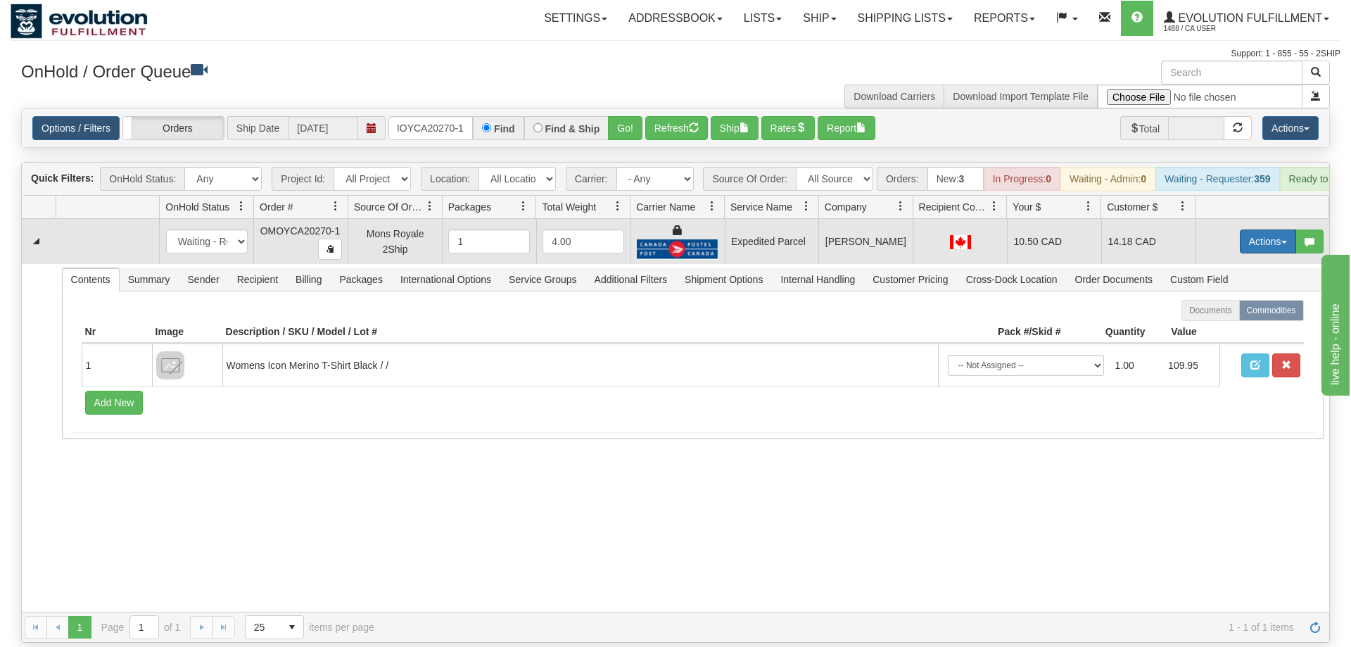
click at [1256, 229] on button "Actions" at bounding box center [1268, 241] width 56 height 24
click at [1234, 314] on link "Ship" at bounding box center [1239, 323] width 113 height 18
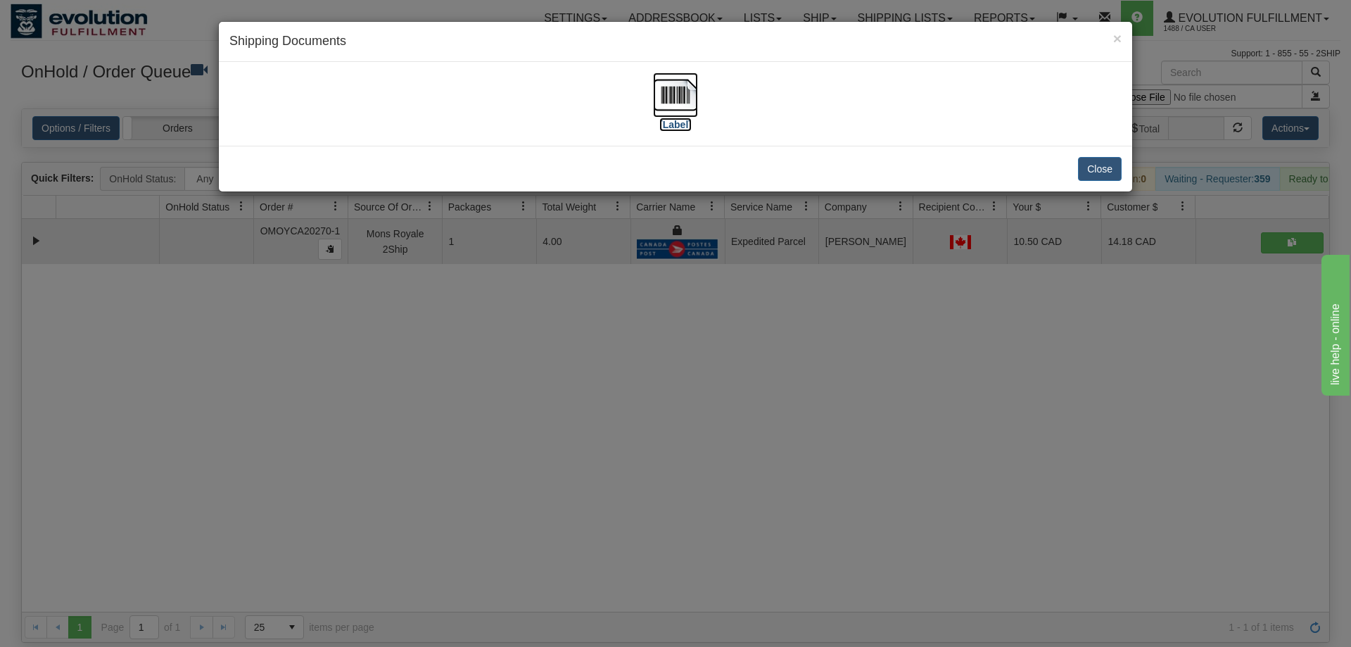
click at [685, 93] on img at bounding box center [675, 94] width 45 height 45
click at [510, 283] on div "× Shipping Documents [Label] Close" at bounding box center [675, 323] width 1351 height 647
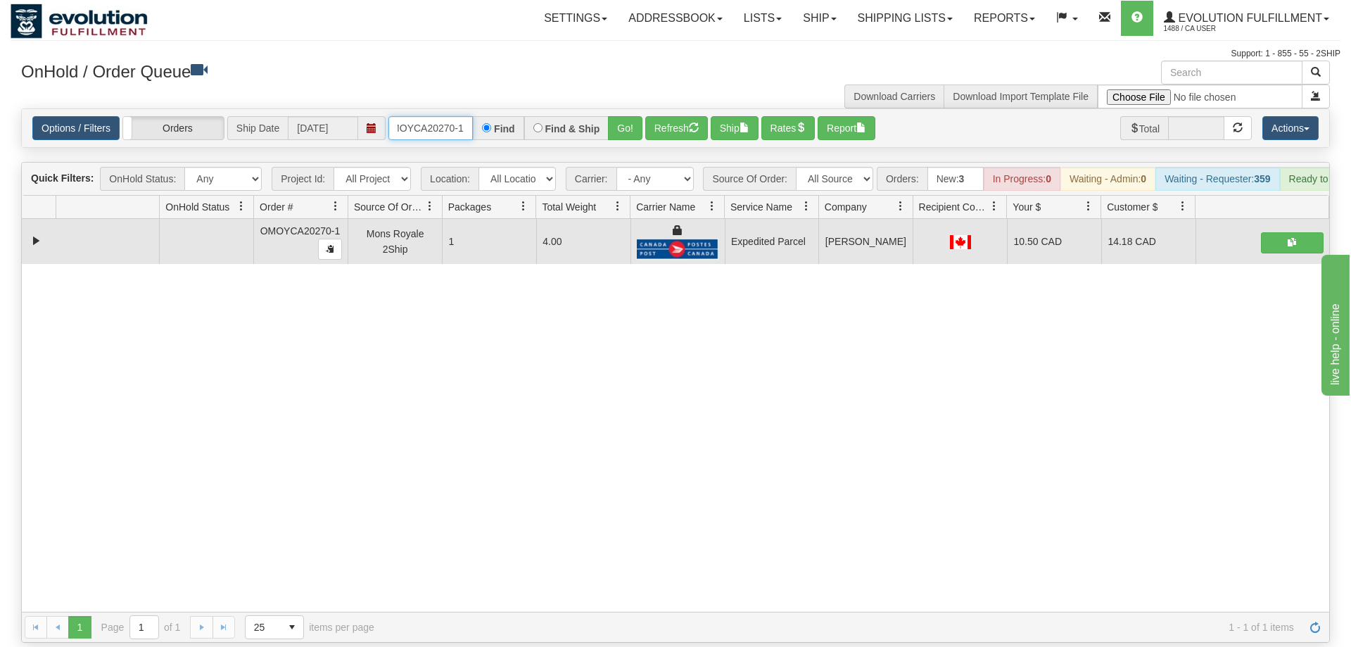
click at [462, 116] on input "OMOYCA20270-1" at bounding box center [431, 128] width 84 height 24
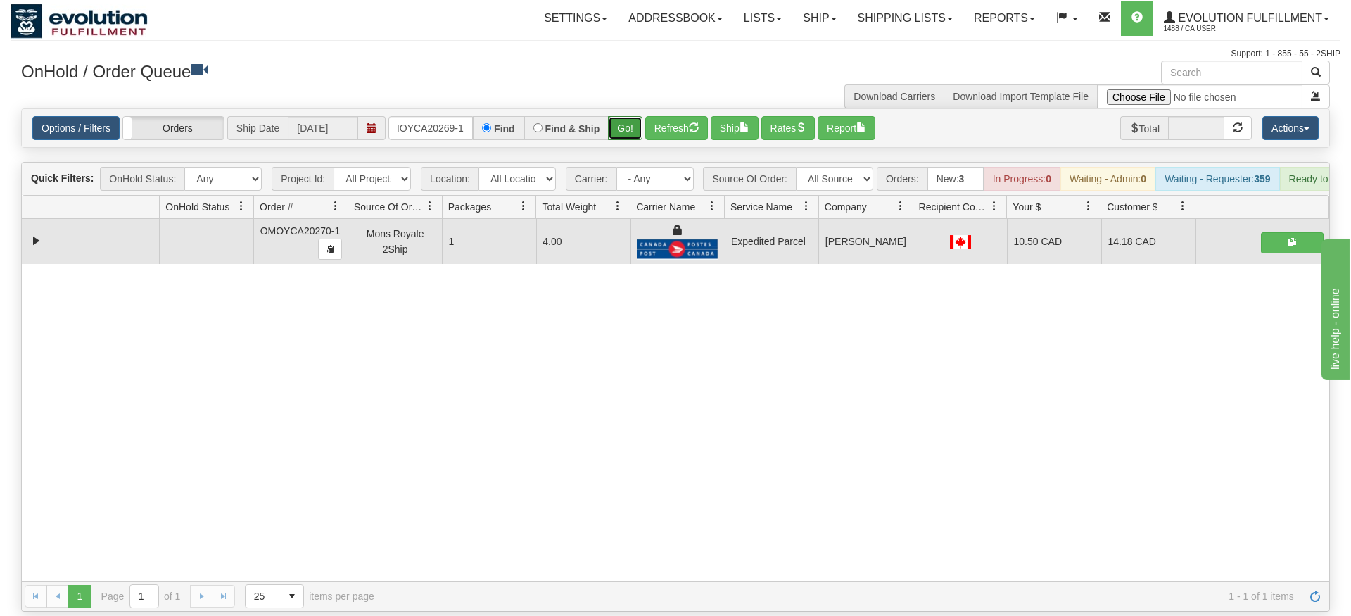
drag, startPoint x: 619, startPoint y: 103, endPoint x: 625, endPoint y: 110, distance: 9.0
click at [621, 132] on div "Is equal to Is not equal to Contains Does not contains CAD USD EUR ZAR [PERSON_…" at bounding box center [676, 359] width 1330 height 503
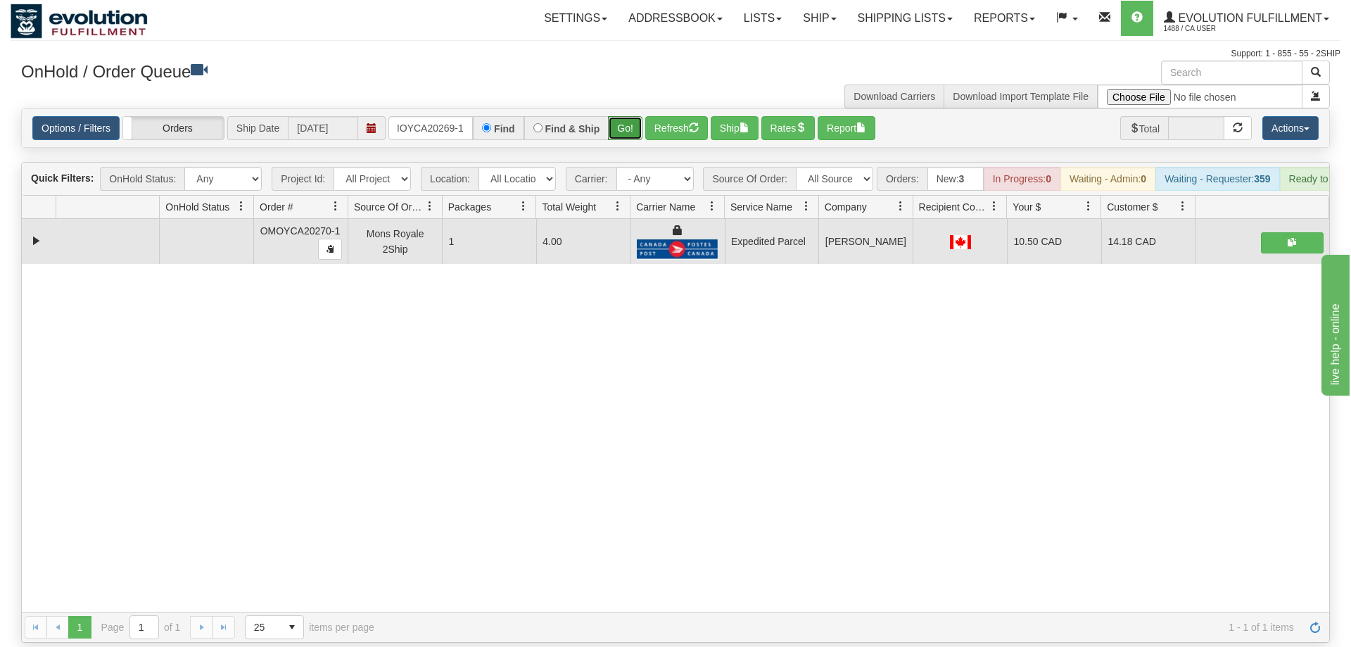
click at [625, 116] on button "Go!" at bounding box center [625, 128] width 34 height 24
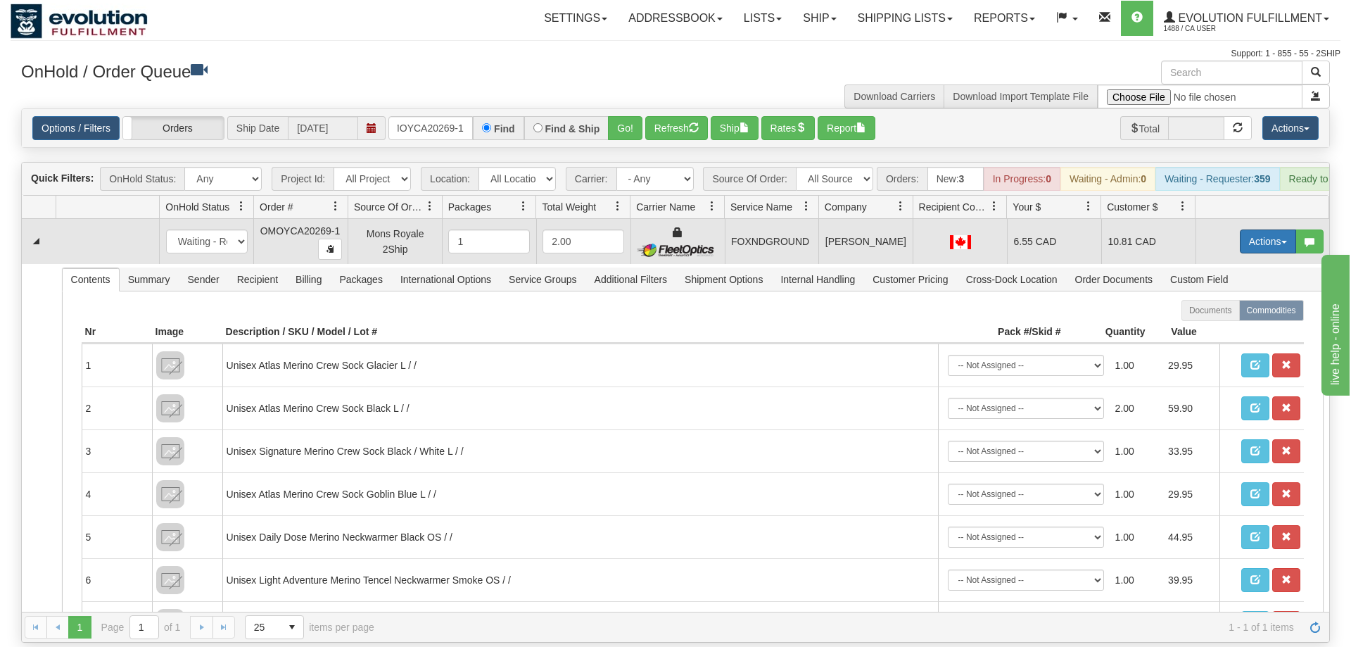
click at [1270, 232] on button "Actions" at bounding box center [1268, 241] width 56 height 24
click at [1236, 314] on link "Ship" at bounding box center [1239, 323] width 113 height 18
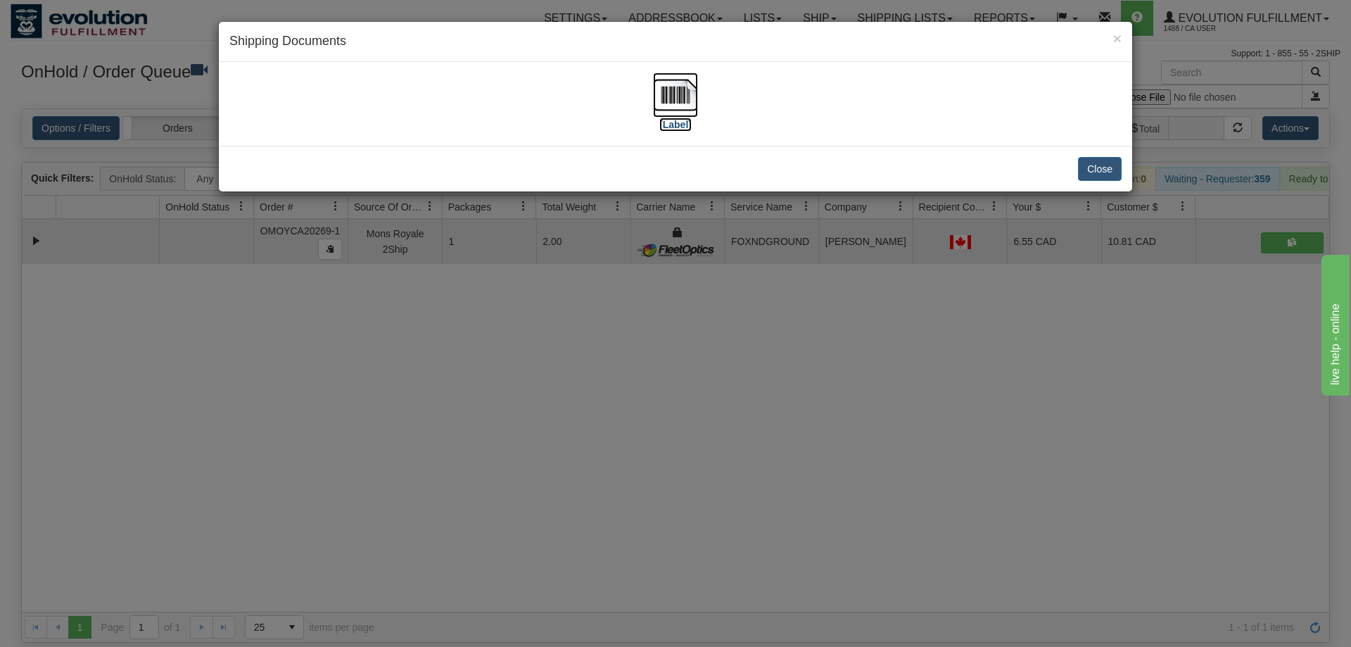
click at [662, 93] on img at bounding box center [675, 94] width 45 height 45
click at [427, 335] on div "× Shipping Documents [Label] Close" at bounding box center [675, 323] width 1351 height 647
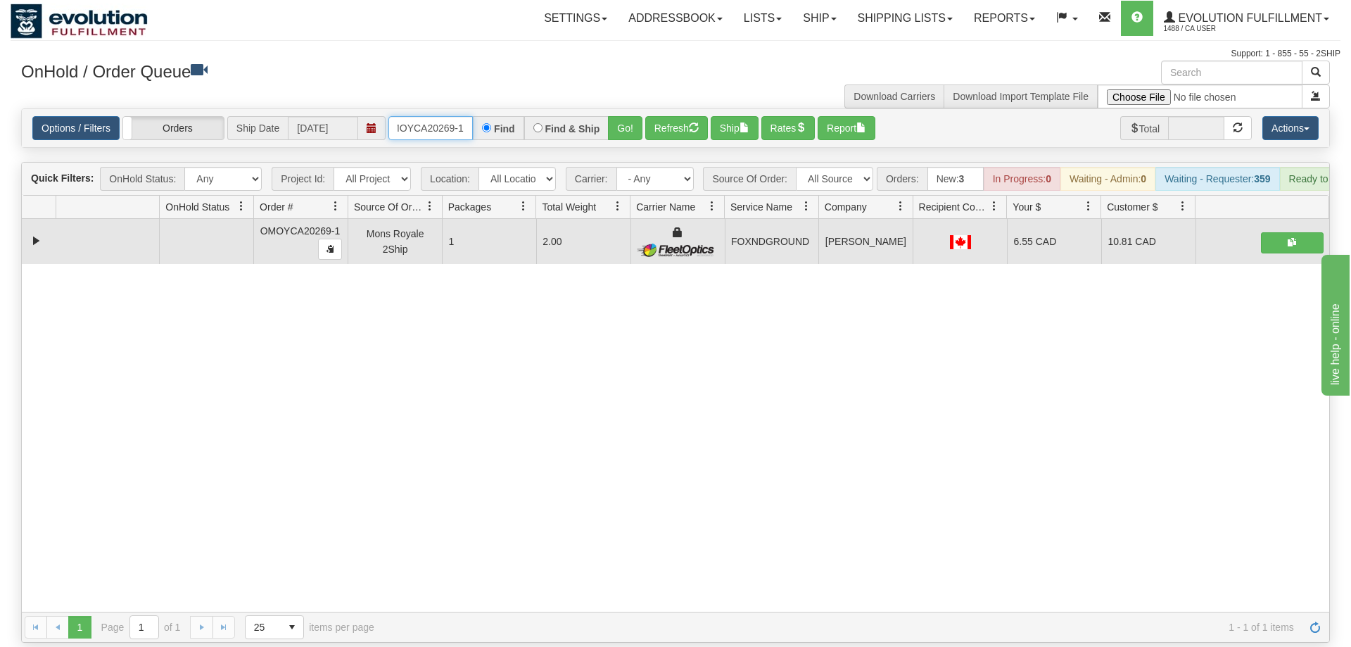
click at [454, 116] on input "OMOYCA20269-1" at bounding box center [431, 128] width 84 height 24
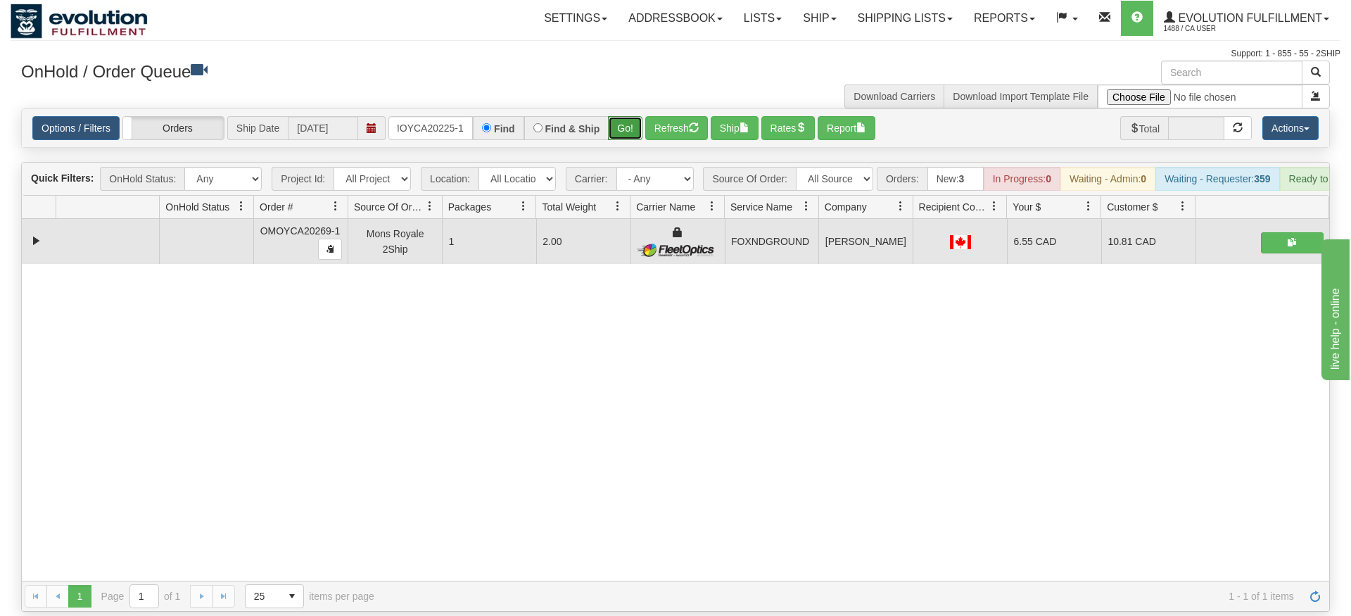
drag, startPoint x: 632, startPoint y: 103, endPoint x: 633, endPoint y: 113, distance: 10.0
click at [632, 131] on div "Is equal to Is not equal to Contains Does not contains CAD USD EUR ZAR [PERSON_…" at bounding box center [676, 359] width 1330 height 503
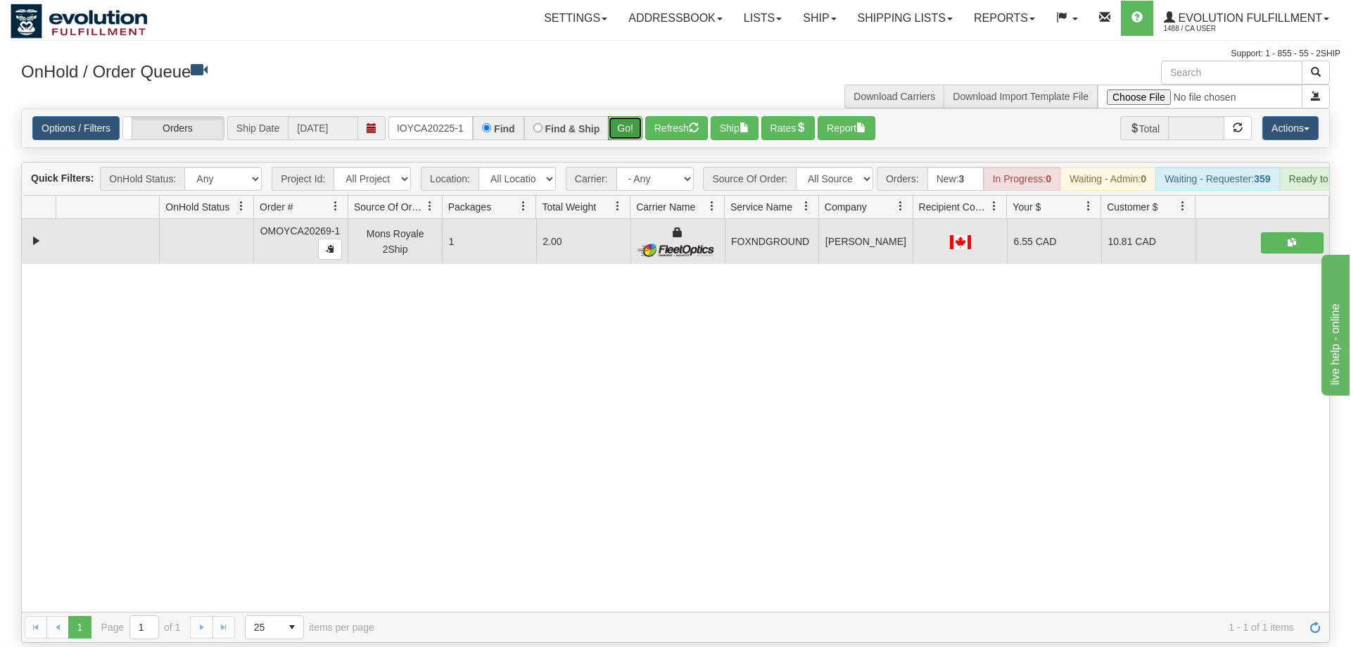
click at [633, 116] on button "Go!" at bounding box center [625, 128] width 34 height 24
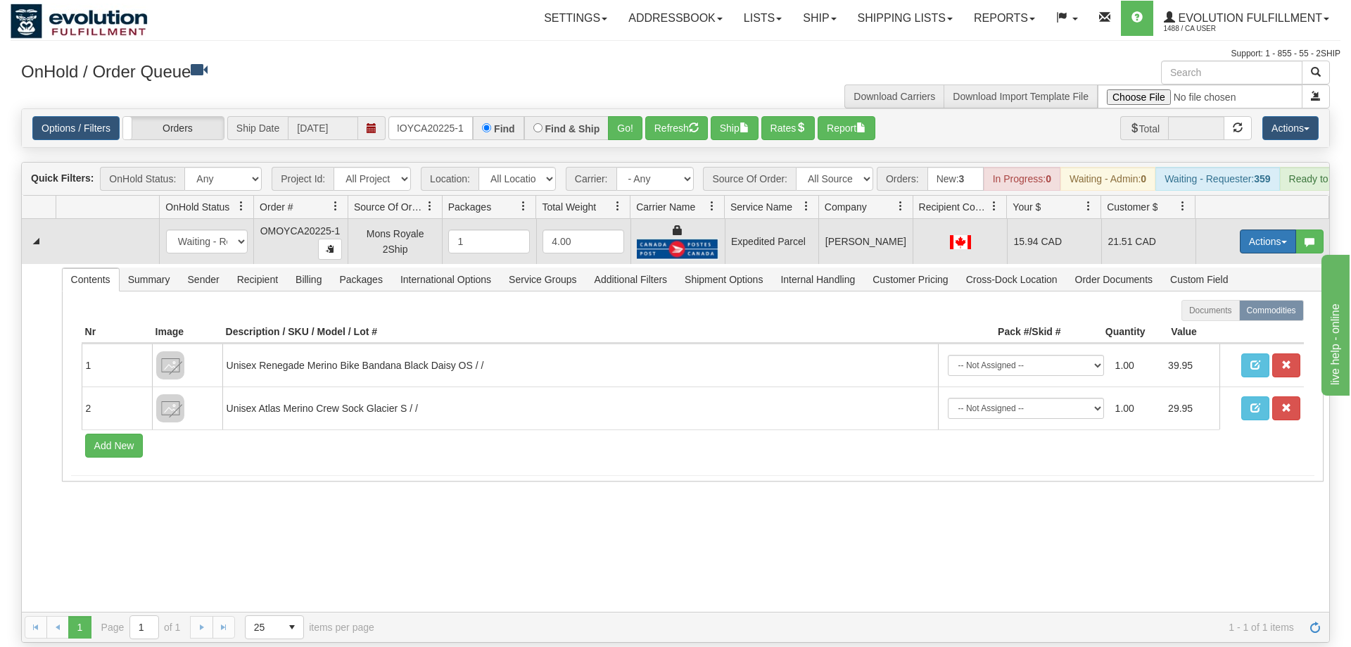
click at [1266, 229] on button "Actions" at bounding box center [1268, 241] width 56 height 24
click at [1229, 314] on link "Ship" at bounding box center [1239, 323] width 113 height 18
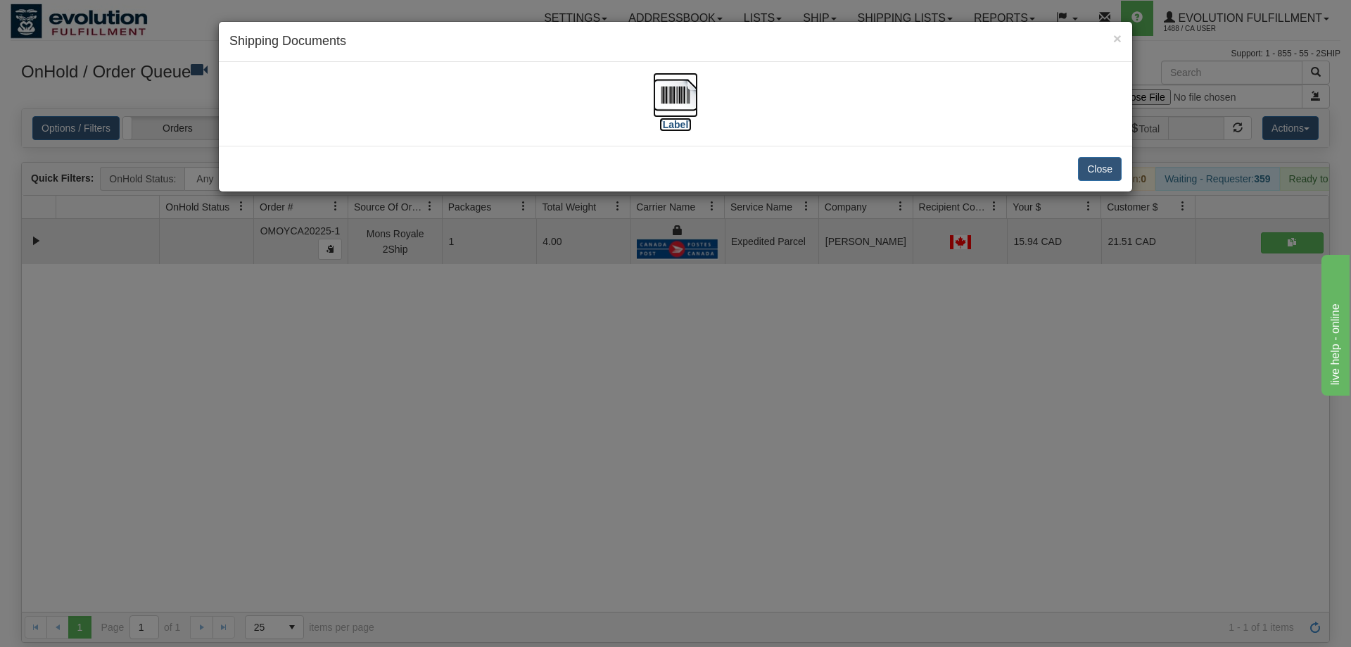
drag, startPoint x: 682, startPoint y: 119, endPoint x: 670, endPoint y: 108, distance: 16.0
click at [679, 115] on link "[Label]" at bounding box center [675, 109] width 45 height 42
drag, startPoint x: 436, startPoint y: 277, endPoint x: 410, endPoint y: 123, distance: 156.4
click at [434, 257] on div "× Shipping Documents [Label] Close" at bounding box center [675, 323] width 1351 height 647
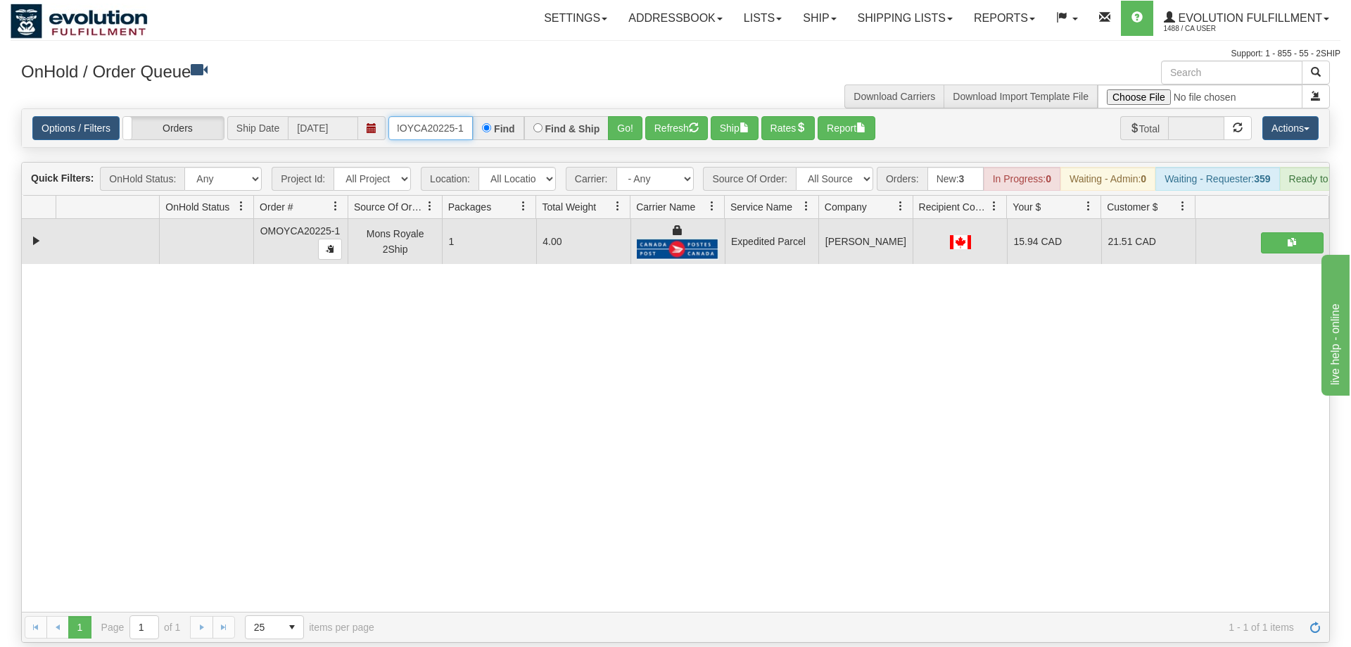
click at [430, 116] on input "OMOYCA20225-1" at bounding box center [431, 128] width 84 height 24
drag, startPoint x: 637, startPoint y: 109, endPoint x: 612, endPoint y: 91, distance: 30.7
click at [628, 120] on div "Options / Filters Group Shipments Orders Ship Date [DATE] OMOYCA20272-1 Find Fi…" at bounding box center [676, 128] width 1308 height 38
click at [626, 116] on button "Go!" at bounding box center [625, 128] width 34 height 24
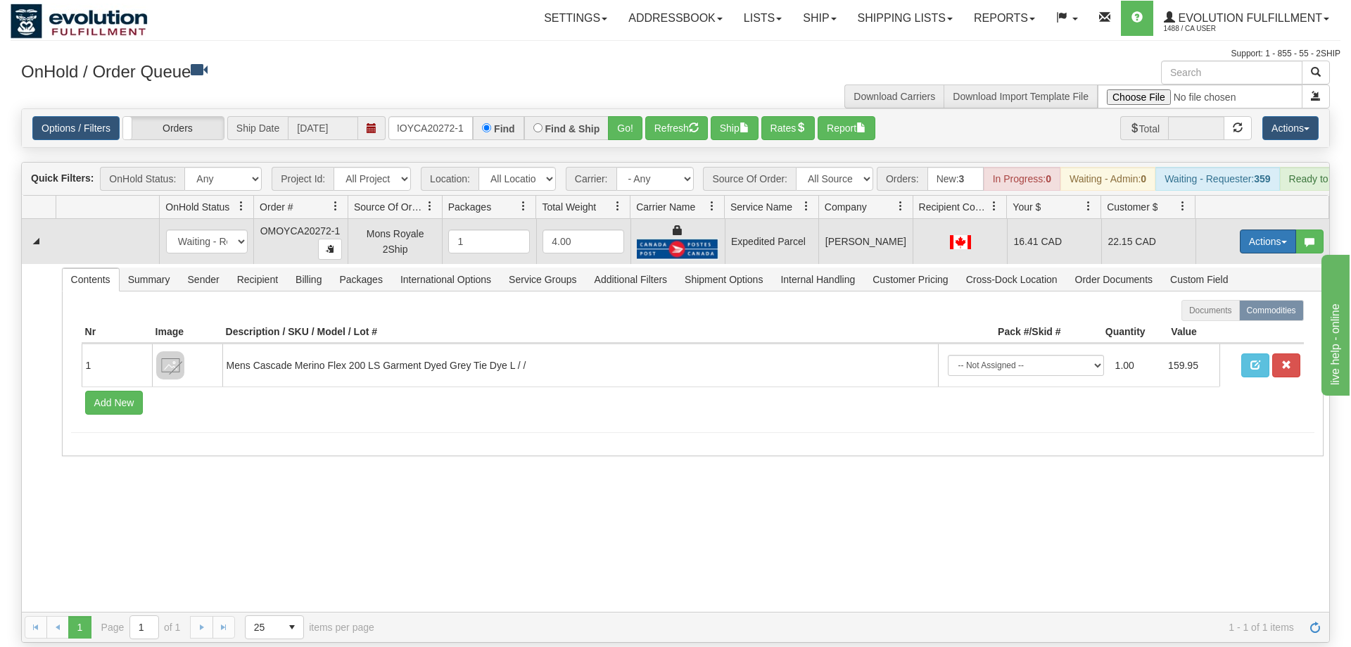
click at [1257, 229] on button "Actions" at bounding box center [1268, 241] width 56 height 24
click at [1223, 314] on link "Ship" at bounding box center [1239, 323] width 113 height 18
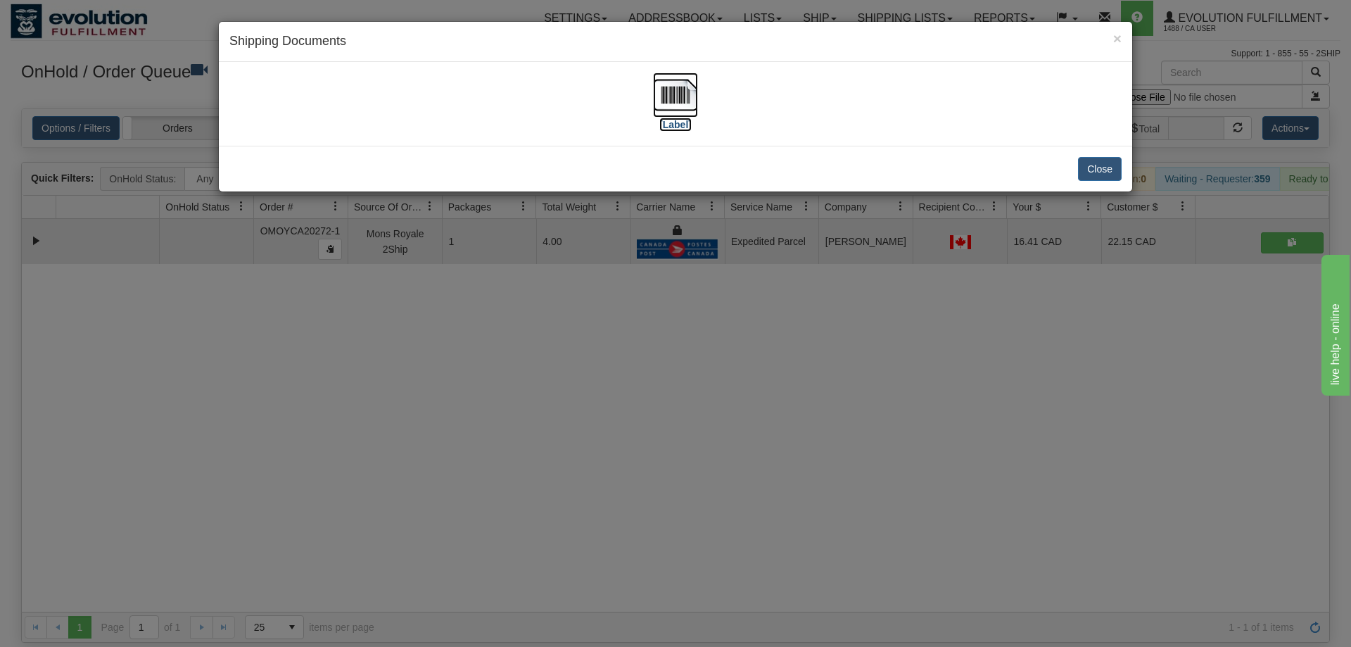
click at [655, 100] on img at bounding box center [675, 94] width 45 height 45
drag, startPoint x: 541, startPoint y: 365, endPoint x: 528, endPoint y: 177, distance: 188.4
click at [545, 340] on div "× Shipping Documents [Label] Close" at bounding box center [675, 323] width 1351 height 647
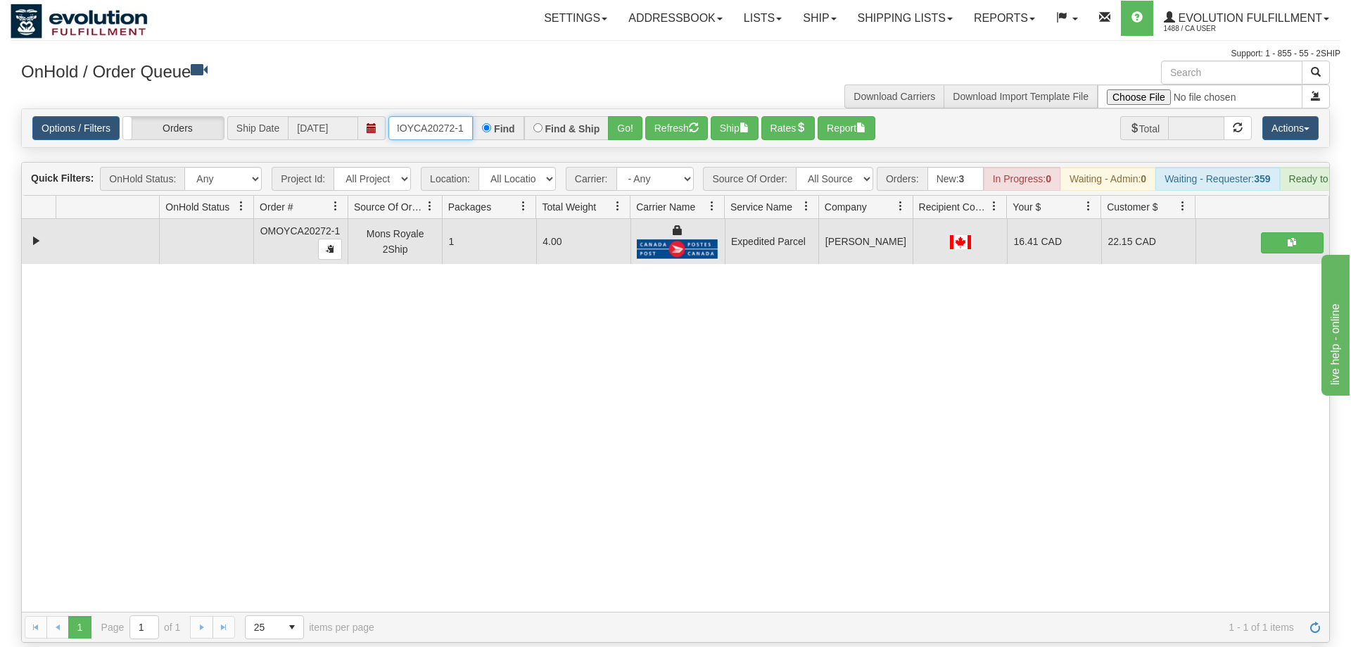
click at [449, 116] on input "OMOYCA20272-1" at bounding box center [431, 128] width 84 height 24
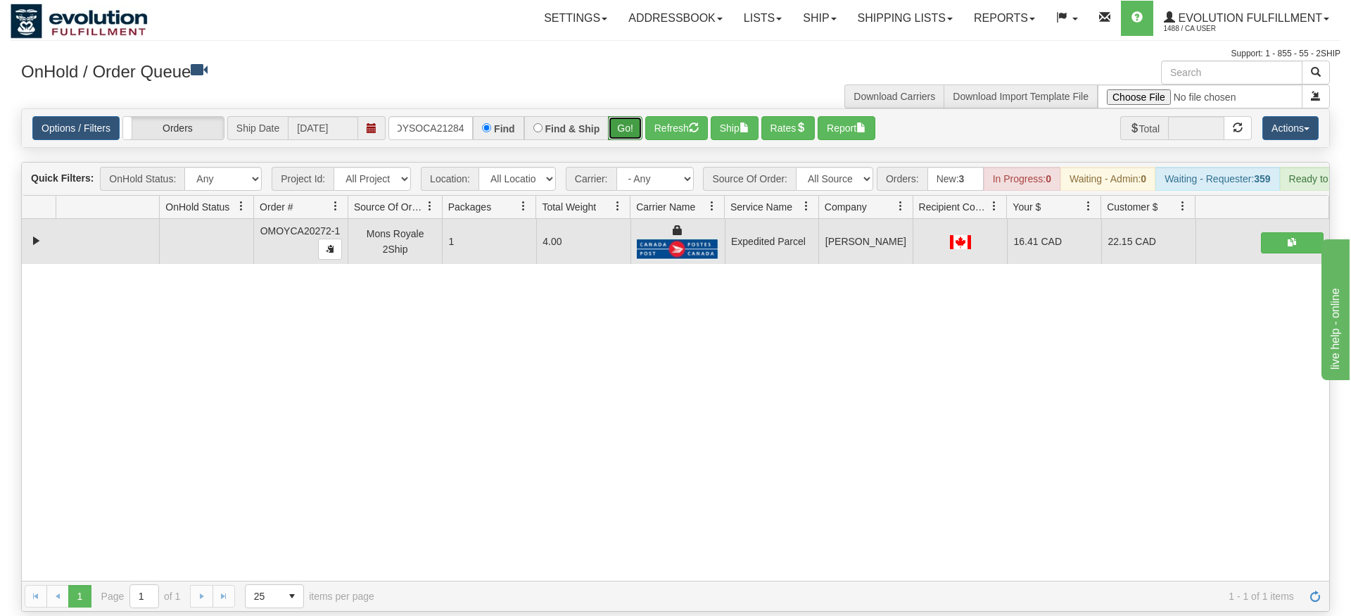
drag, startPoint x: 634, startPoint y: 96, endPoint x: 626, endPoint y: 106, distance: 12.0
click at [632, 122] on div "Options / Filters Group Shipments Orders Ship Date [DATE] OMOYSOCA21284 Find Fi…" at bounding box center [676, 128] width 1308 height 38
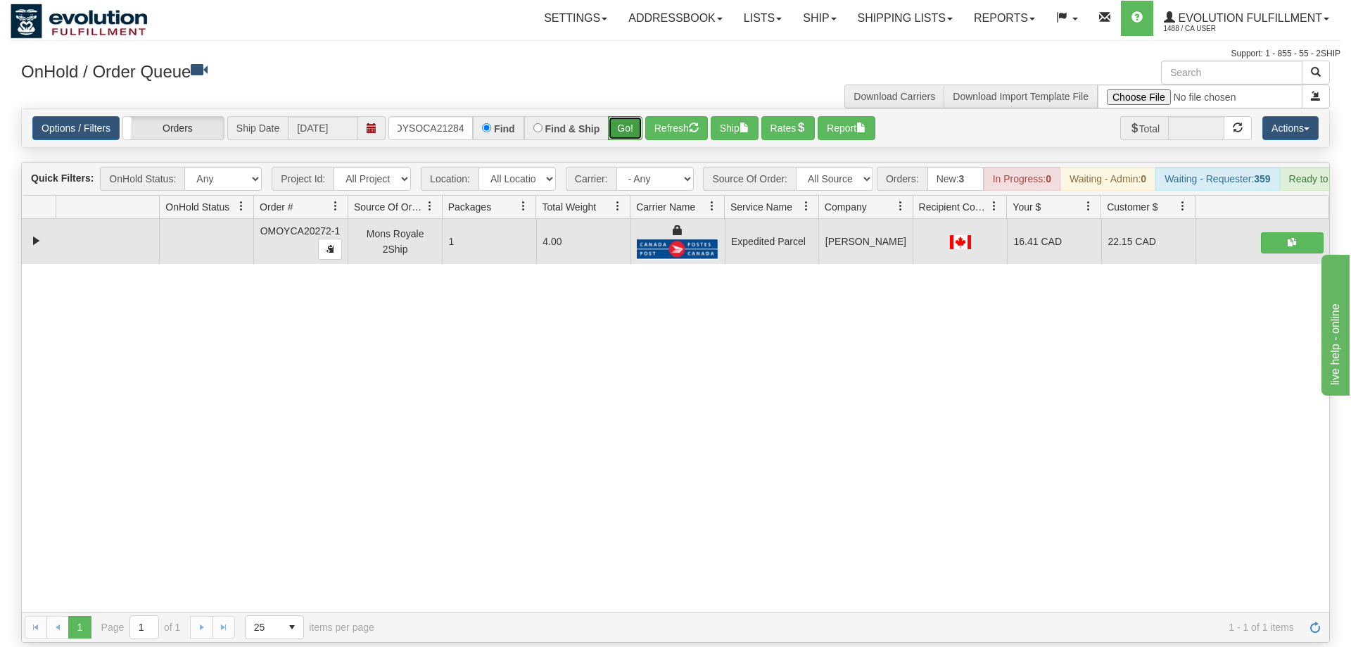
click at [626, 116] on button "Go!" at bounding box center [625, 128] width 34 height 24
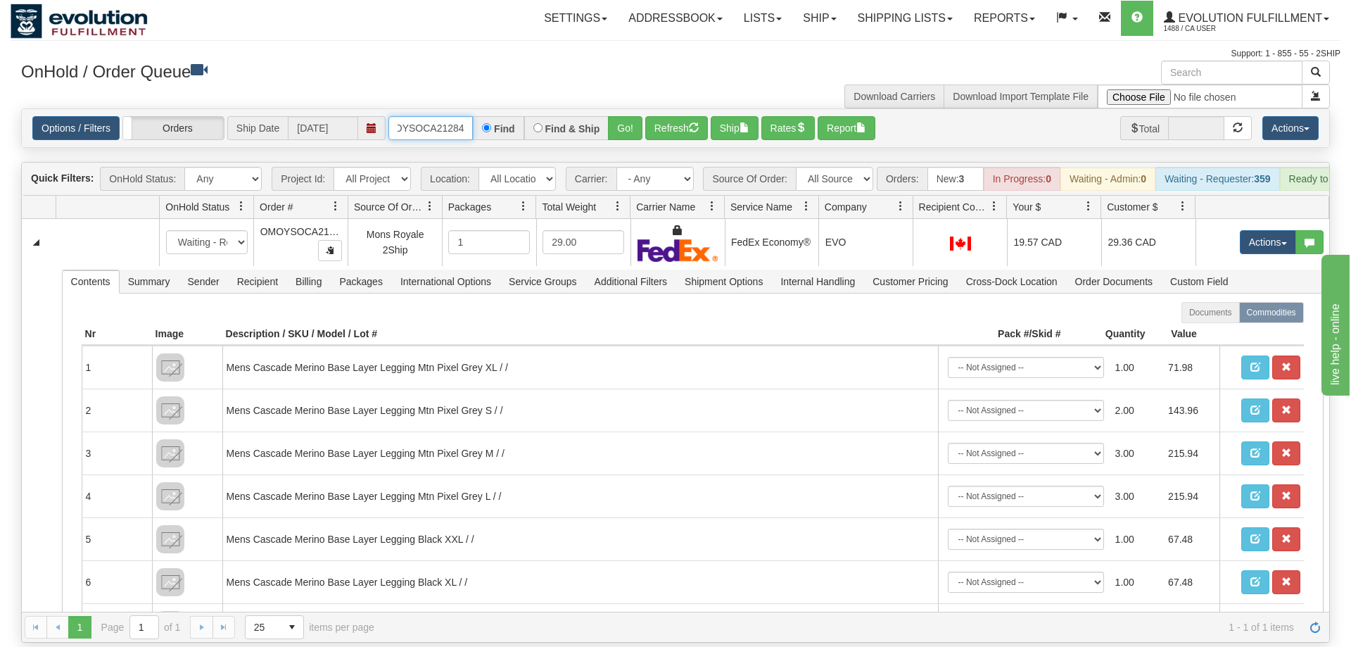
click at [423, 116] on input "OMOYSOCA21284" at bounding box center [431, 128] width 84 height 24
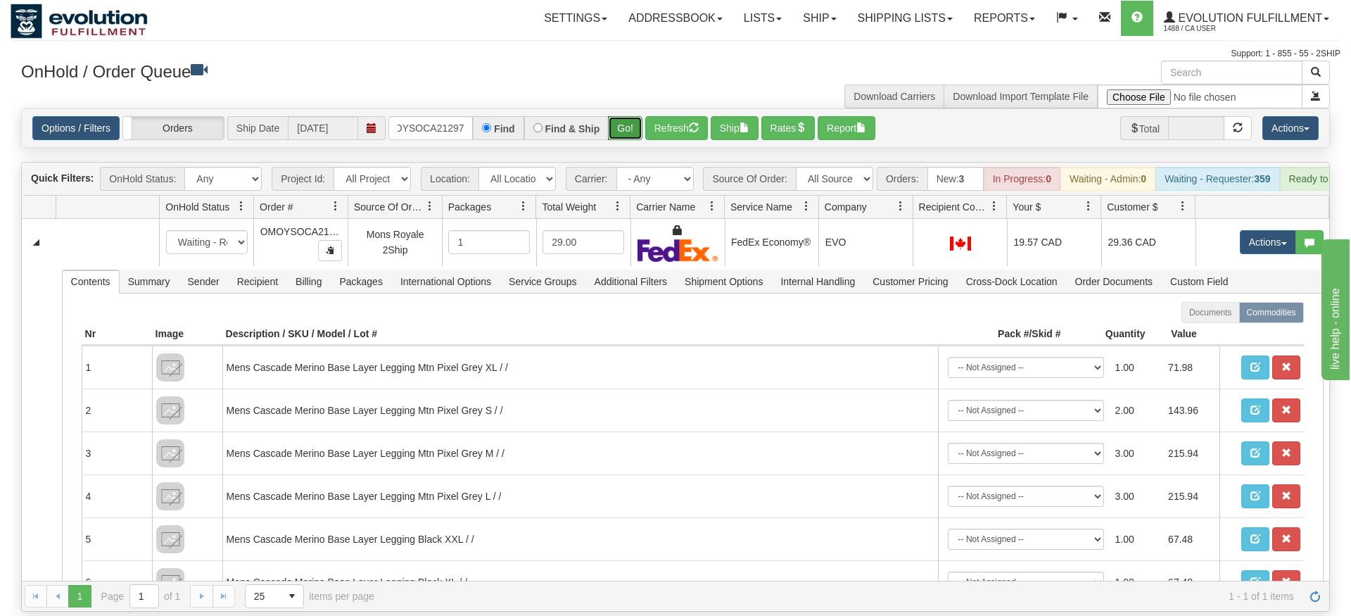
click at [611, 143] on div "Is equal to Is not equal to Contains Does not contains CAD USD EUR ZAR [PERSON_…" at bounding box center [676, 359] width 1330 height 503
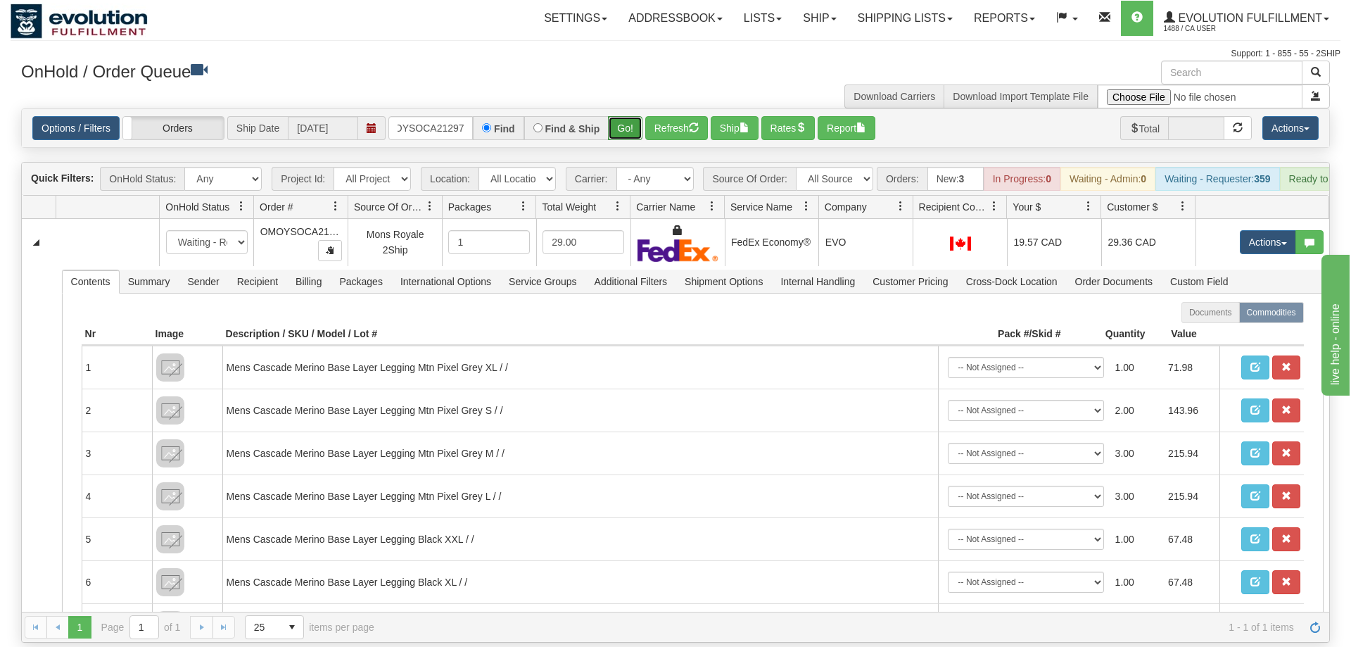
click at [630, 116] on button "Go!" at bounding box center [625, 128] width 34 height 24
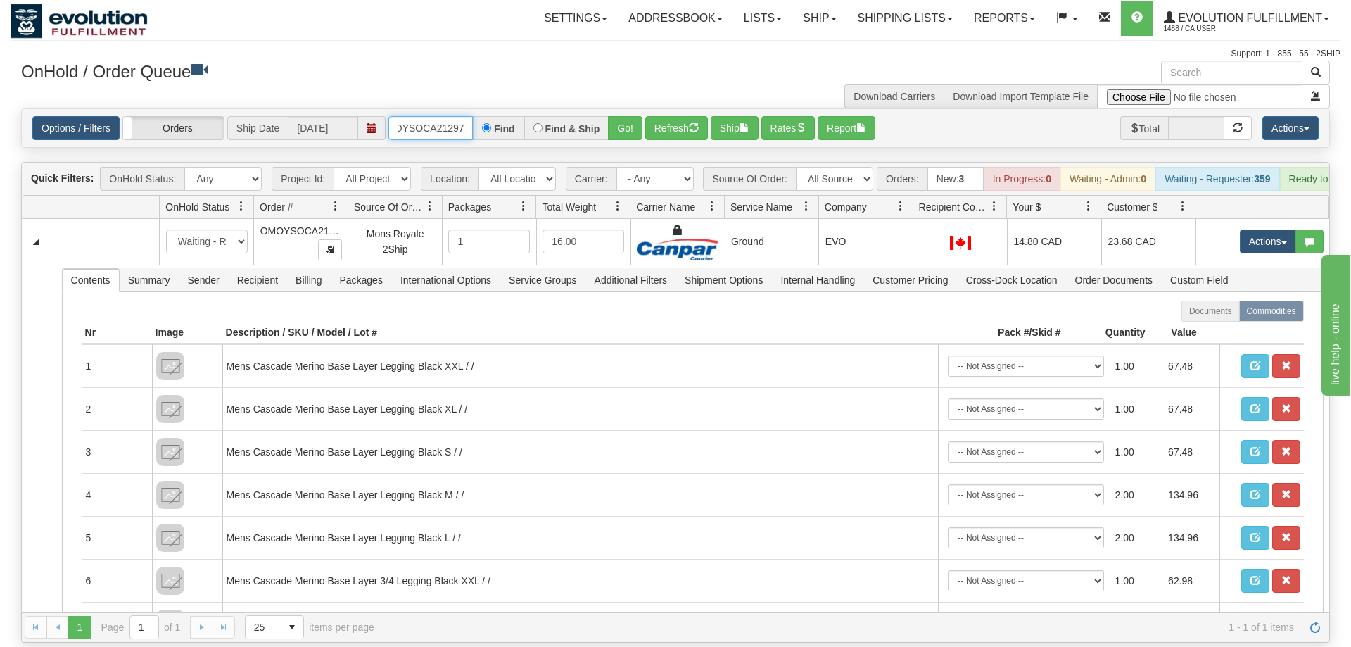
click at [433, 116] on input "OMOYSOCA21297" at bounding box center [431, 128] width 84 height 24
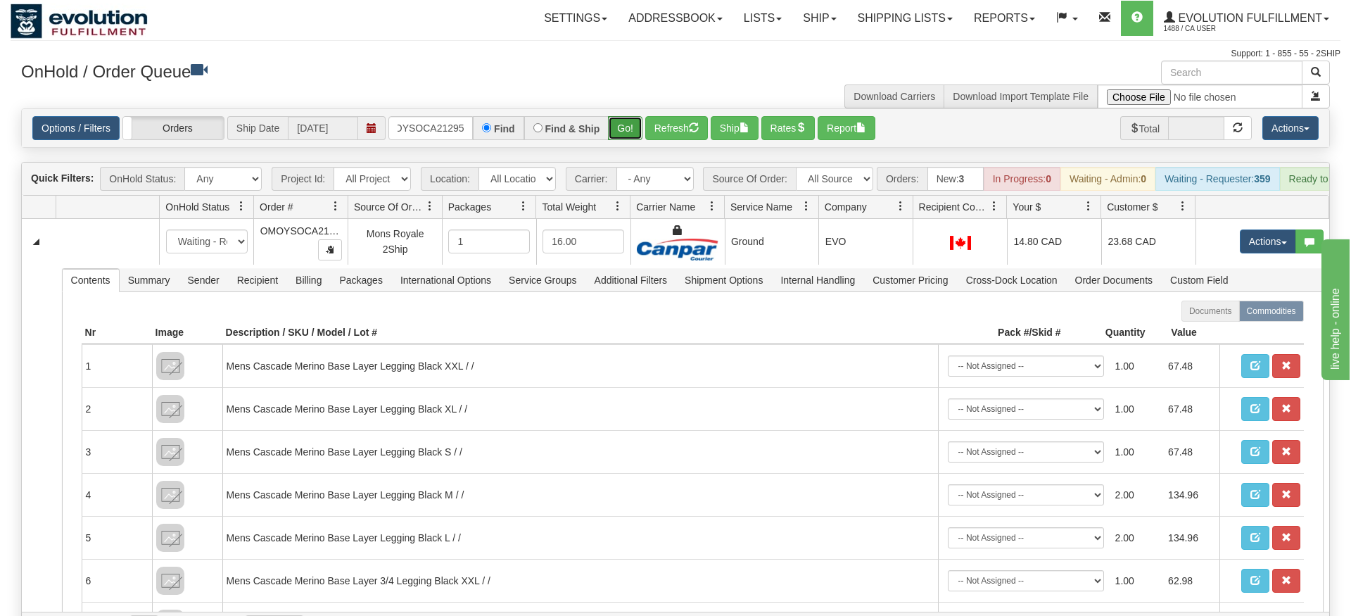
drag, startPoint x: 619, startPoint y: 105, endPoint x: 622, endPoint y: 113, distance: 9.2
click at [619, 133] on div "Is equal to Is not equal to Contains Does not contains CAD USD EUR ZAR [PERSON_…" at bounding box center [676, 375] width 1330 height 534
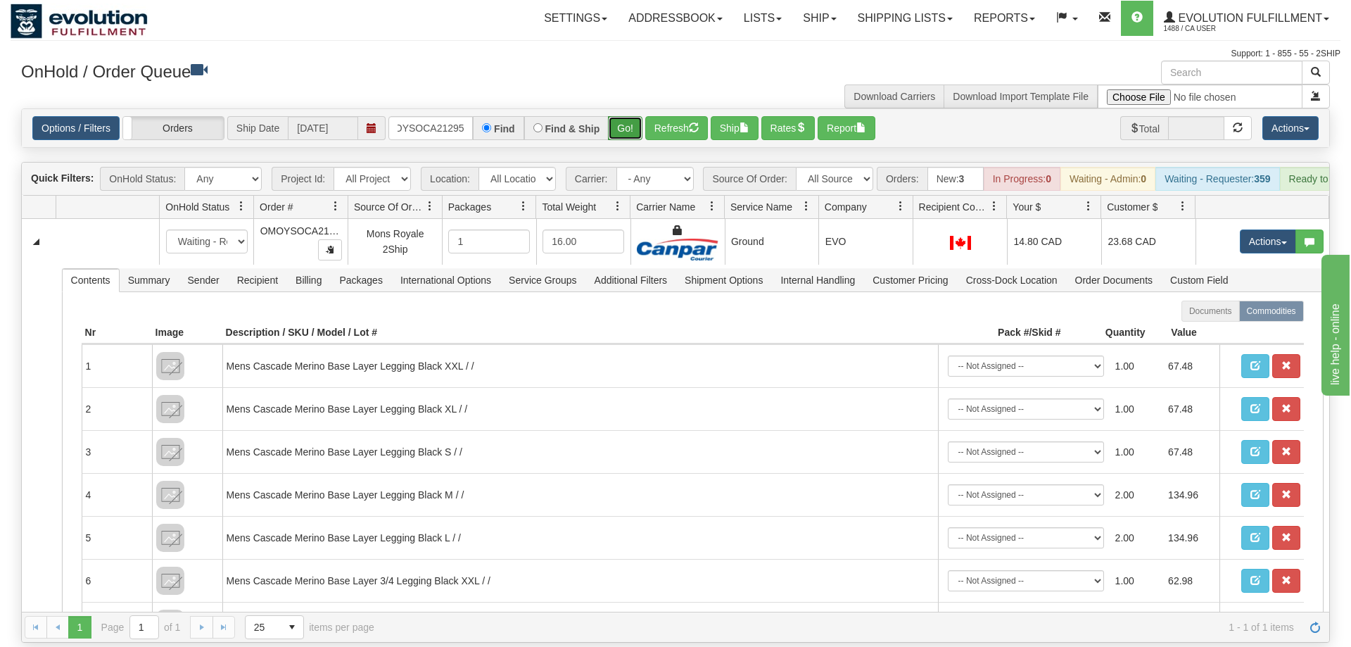
click at [622, 116] on button "Go!" at bounding box center [625, 128] width 34 height 24
click at [429, 116] on input "OMOYSOCA21295" at bounding box center [431, 128] width 84 height 24
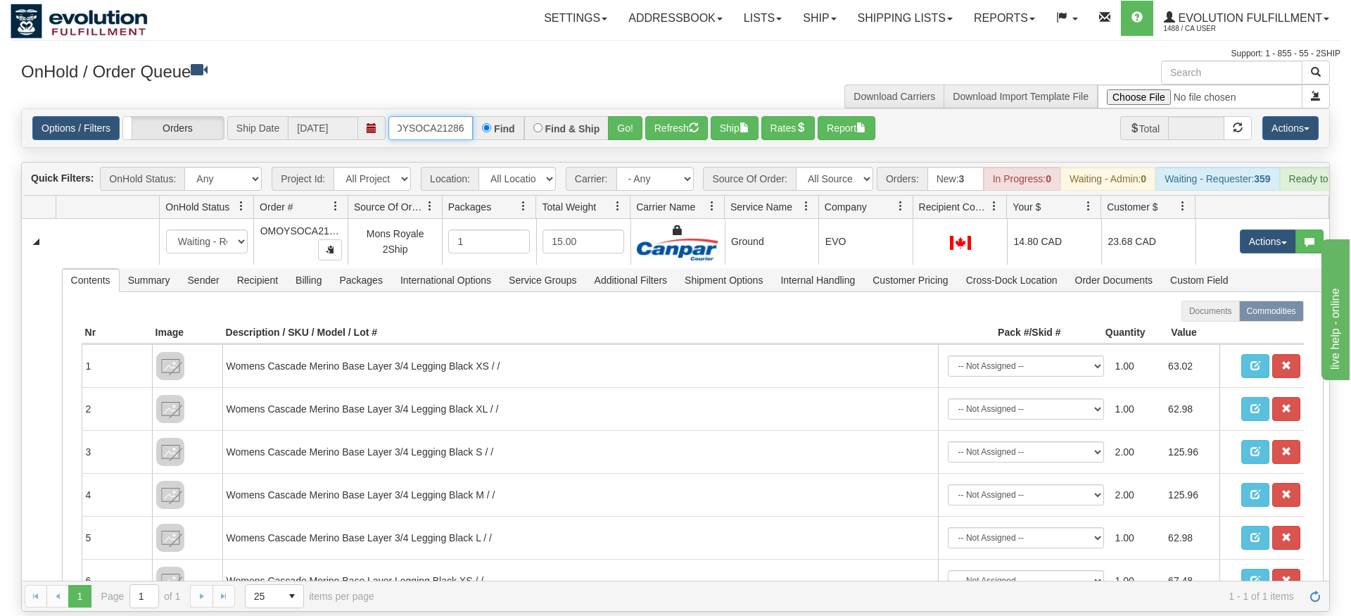
type input "OMOYSOCA21286"
click at [620, 132] on div "Is equal to Is not equal to Contains Does not contains CAD USD EUR ZAR [PERSON_…" at bounding box center [676, 359] width 1330 height 503
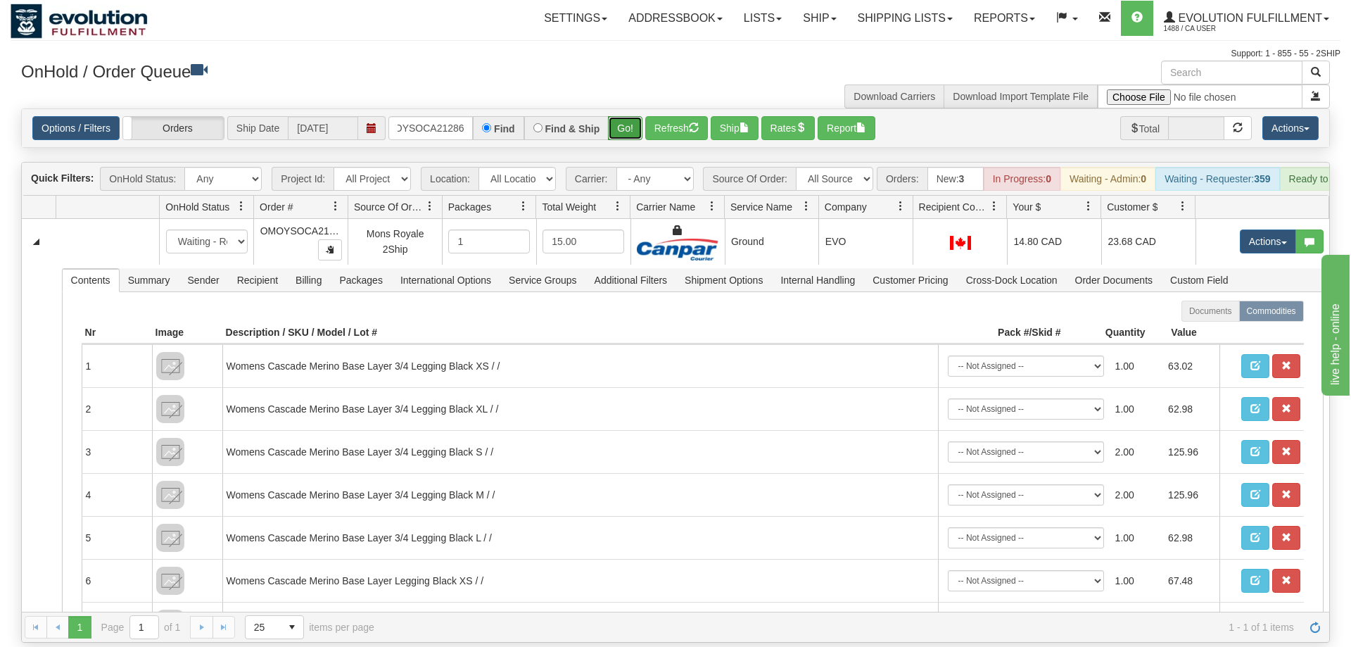
click at [624, 116] on button "Go!" at bounding box center [625, 128] width 34 height 24
